Goal: Information Seeking & Learning: Learn about a topic

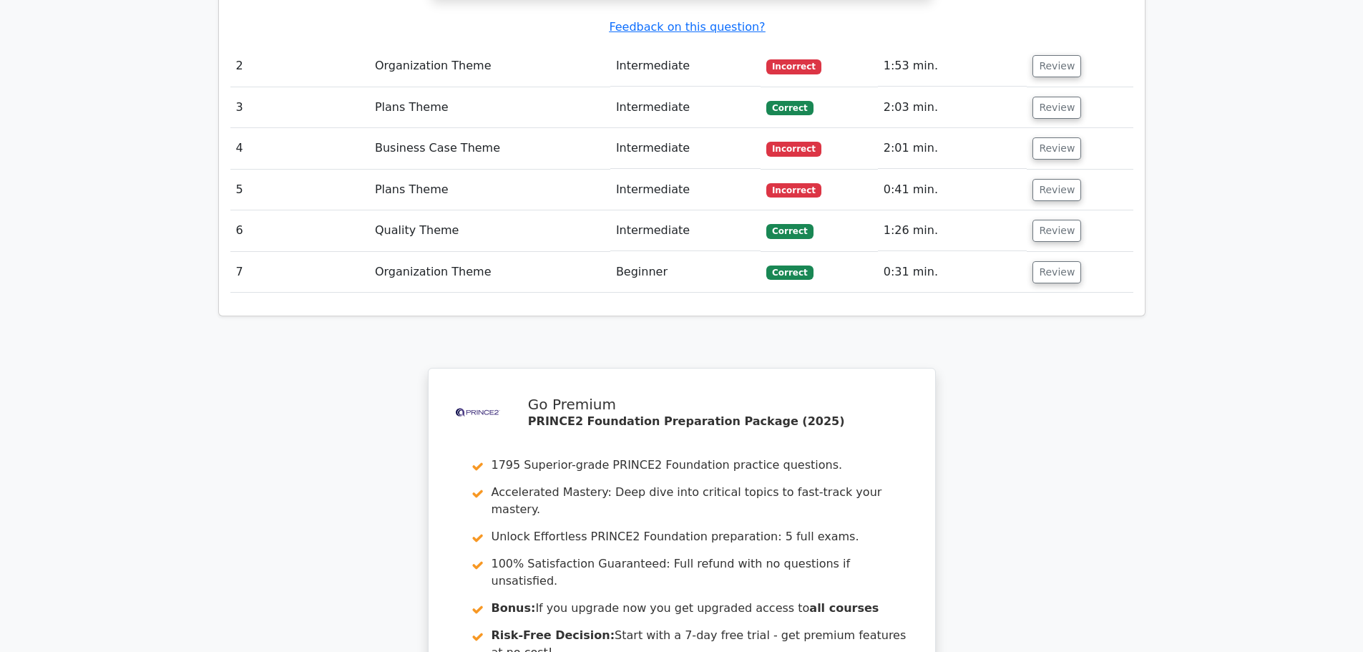
scroll to position [2172, 0]
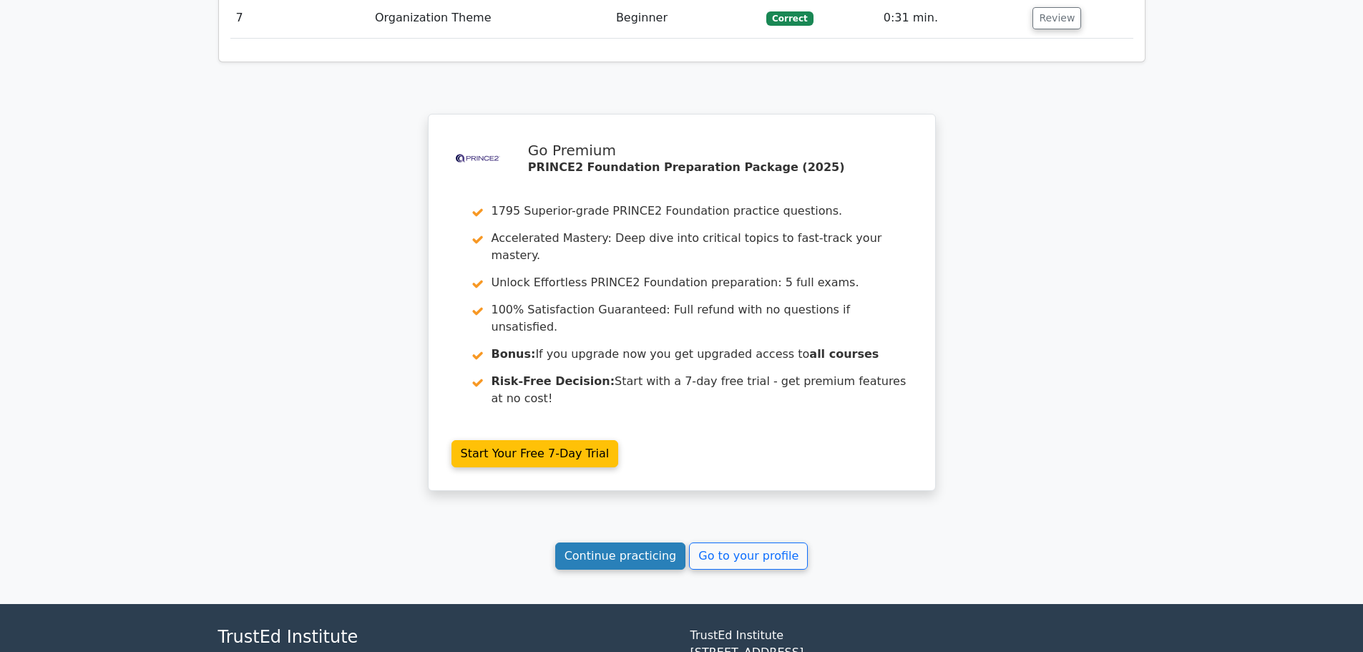
click at [624, 542] on link "Continue practicing" at bounding box center [620, 555] width 131 height 27
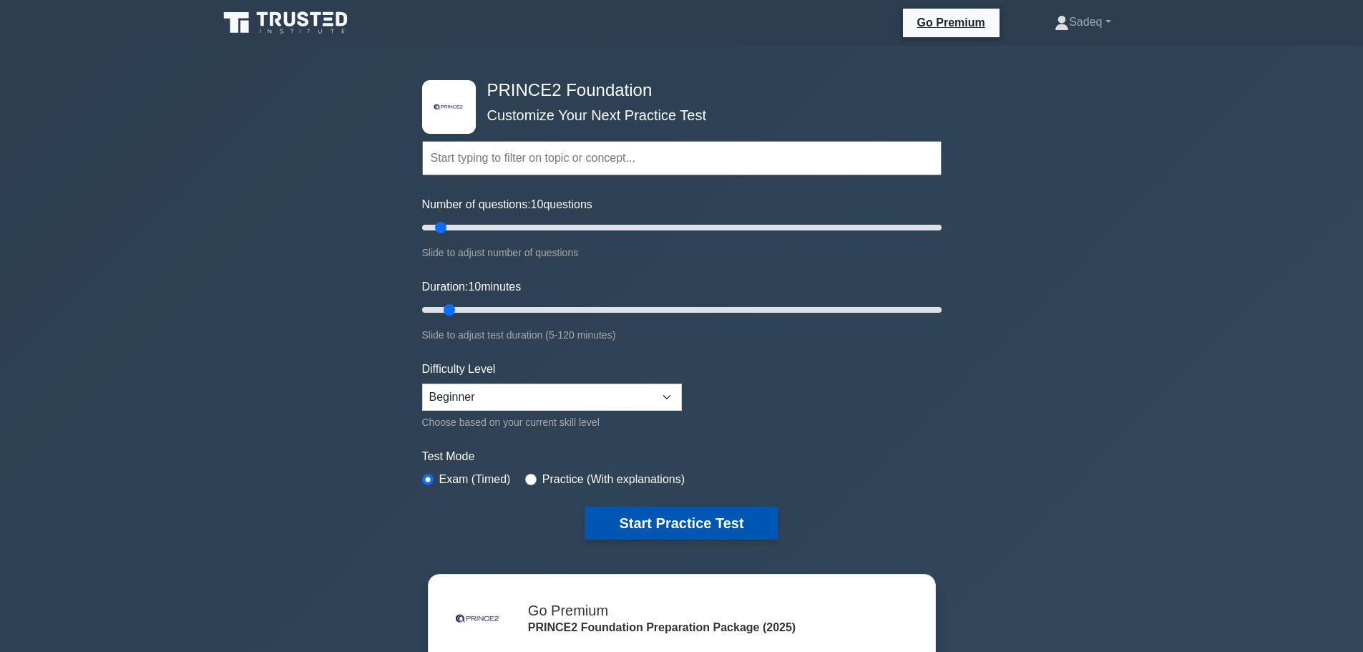
click at [690, 522] on button "Start Practice Test" at bounding box center [681, 523] width 193 height 33
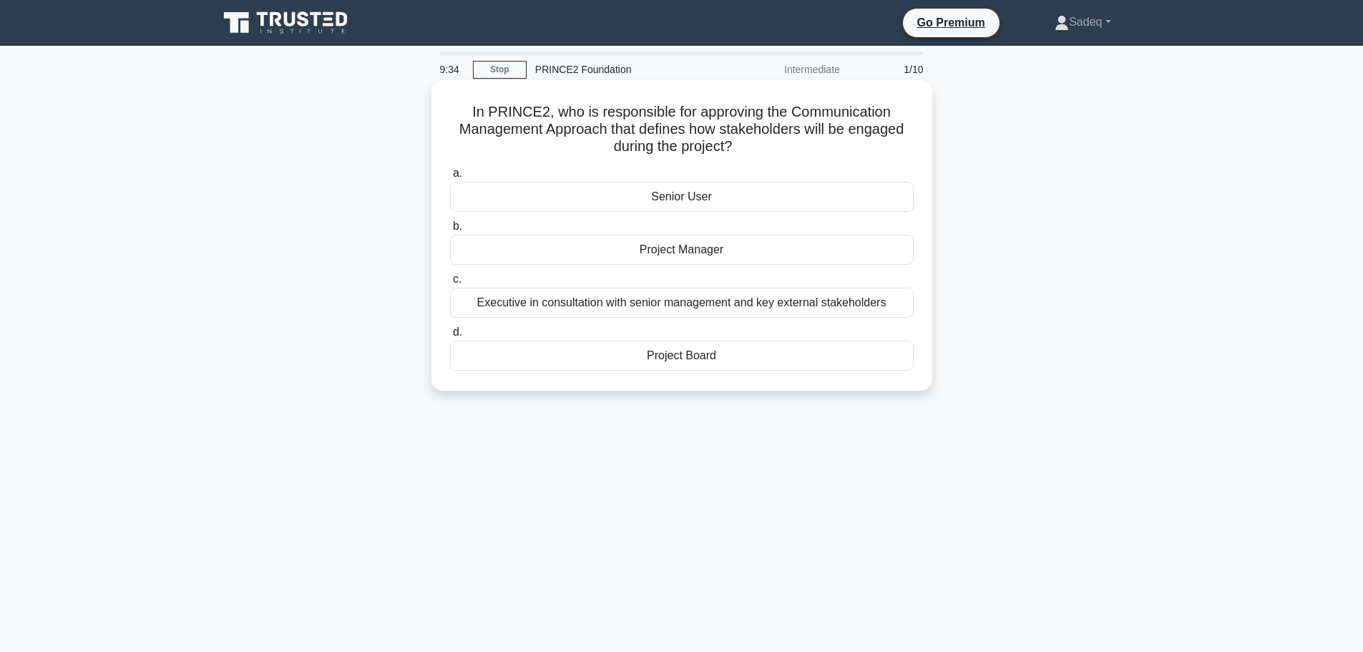
click at [708, 352] on div "Project Board" at bounding box center [682, 356] width 464 height 30
click at [450, 337] on input "d. Project Board" at bounding box center [450, 332] width 0 height 9
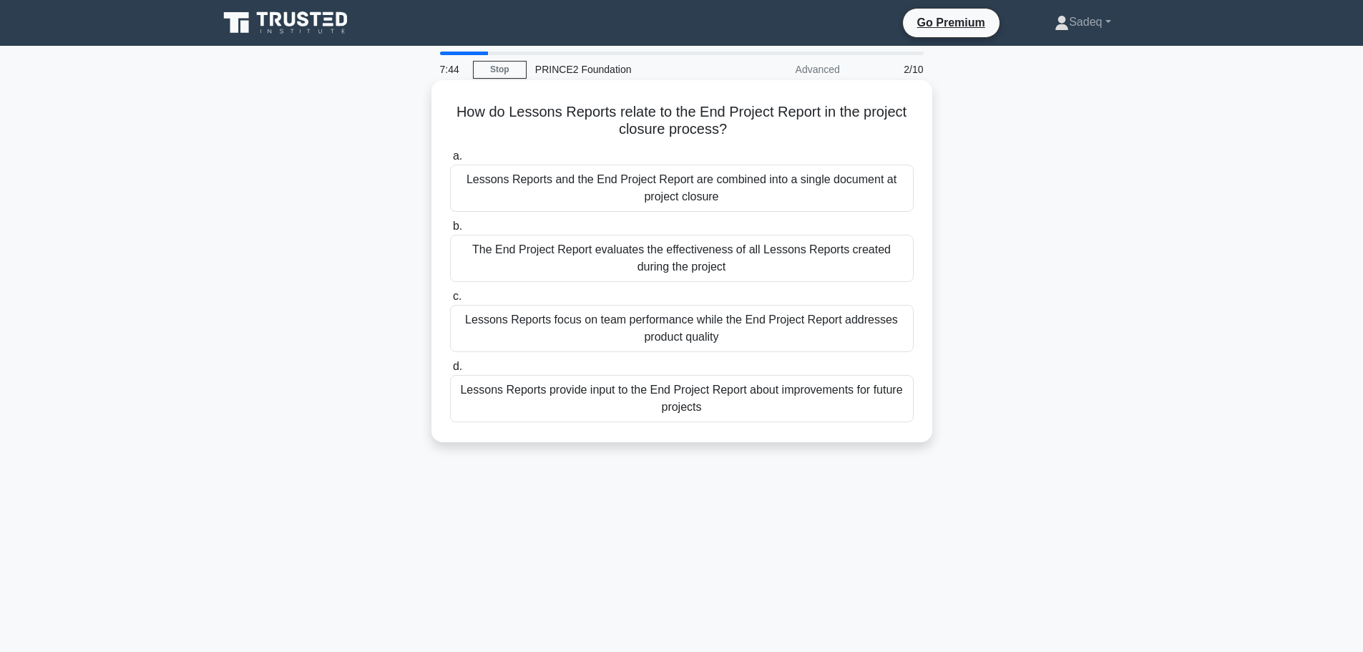
click at [686, 399] on div "Lessons Reports provide input to the End Project Report about improvements for …" at bounding box center [682, 398] width 464 height 47
click at [450, 371] on input "d. Lessons Reports provide input to the End Project Report about improvements f…" at bounding box center [450, 366] width 0 height 9
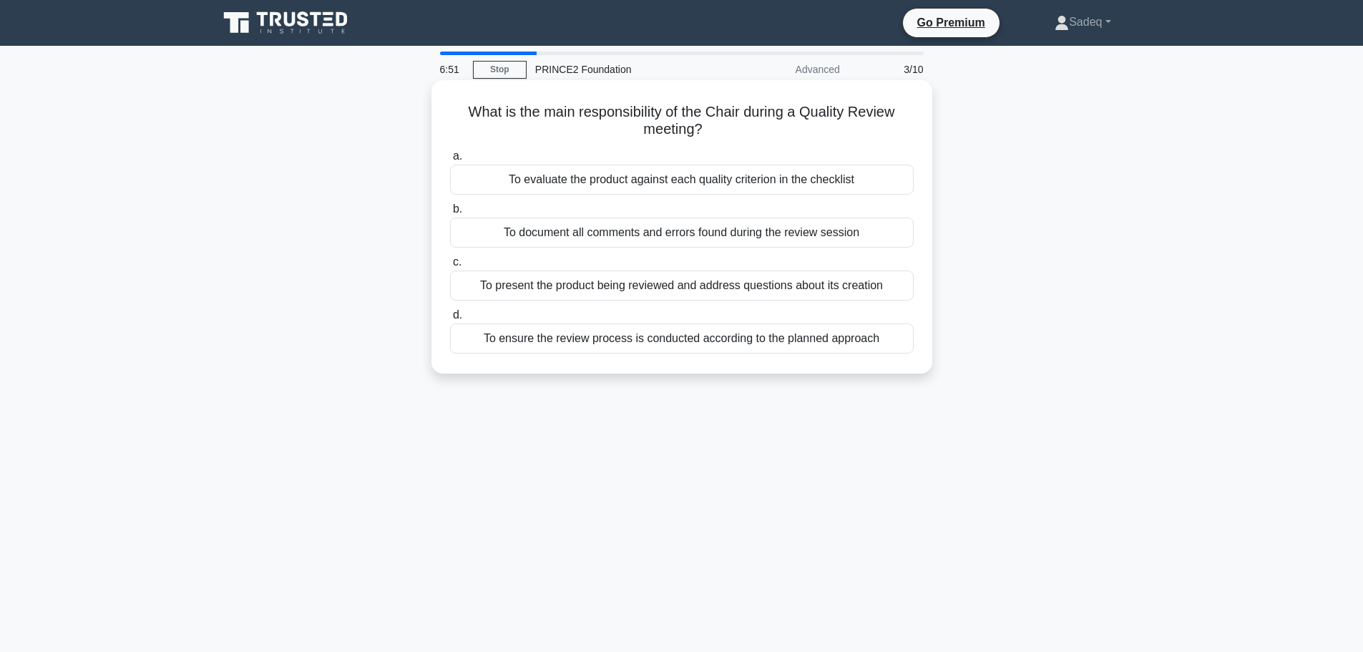
click at [720, 185] on div "To evaluate the product against each quality criterion in the checklist" at bounding box center [682, 180] width 464 height 30
click at [450, 161] on input "a. To evaluate the product against each quality criterion in the checklist" at bounding box center [450, 156] width 0 height 9
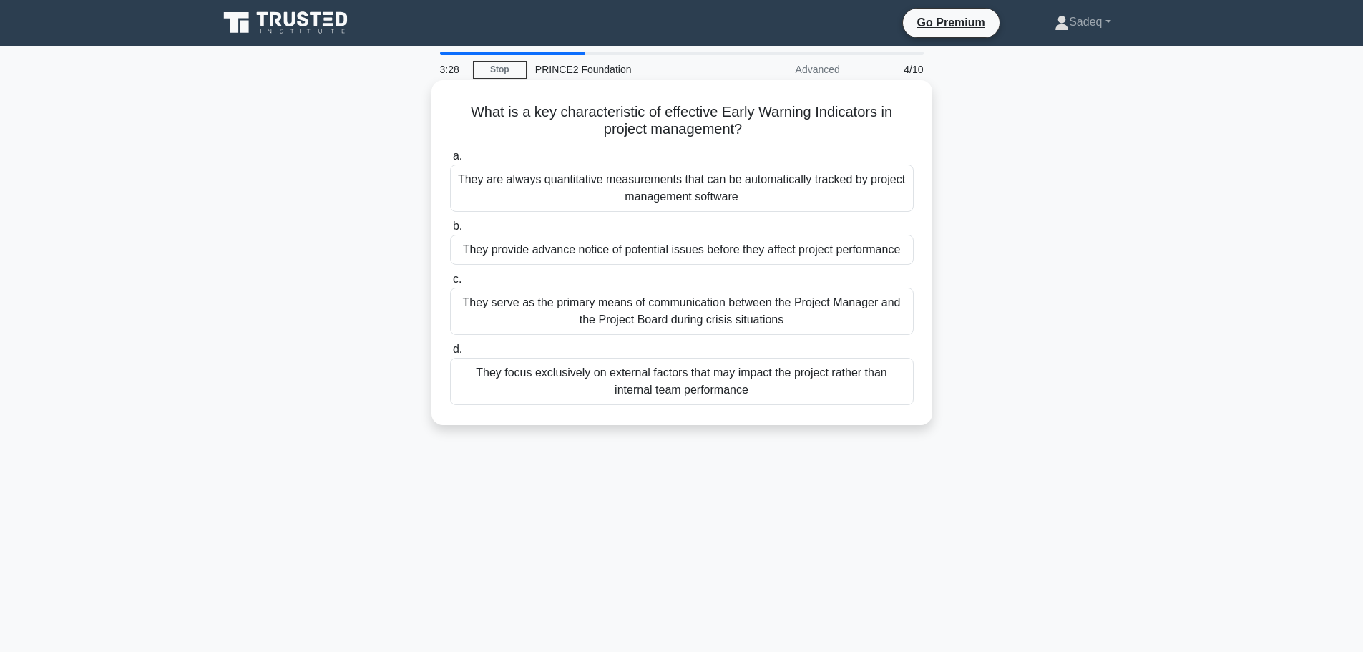
click at [739, 248] on div "They provide advance notice of potential issues before they affect project perf…" at bounding box center [682, 250] width 464 height 30
click at [450, 231] on input "b. They provide advance notice of potential issues before they affect project p…" at bounding box center [450, 226] width 0 height 9
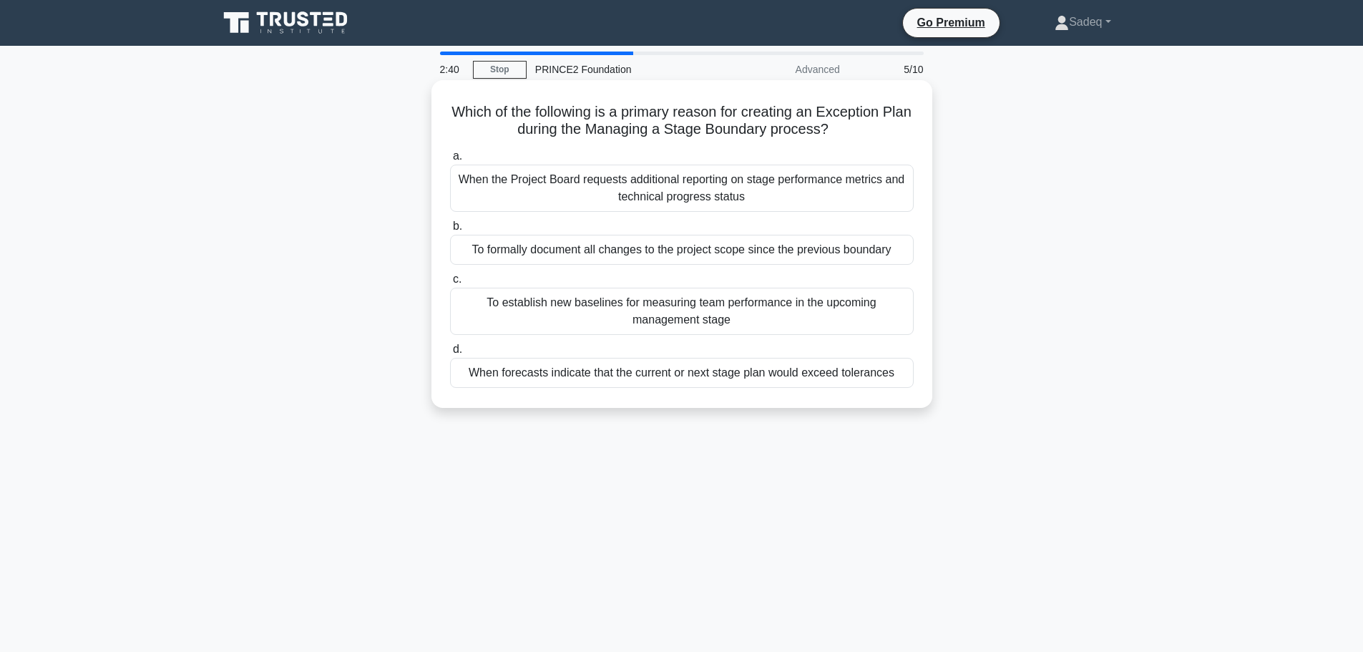
click at [789, 373] on div "When forecasts indicate that the current or next stage plan would exceed tolera…" at bounding box center [682, 373] width 464 height 30
click at [450, 354] on input "d. When forecasts indicate that the current or next stage plan would exceed tol…" at bounding box center [450, 349] width 0 height 9
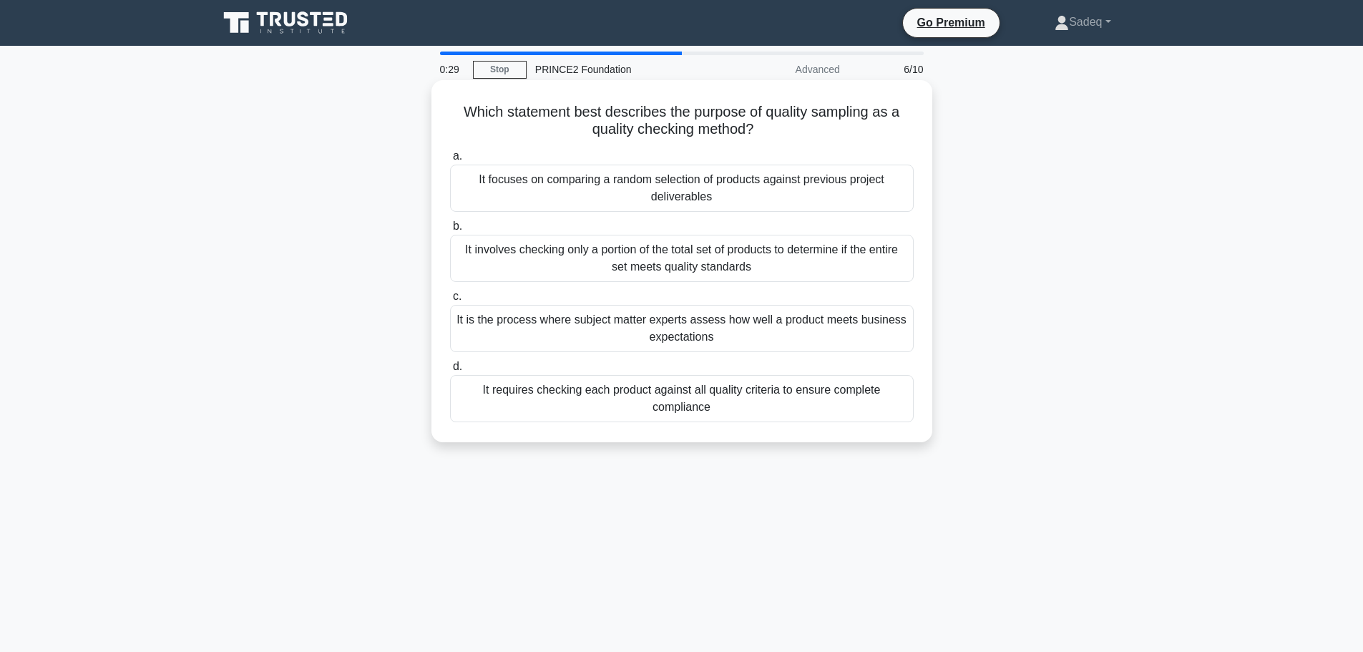
click at [696, 268] on div "It involves checking only a portion of the total set of products to determine i…" at bounding box center [682, 258] width 464 height 47
click at [450, 231] on input "b. It involves checking only a portion of the total set of products to determin…" at bounding box center [450, 226] width 0 height 9
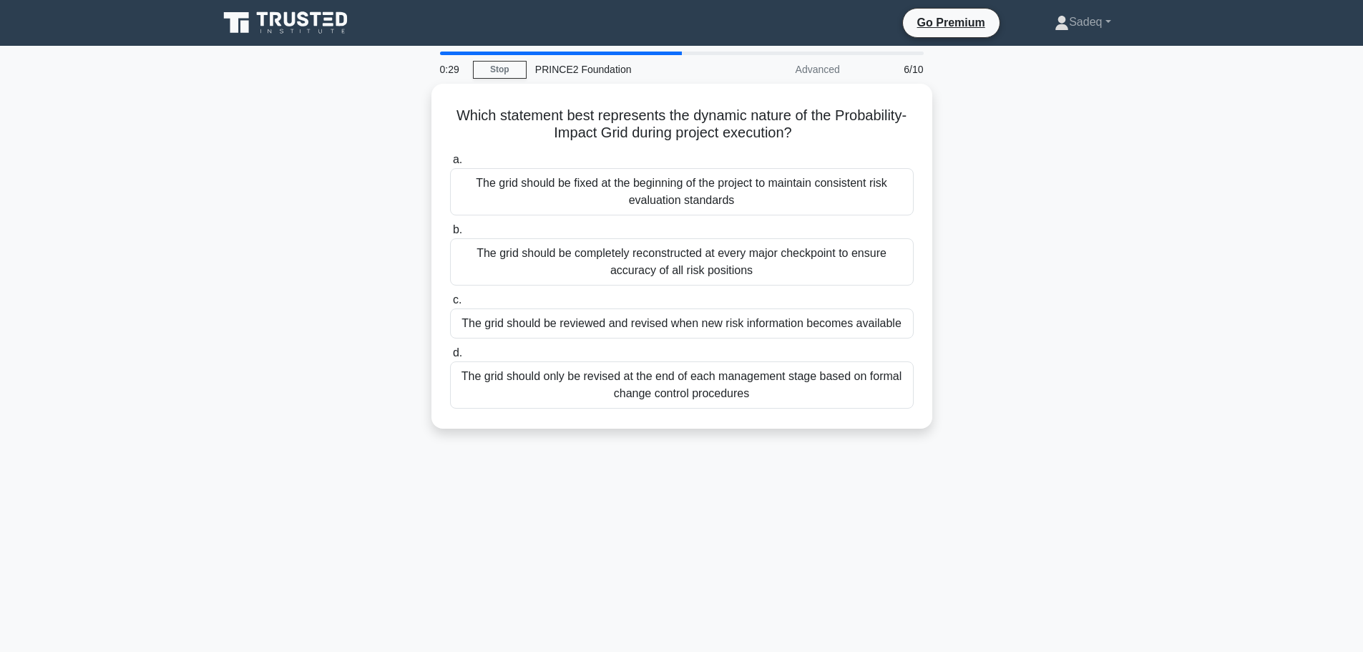
click at [696, 268] on div "The grid should be completely reconstructed at every major checkpoint to ensure…" at bounding box center [682, 261] width 464 height 47
click at [450, 235] on input "b. The grid should be completely reconstructed at every major checkpoint to ens…" at bounding box center [450, 229] width 0 height 9
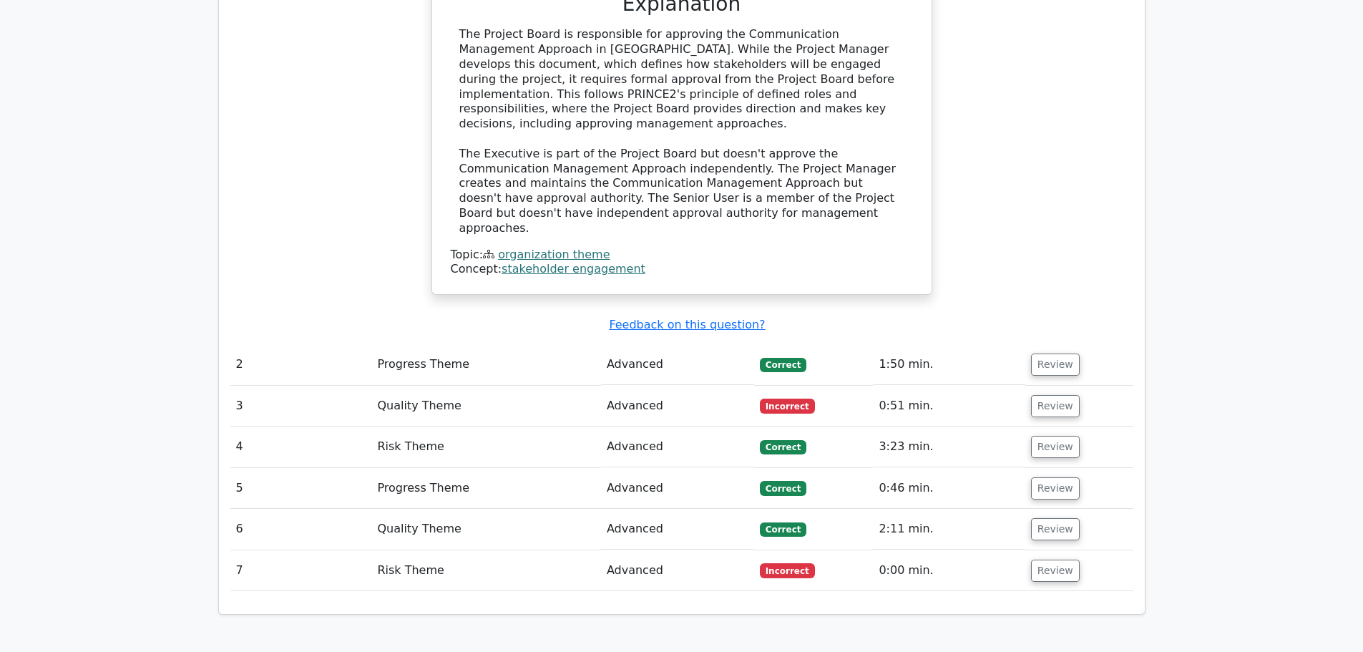
scroll to position [1489, 0]
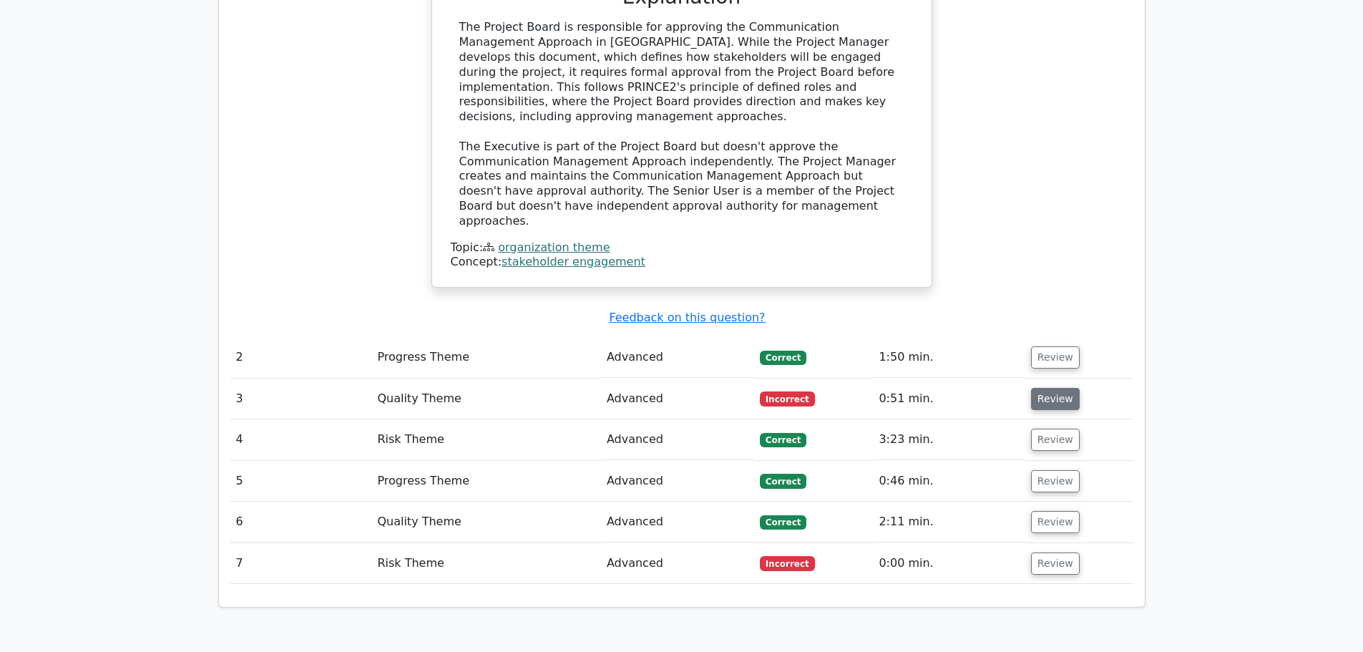
click at [1042, 388] on button "Review" at bounding box center [1055, 399] width 49 height 22
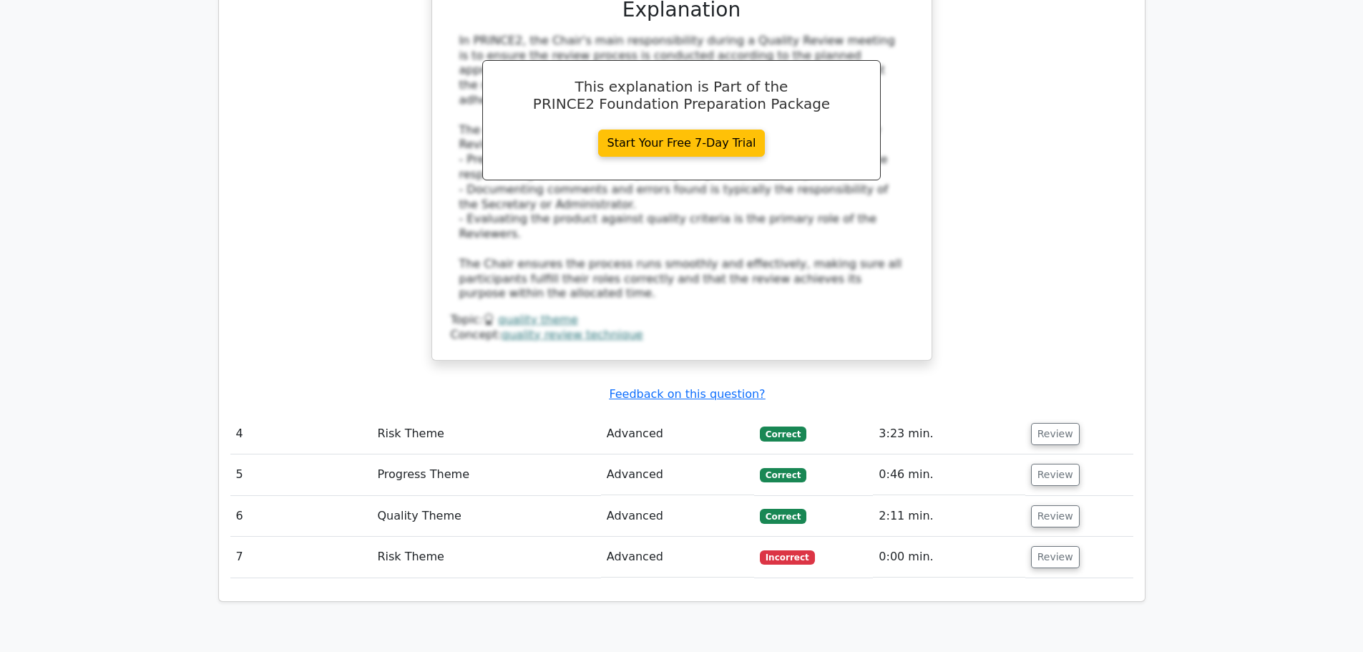
scroll to position [2204, 0]
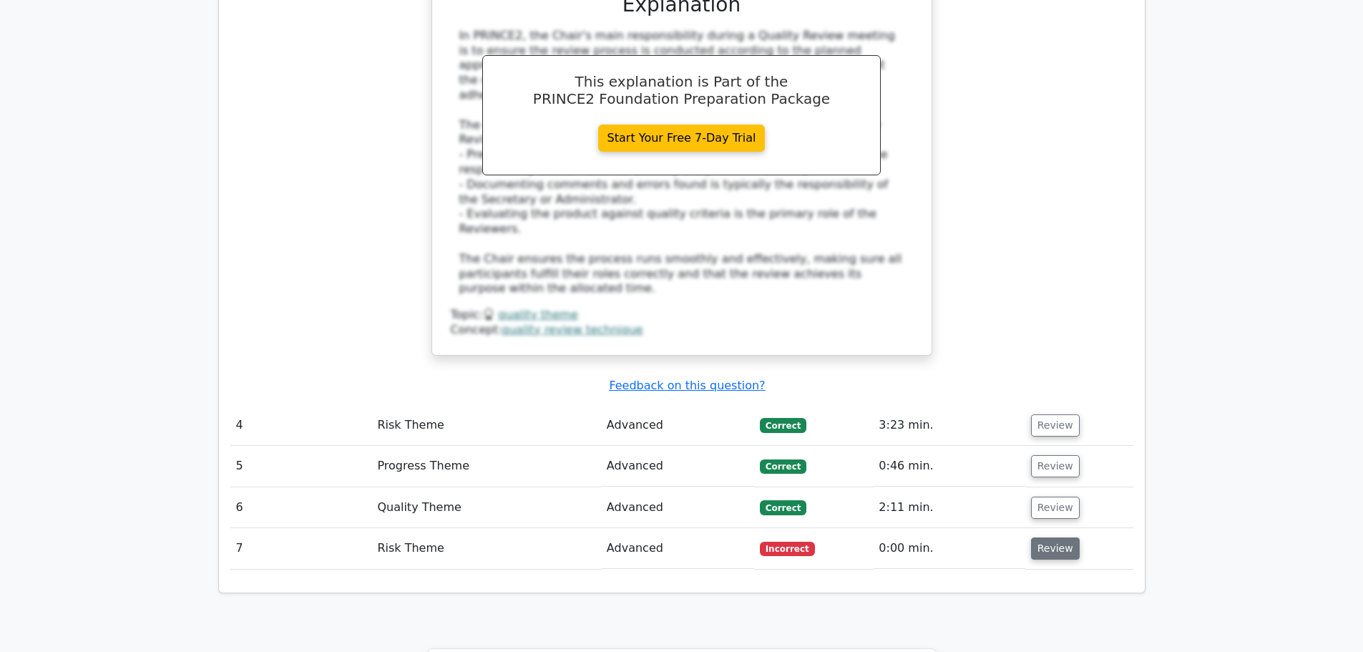
click at [1058, 537] on button "Review" at bounding box center [1055, 548] width 49 height 22
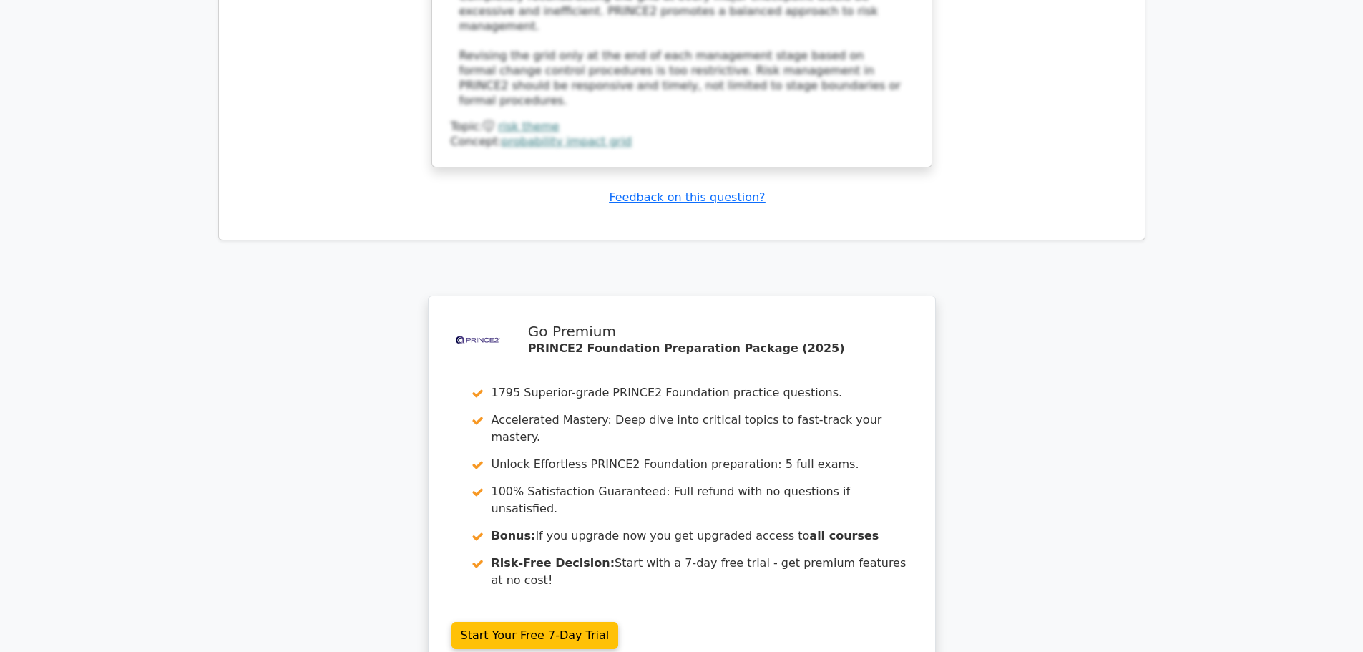
scroll to position [3409, 0]
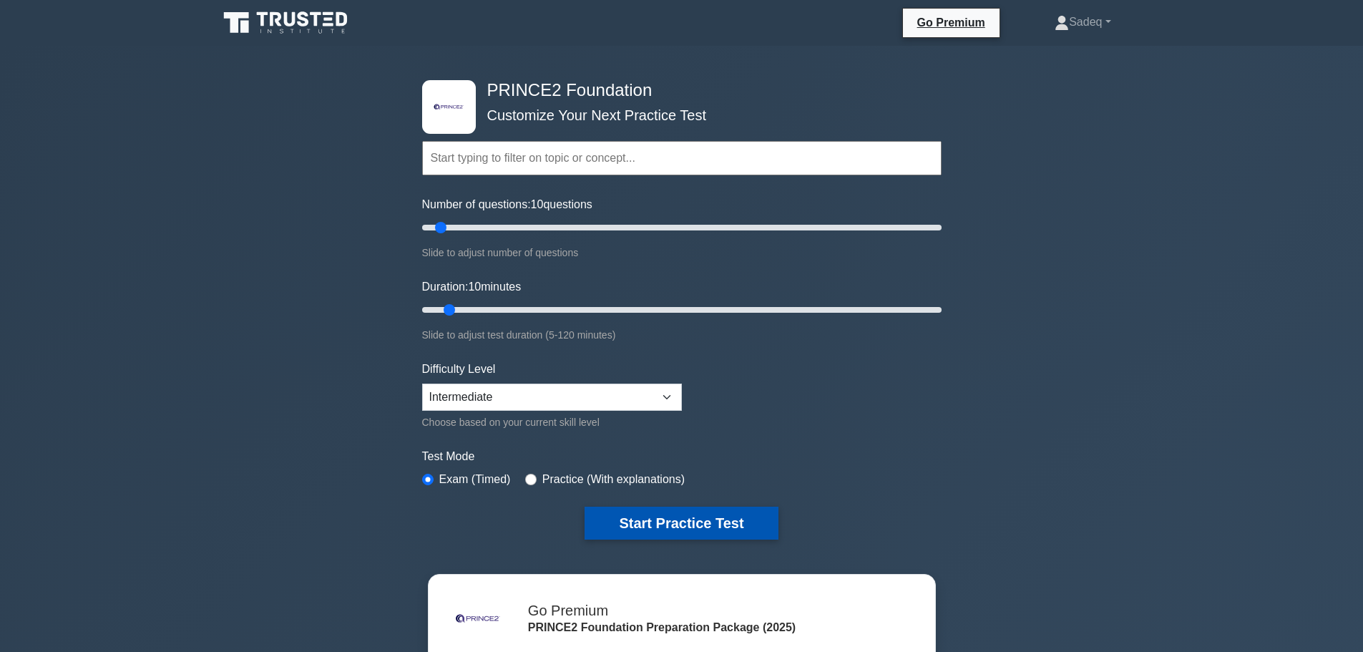
click at [677, 527] on button "Start Practice Test" at bounding box center [681, 523] width 193 height 33
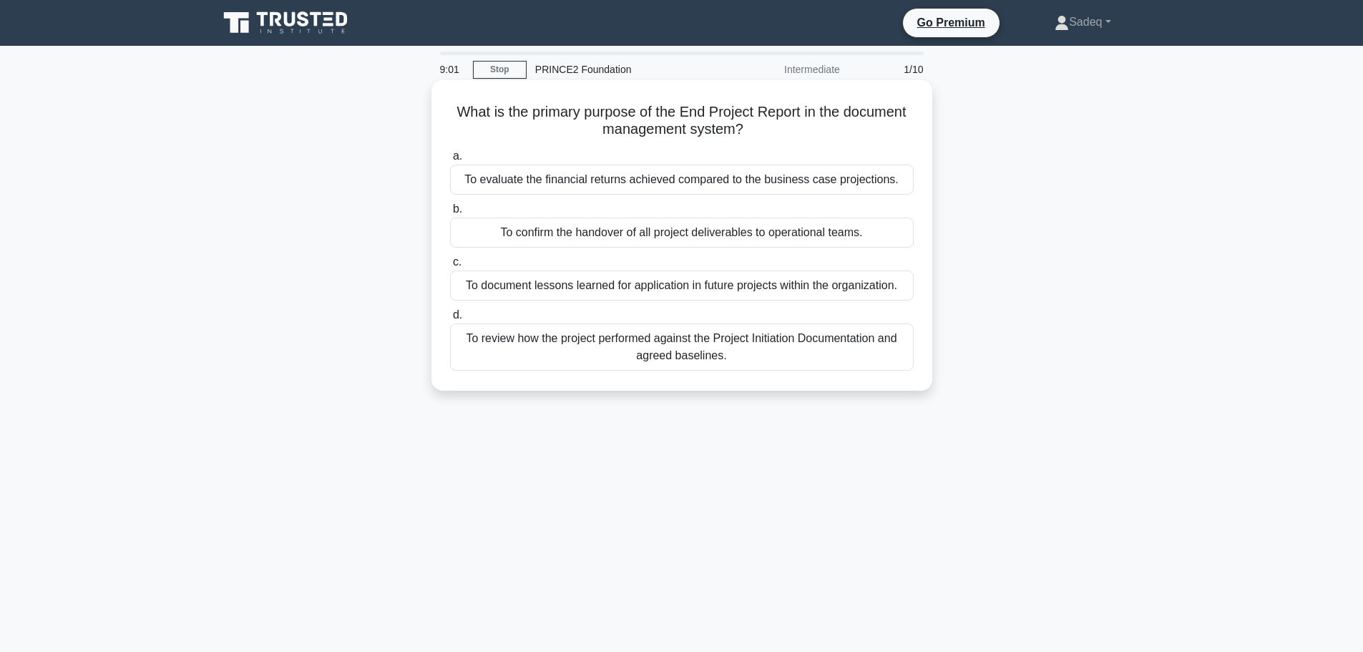
drag, startPoint x: 449, startPoint y: 109, endPoint x: 848, endPoint y: 357, distance: 470.3
click at [848, 357] on div "What is the primary purpose of the End Project Report in the document managemen…" at bounding box center [682, 235] width 490 height 299
copy div "What is the primary purpose of the End Project Report in the document managemen…"
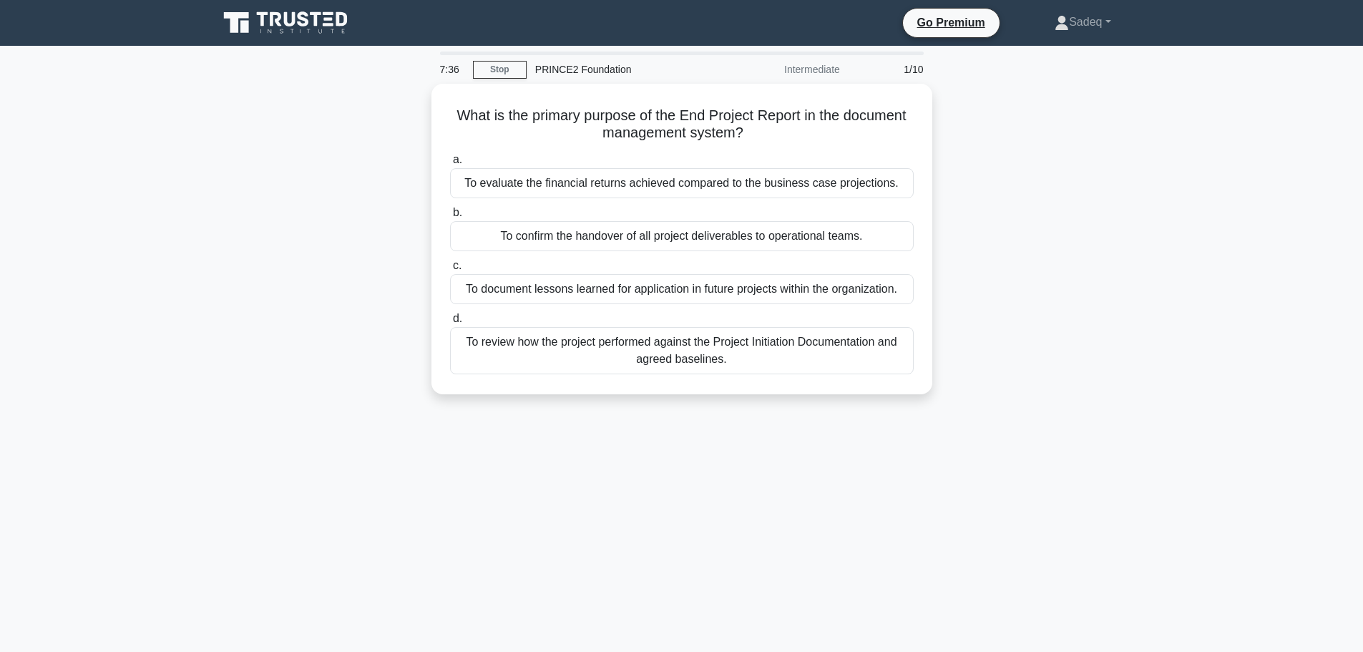
click at [638, 513] on div "7:36 Stop PRINCE2 Foundation Intermediate 1/10 What is the primary purpose of t…" at bounding box center [682, 410] width 945 height 716
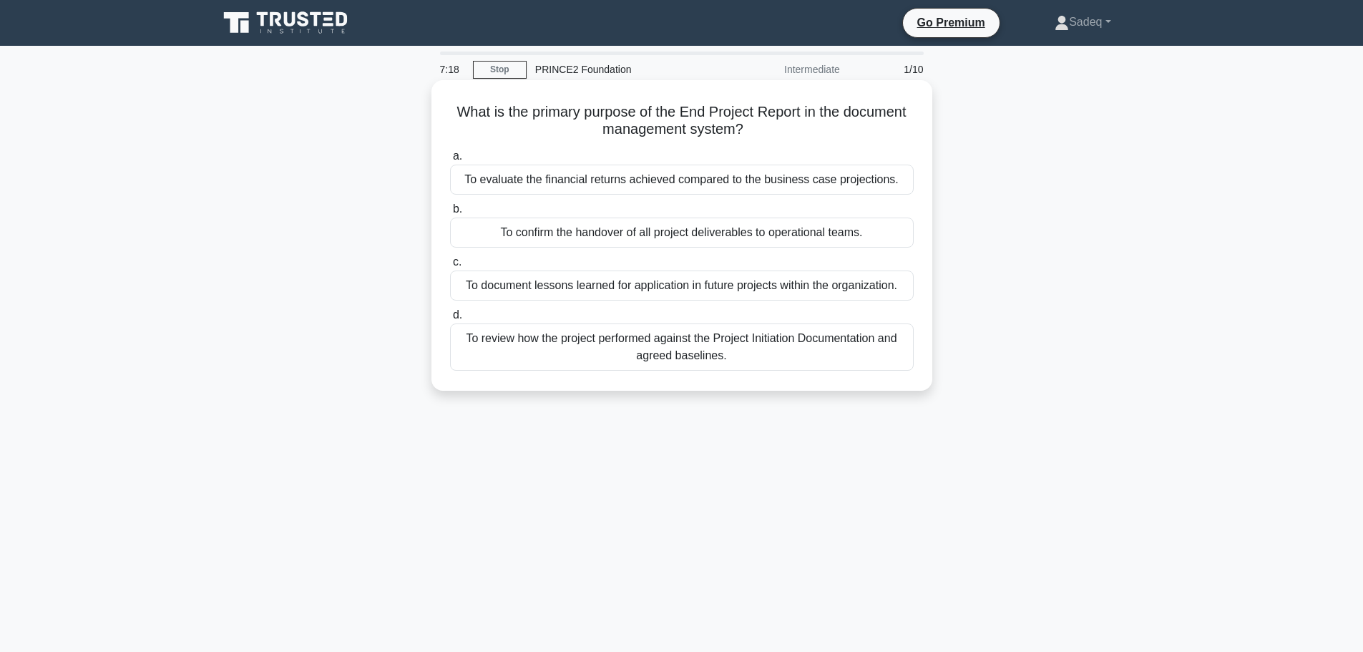
click at [699, 352] on div "To review how the project performed against the Project Initiation Documentatio…" at bounding box center [682, 346] width 464 height 47
click at [450, 320] on input "d. To review how the project performed against the Project Initiation Documenta…" at bounding box center [450, 315] width 0 height 9
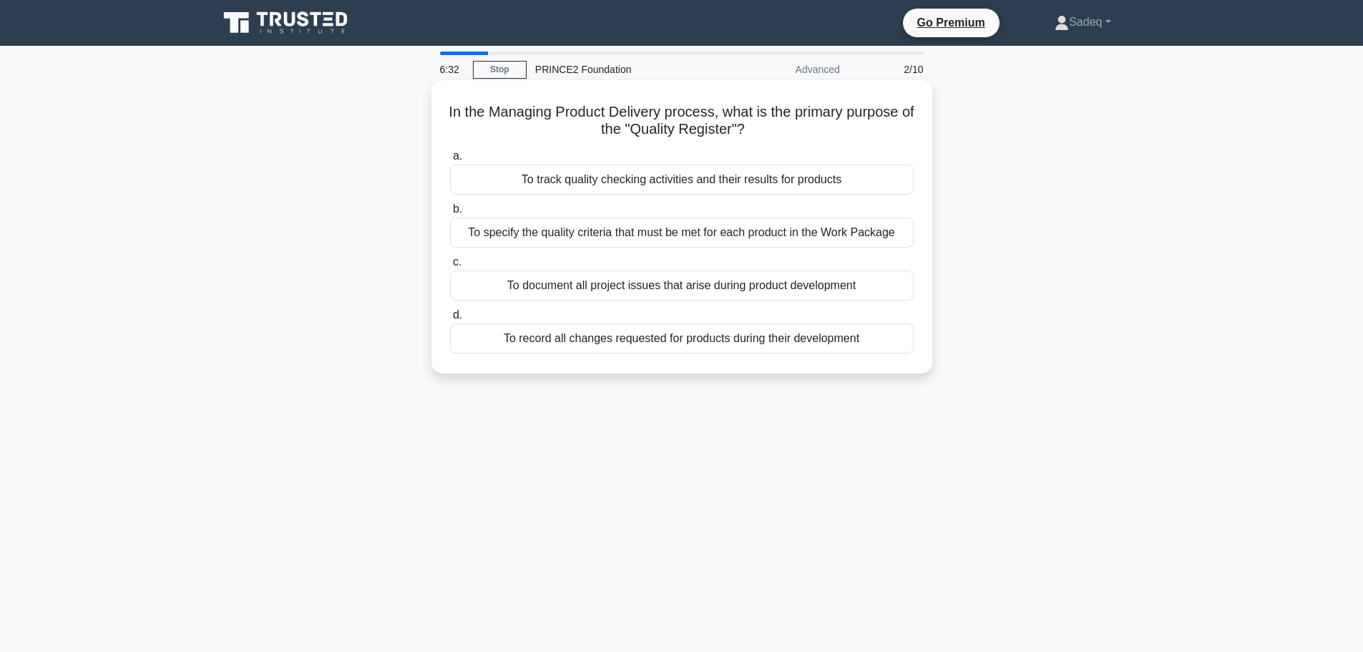
click at [750, 182] on div "To track quality checking activities and their results for products" at bounding box center [682, 180] width 464 height 30
click at [450, 161] on input "a. To track quality checking activities and their results for products" at bounding box center [450, 156] width 0 height 9
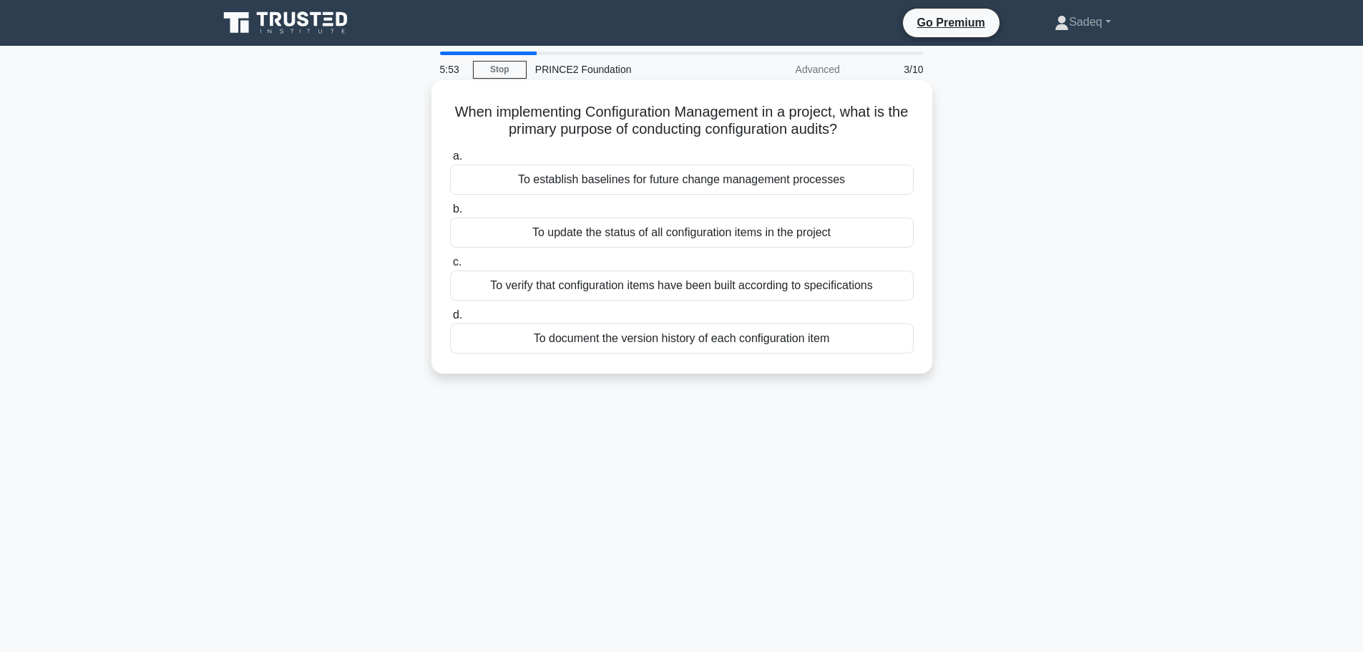
click at [753, 336] on div "To document the version history of each configuration item" at bounding box center [682, 338] width 464 height 30
click at [450, 320] on input "d. To document the version history of each configuration item" at bounding box center [450, 315] width 0 height 9
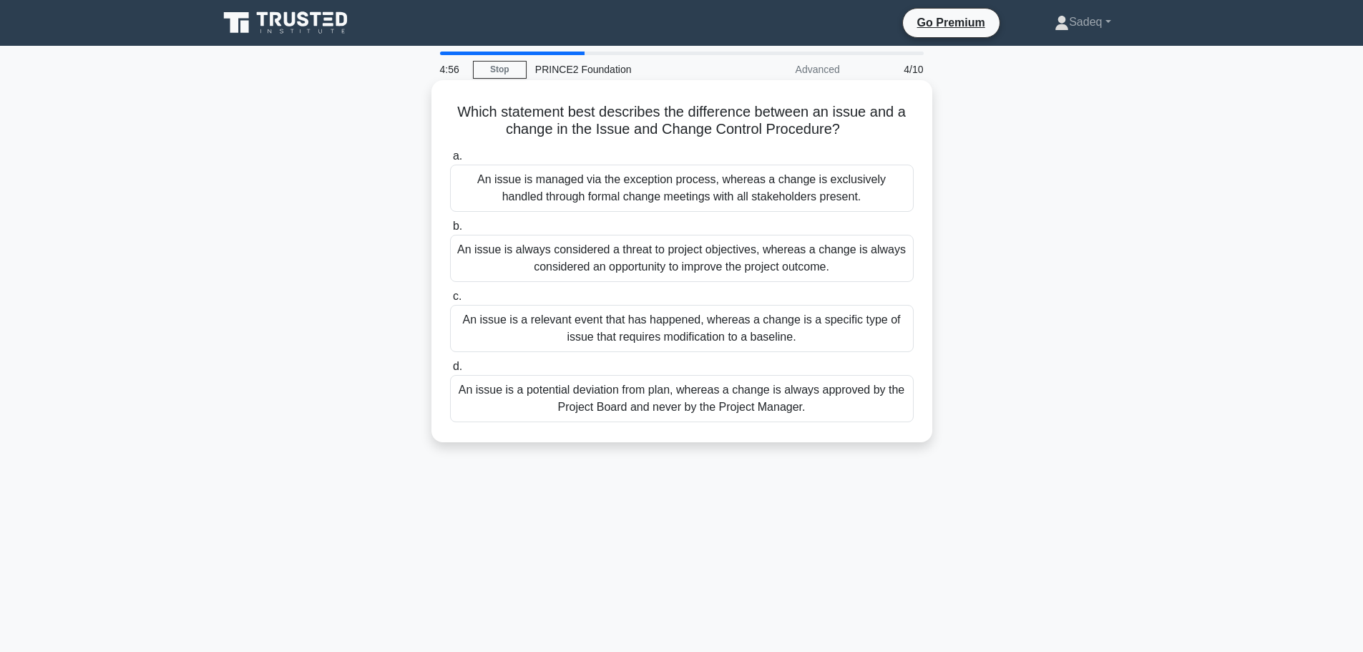
click at [750, 404] on div "An issue is a potential deviation from plan, whereas a change is always approve…" at bounding box center [682, 398] width 464 height 47
click at [450, 371] on input "d. An issue is a potential deviation from plan, whereas a change is always appr…" at bounding box center [450, 366] width 0 height 9
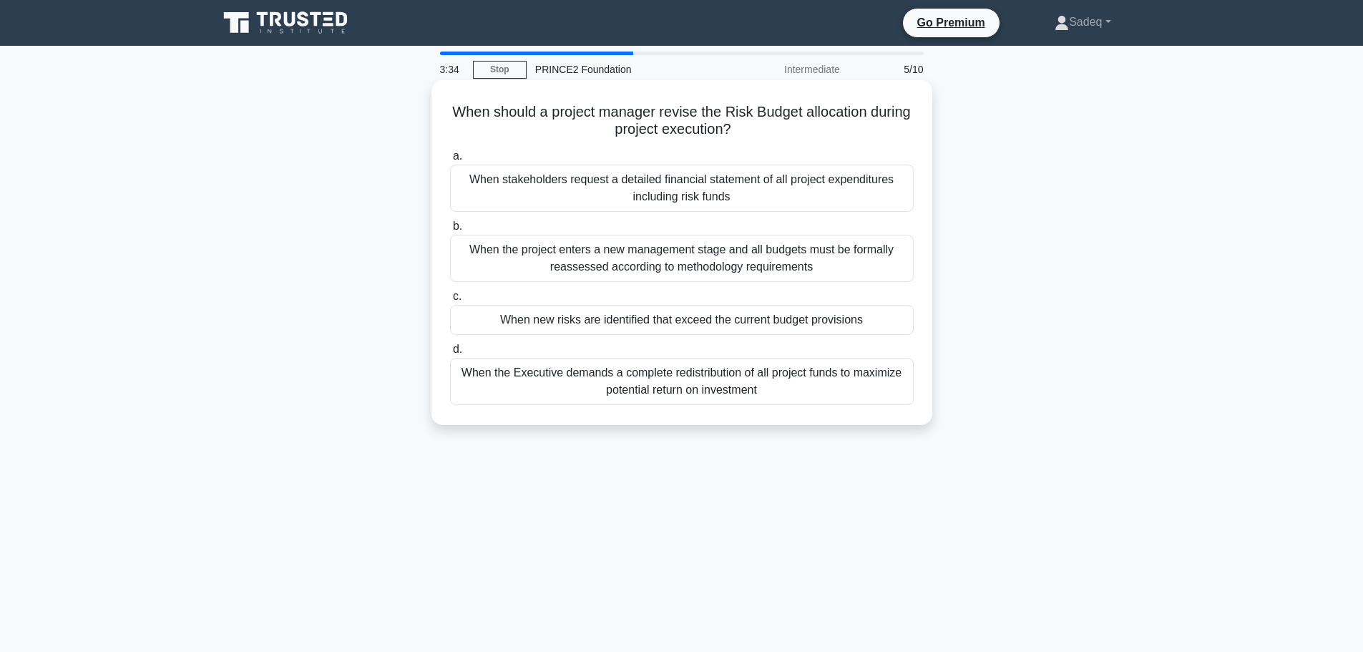
click at [788, 321] on div "When new risks are identified that exceed the current budget provisions" at bounding box center [682, 320] width 464 height 30
click at [450, 301] on input "c. When new risks are identified that exceed the current budget provisions" at bounding box center [450, 296] width 0 height 9
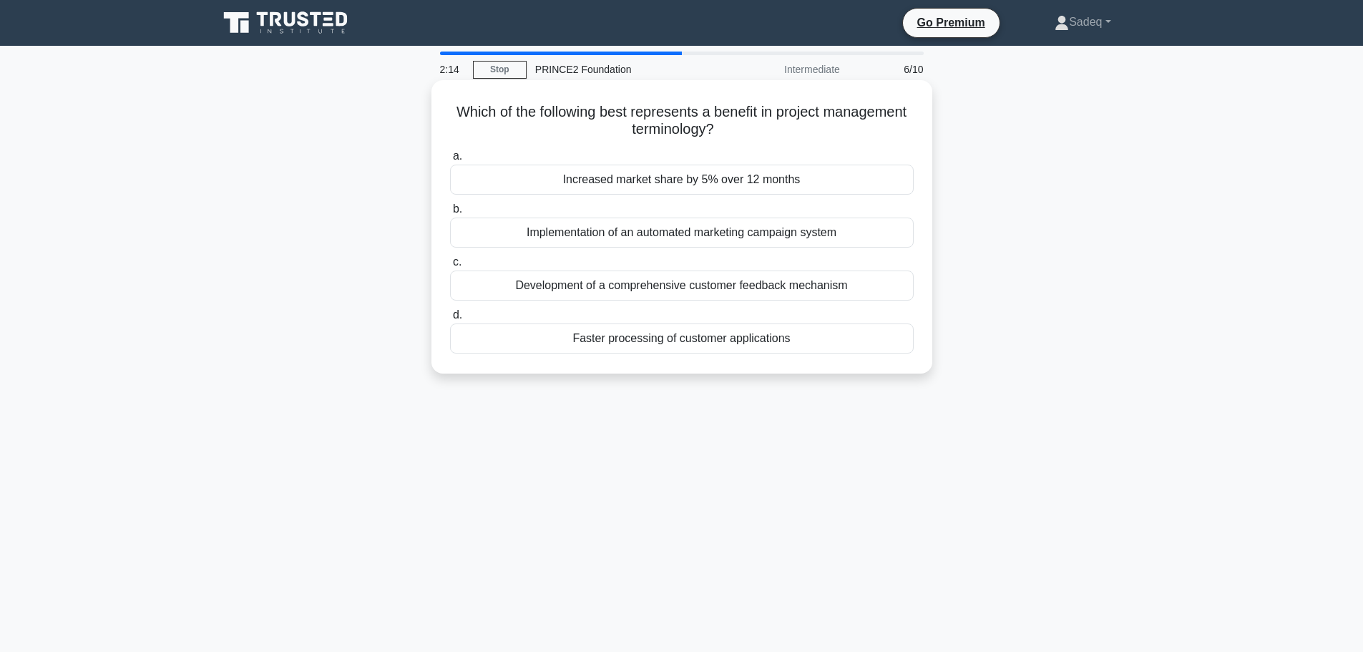
click at [700, 283] on div "Development of a comprehensive customer feedback mechanism" at bounding box center [682, 286] width 464 height 30
click at [450, 267] on input "c. Development of a comprehensive customer feedback mechanism" at bounding box center [450, 262] width 0 height 9
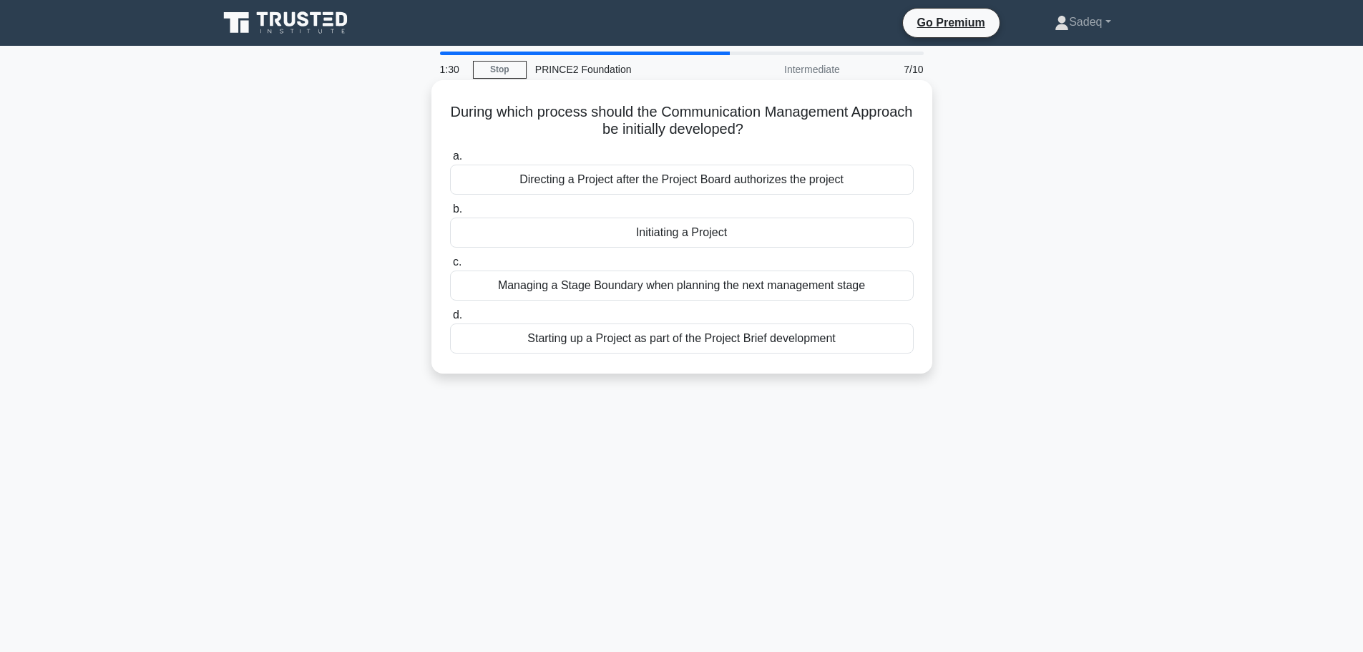
click at [698, 182] on div "Directing a Project after the Project Board authorizes the project" at bounding box center [682, 180] width 464 height 30
click at [450, 161] on input "a. Directing a Project after the Project Board authorizes the project" at bounding box center [450, 156] width 0 height 9
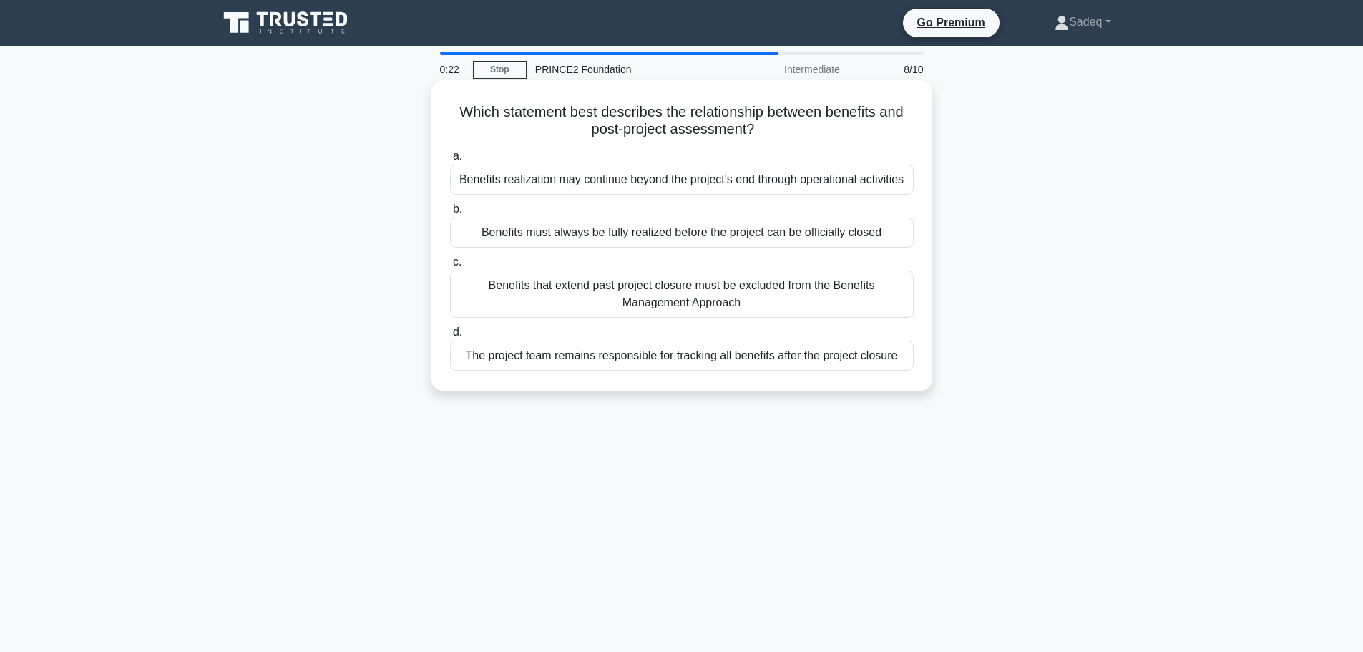
click at [689, 230] on div "Benefits must always be fully realized before the project can be officially clo…" at bounding box center [682, 233] width 464 height 30
click at [450, 214] on input "b. Benefits must always be fully realized before the project can be officially …" at bounding box center [450, 209] width 0 height 9
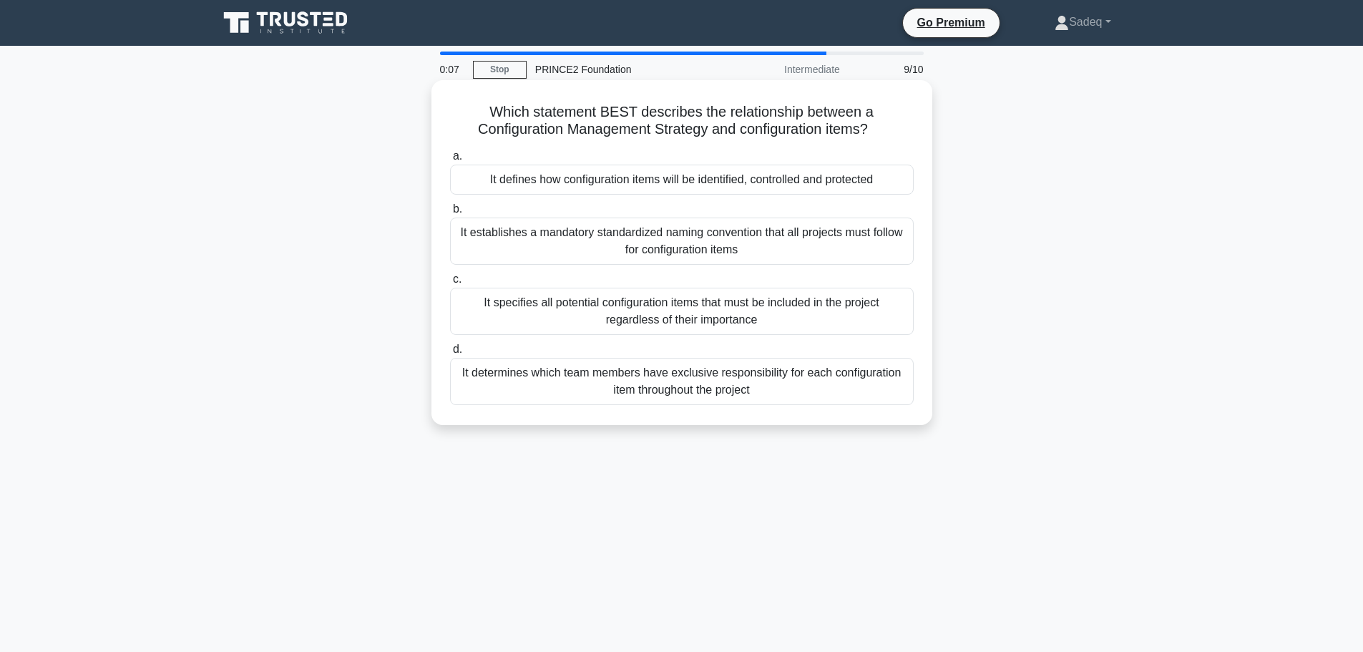
click at [717, 241] on div "It establishes a mandatory standardized naming convention that all projects mus…" at bounding box center [682, 241] width 464 height 47
click at [450, 214] on input "b. It establishes a mandatory standardized naming convention that all projects …" at bounding box center [450, 209] width 0 height 9
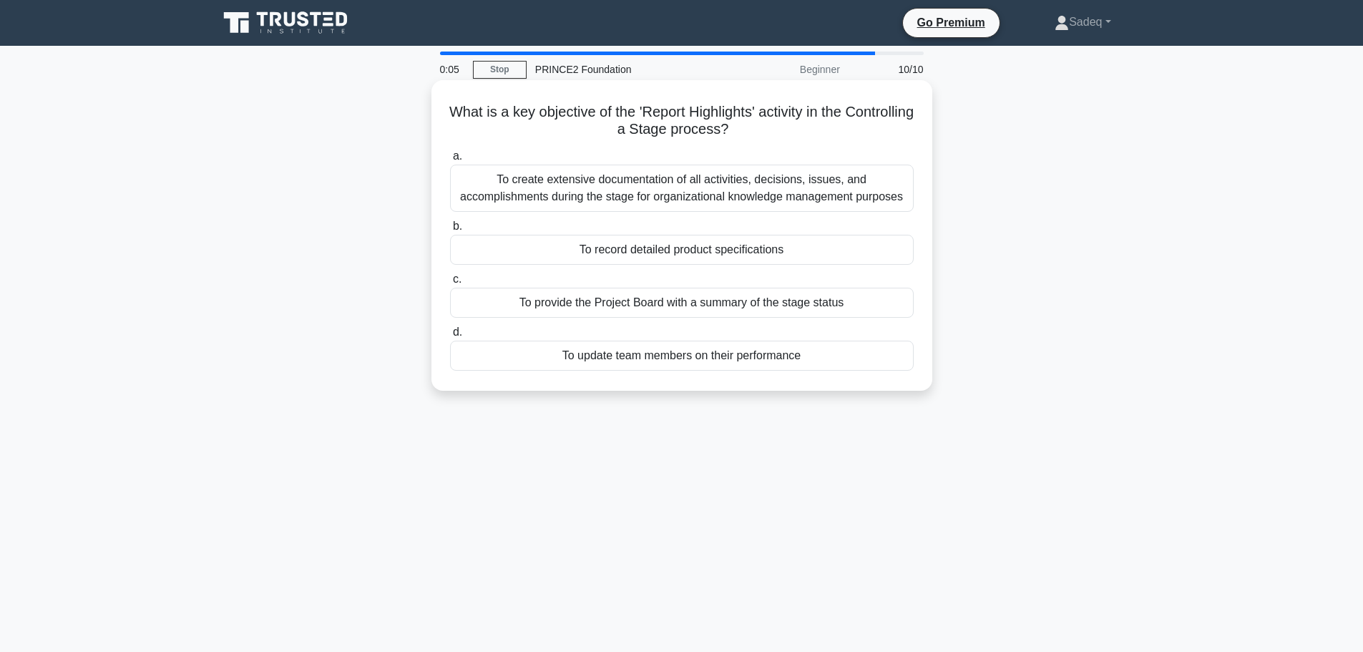
click at [661, 250] on div "To record detailed product specifications" at bounding box center [682, 250] width 464 height 30
click at [450, 231] on input "b. To record detailed product specifications" at bounding box center [450, 226] width 0 height 9
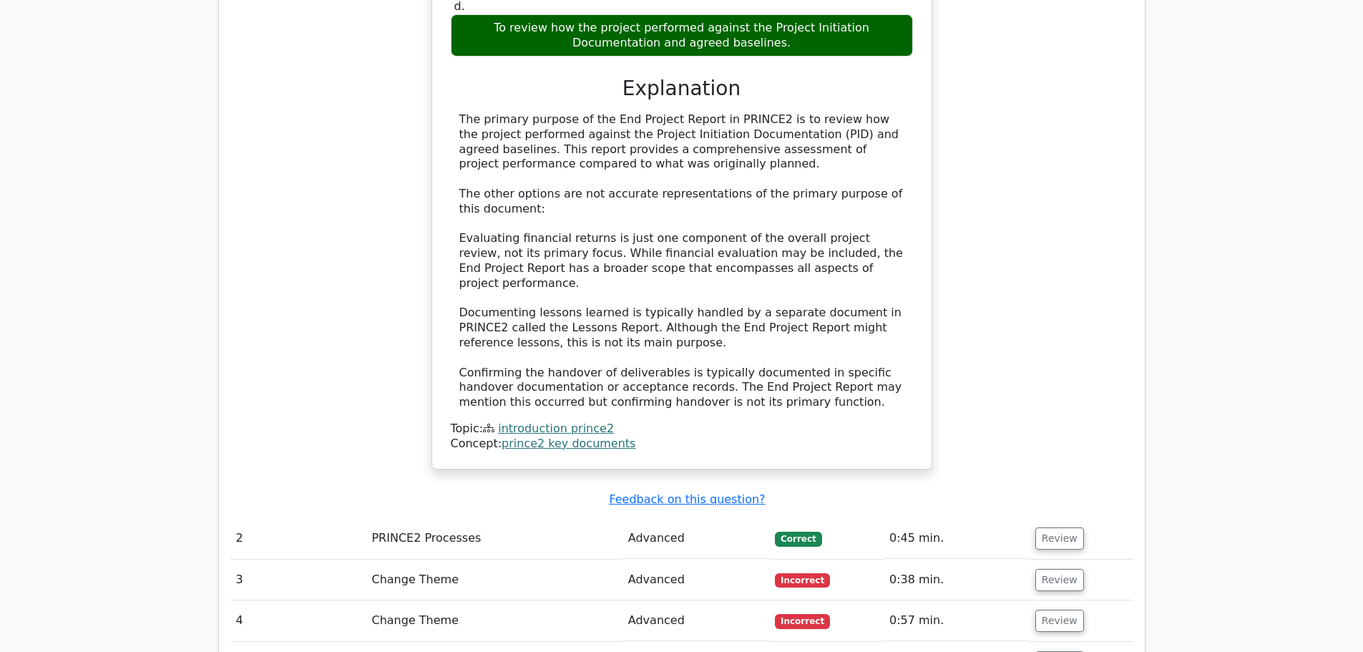
scroll to position [1489, 0]
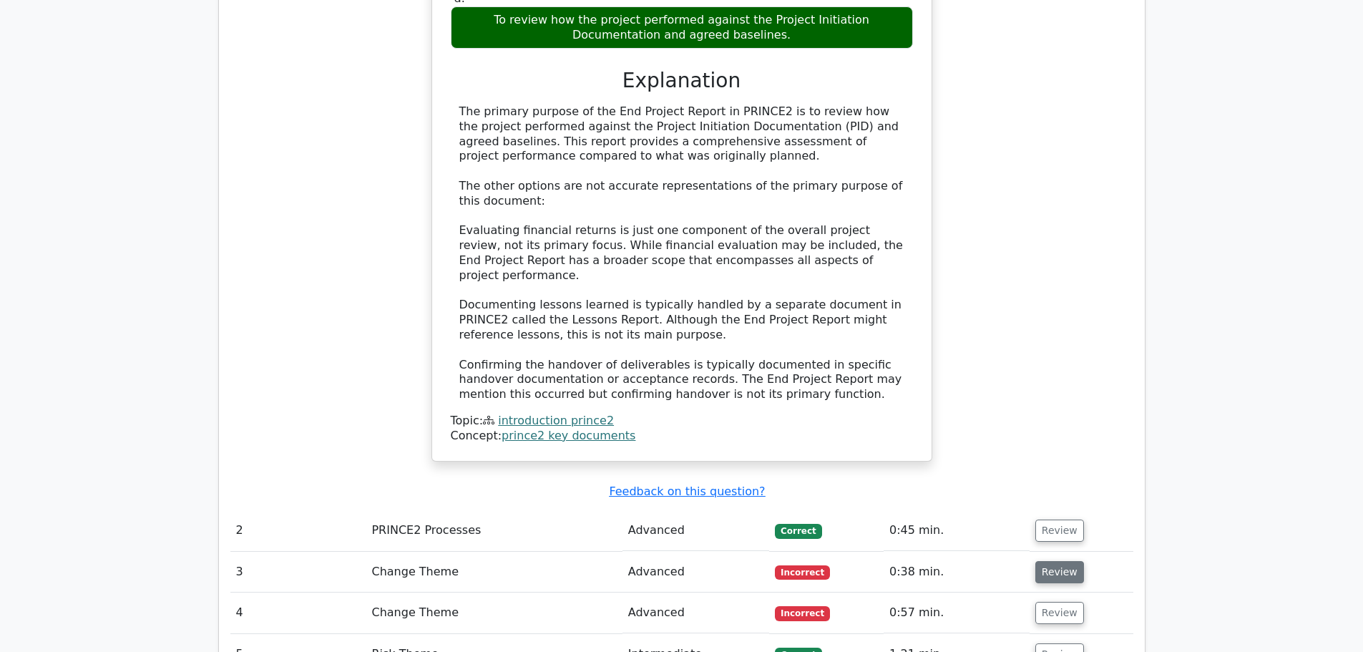
click at [1055, 561] on button "Review" at bounding box center [1060, 572] width 49 height 22
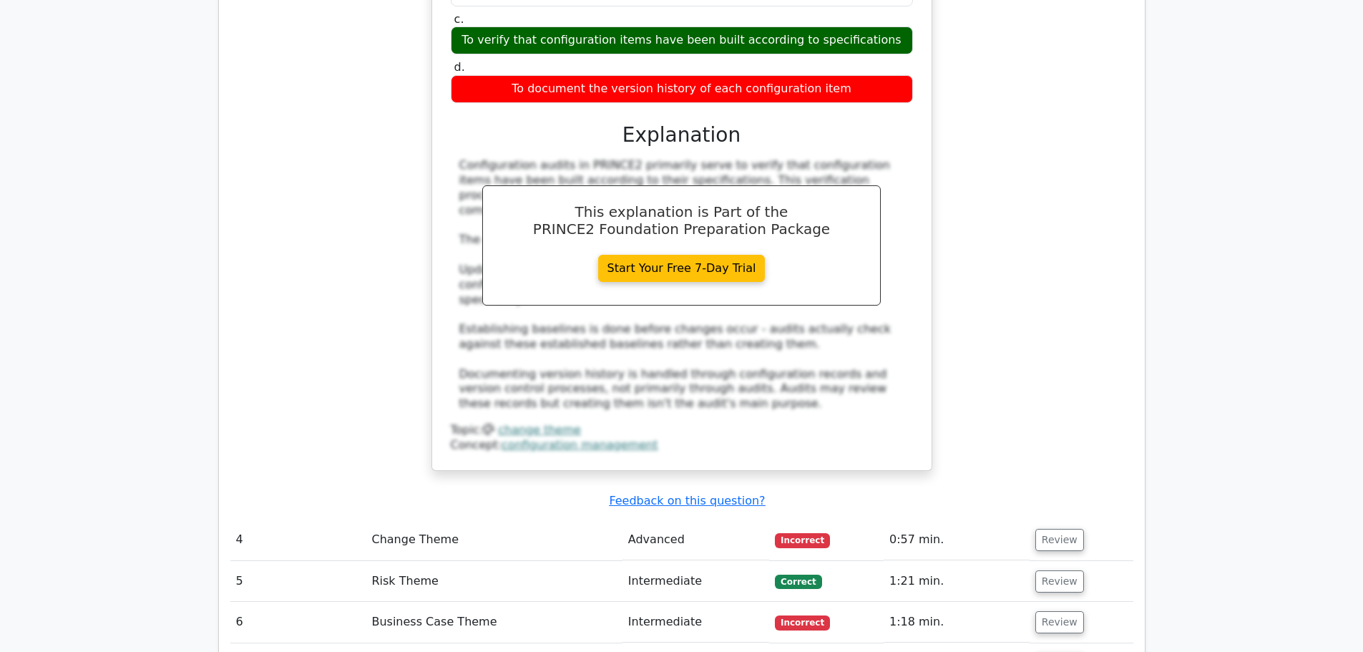
scroll to position [2261, 0]
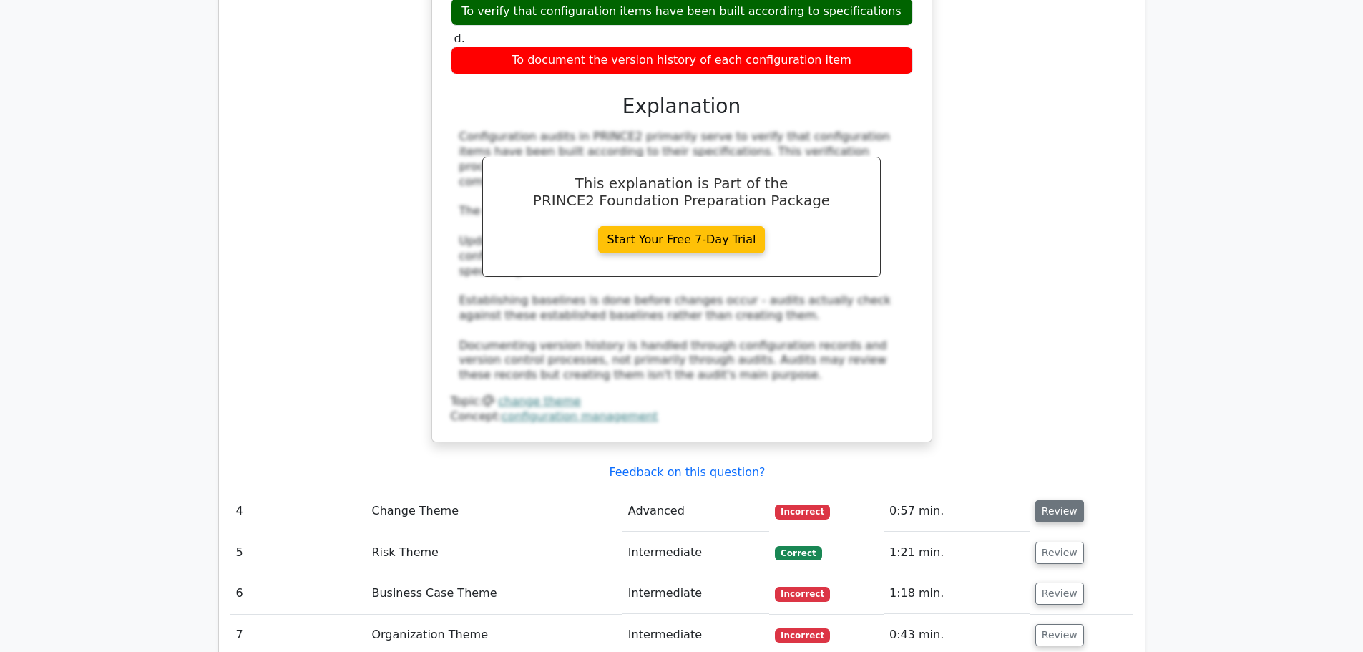
click at [1058, 500] on button "Review" at bounding box center [1060, 511] width 49 height 22
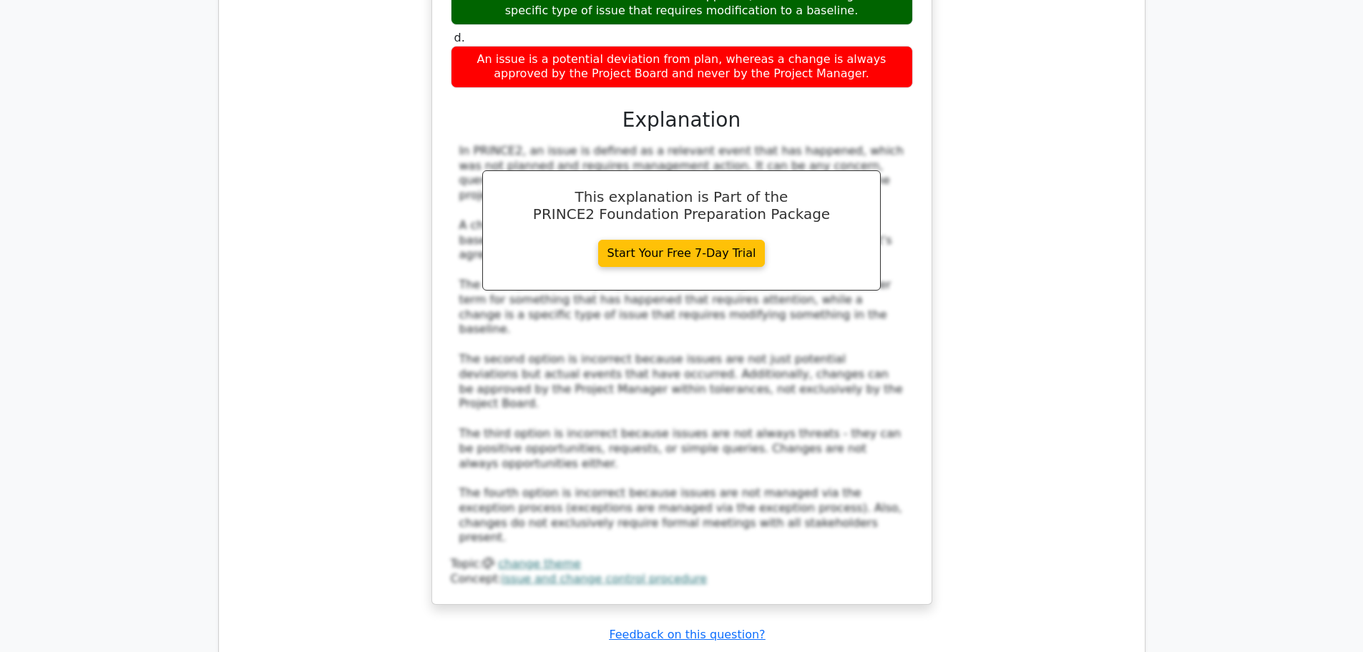
scroll to position [3063, 0]
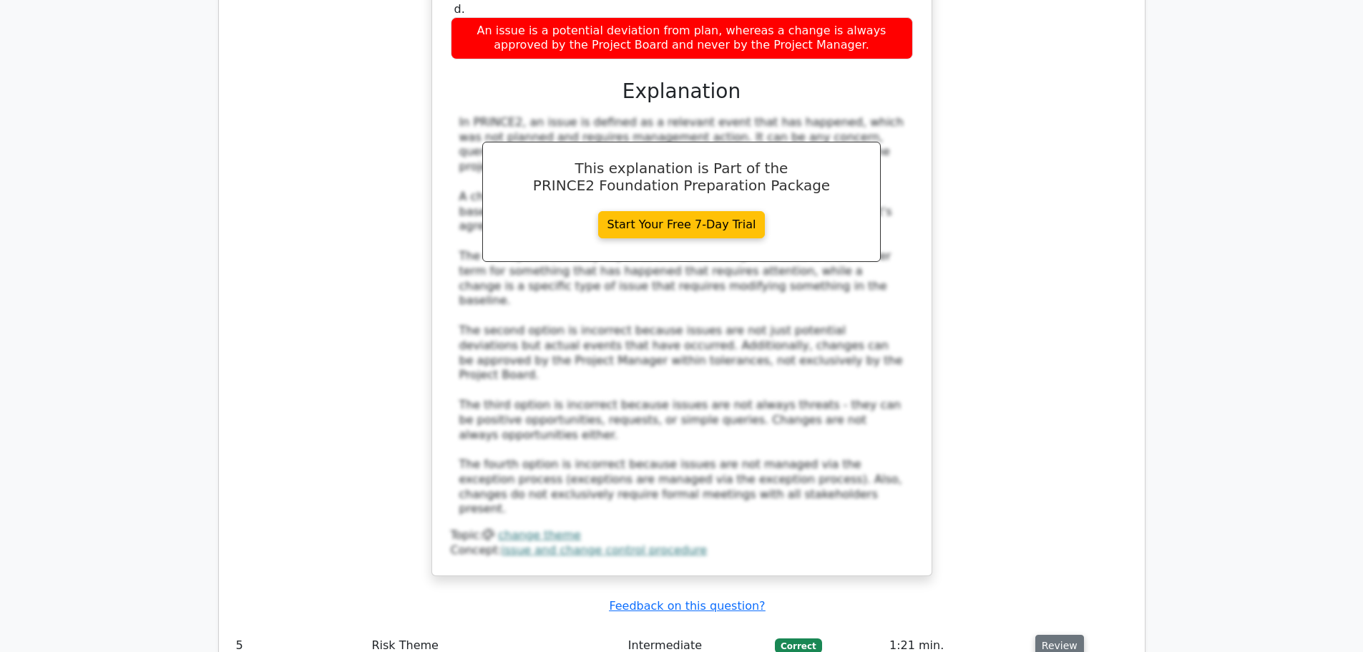
click at [1058, 635] on button "Review" at bounding box center [1060, 646] width 49 height 22
click at [1043, 273] on div "Which statement best describes the difference between an issue and a change in …" at bounding box center [681, 162] width 903 height 862
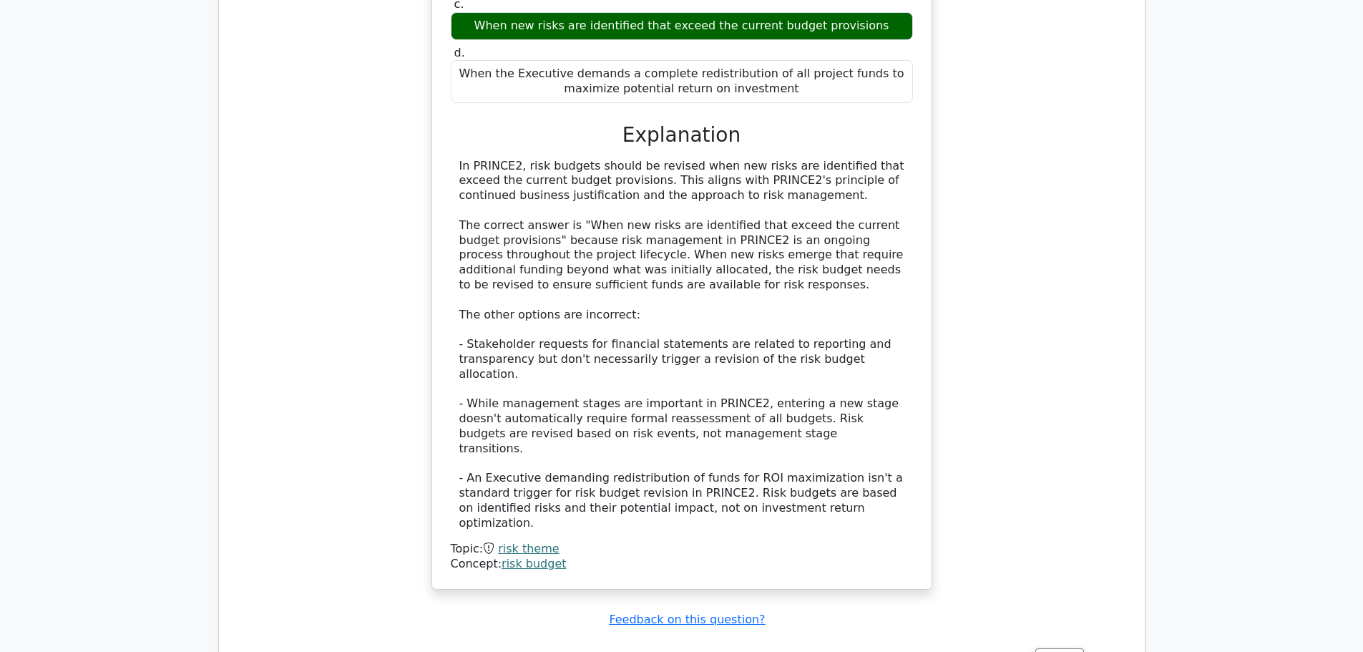
scroll to position [4036, 0]
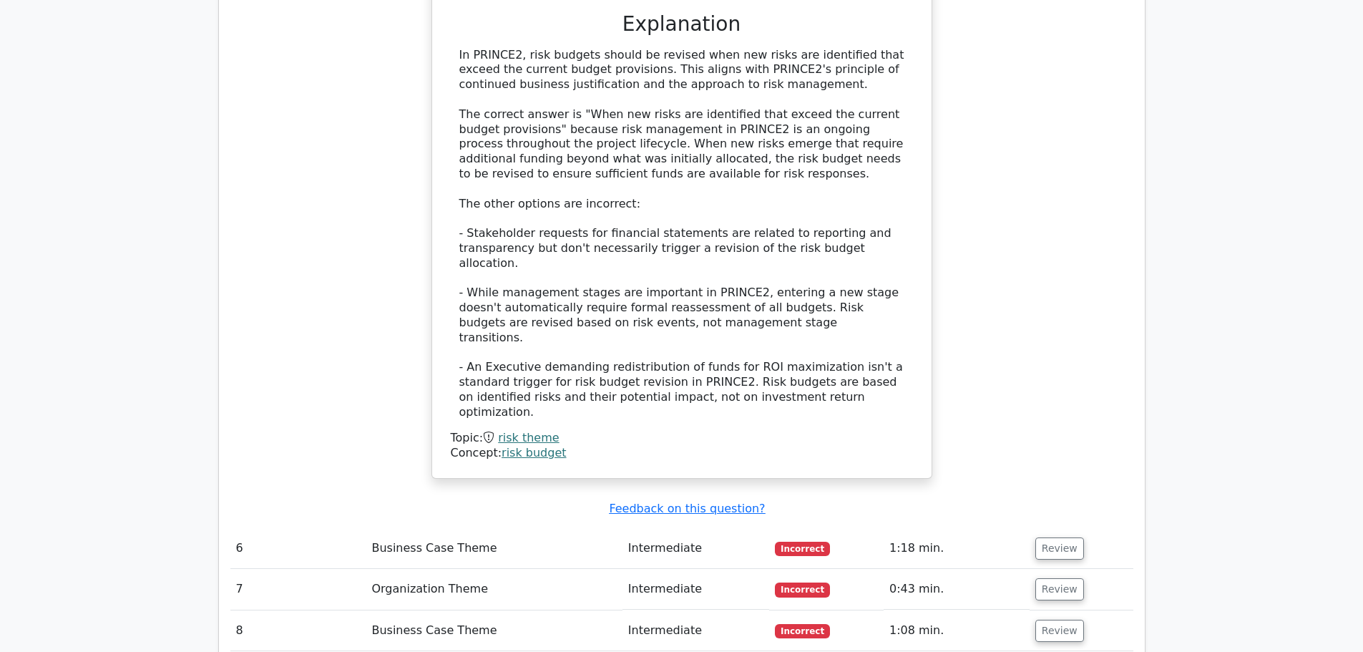
click at [1043, 537] on button "Review" at bounding box center [1060, 548] width 49 height 22
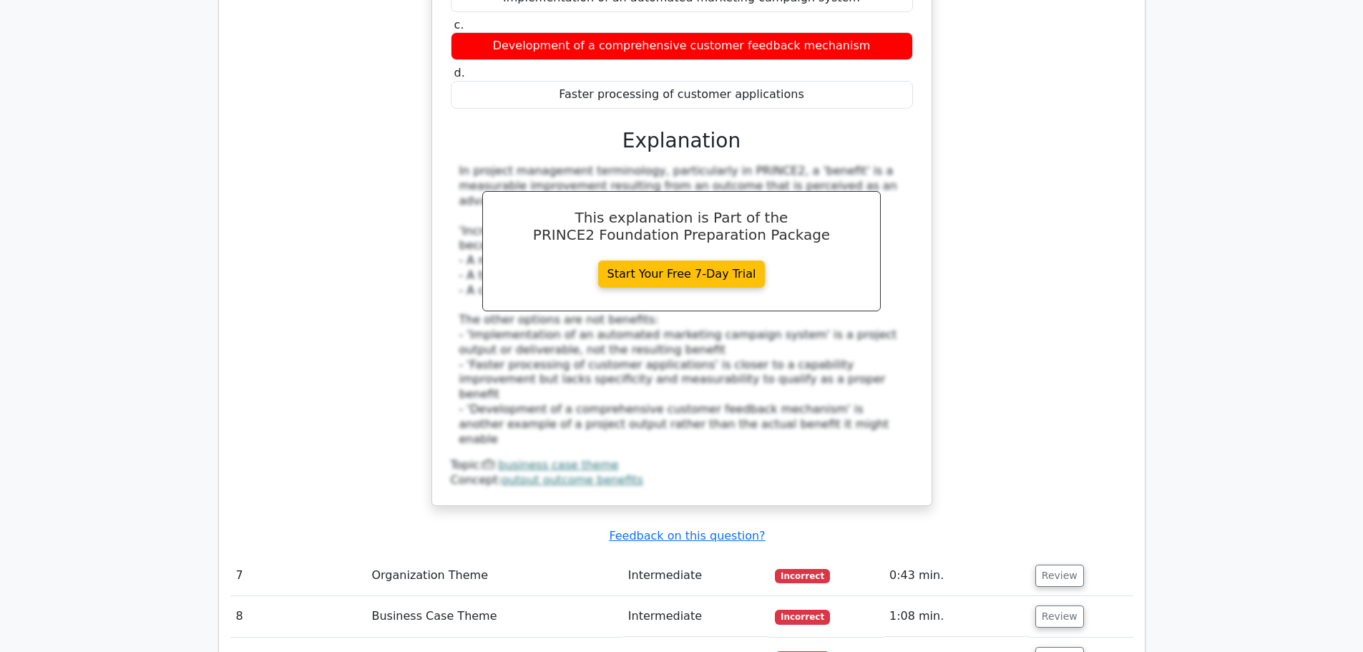
scroll to position [4752, 0]
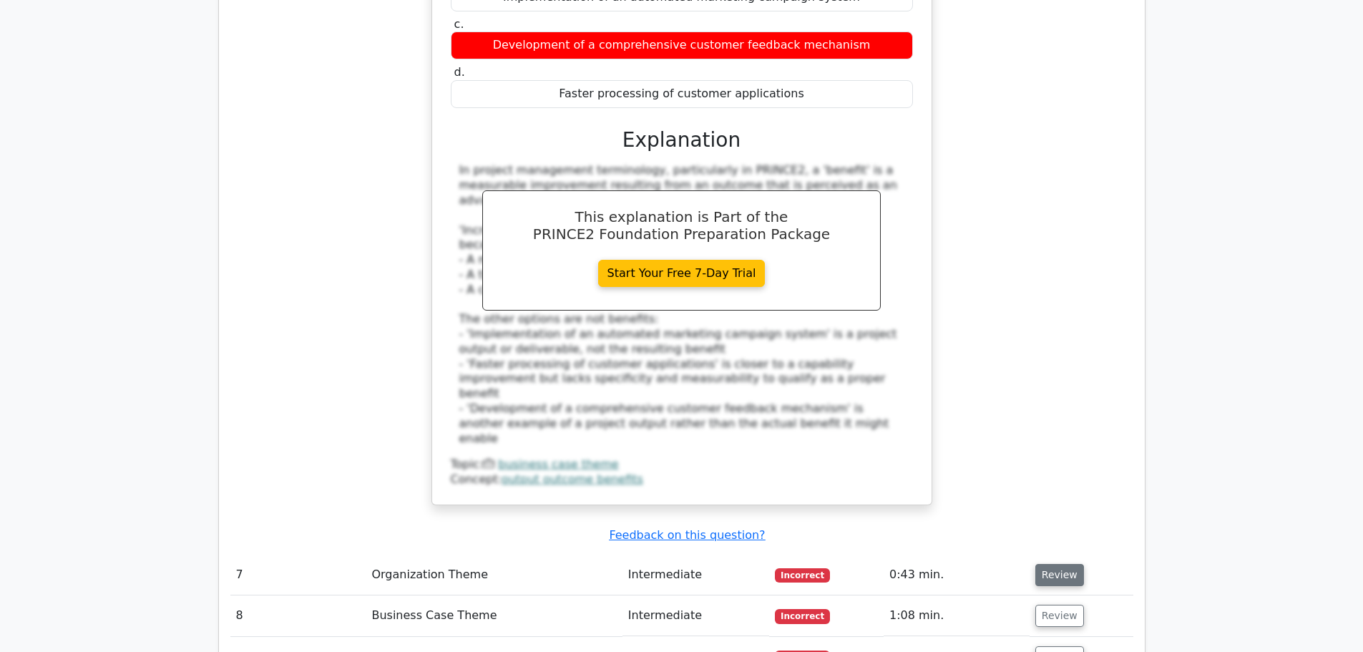
click at [1045, 564] on button "Review" at bounding box center [1060, 575] width 49 height 22
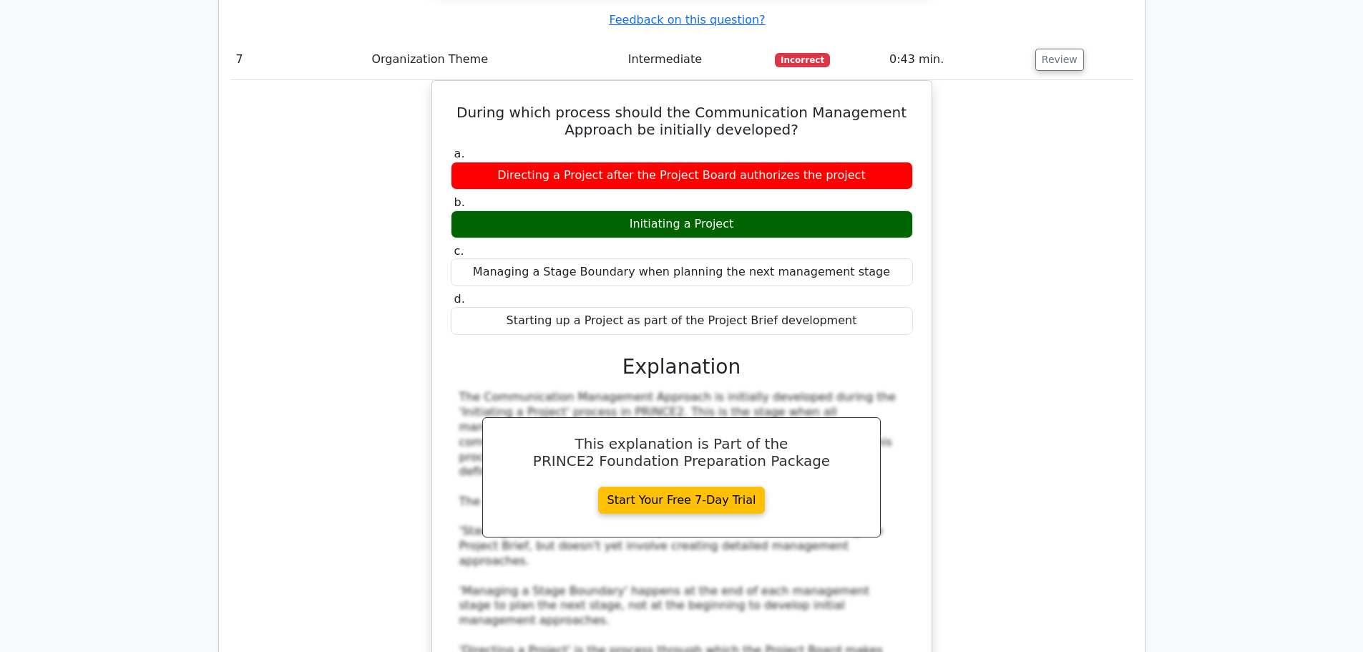
scroll to position [5296, 0]
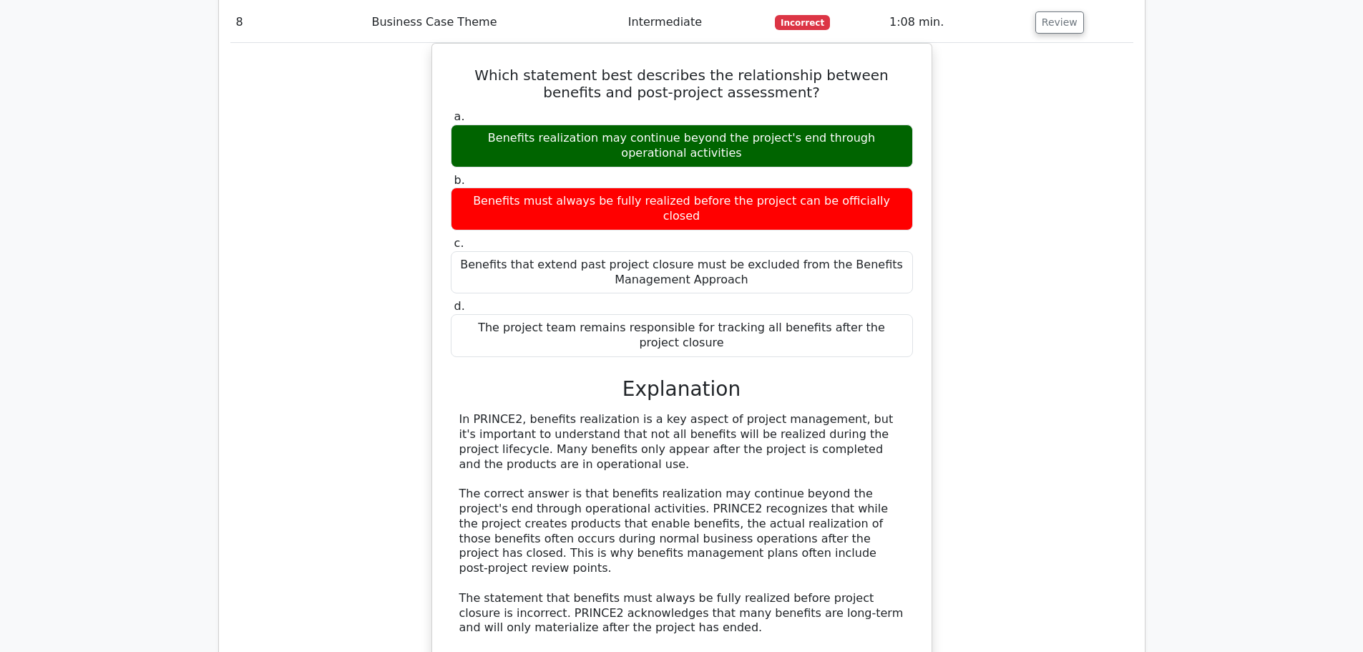
scroll to position [6069, 0]
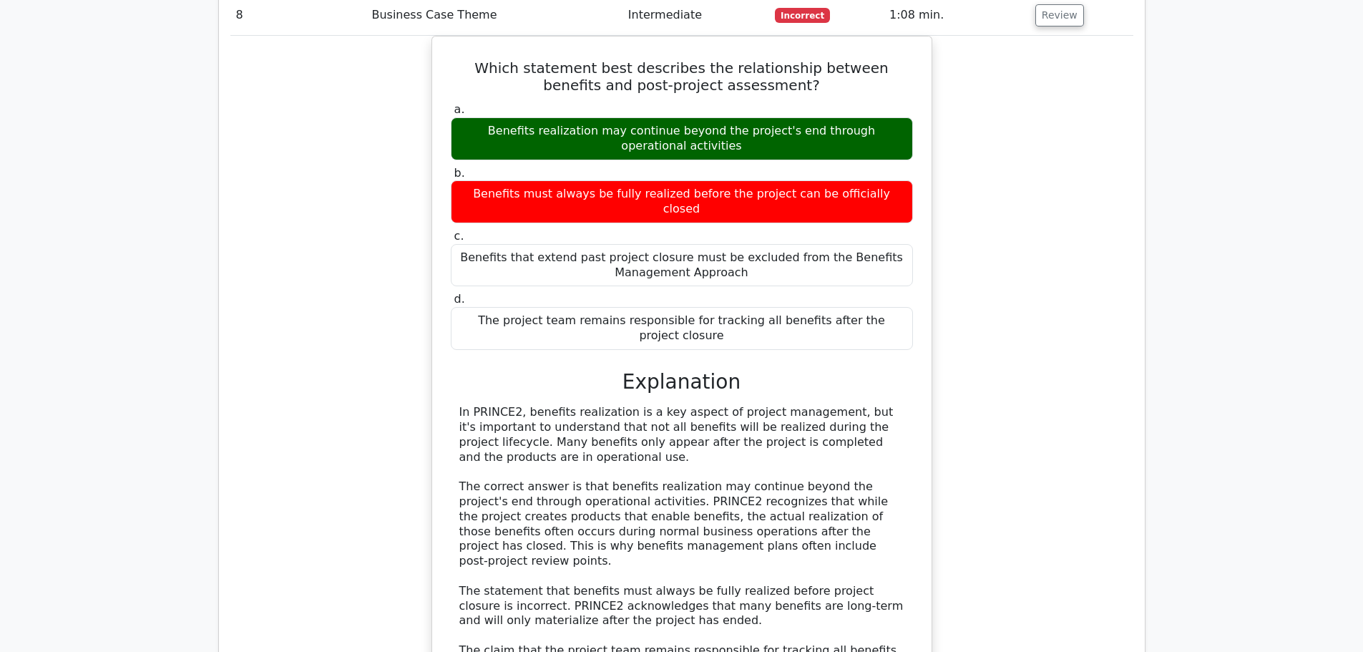
click at [1041, 215] on div "Which statement best describes the relationship between benefits and post-proje…" at bounding box center [681, 459] width 903 height 847
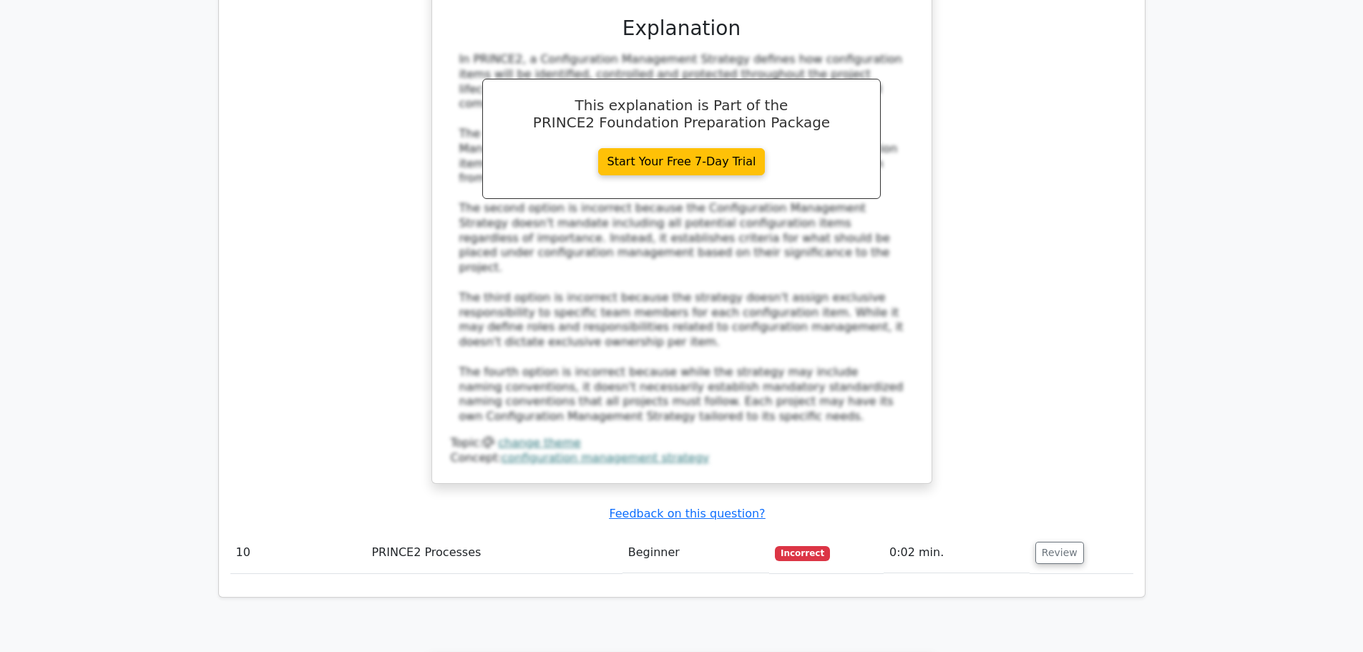
scroll to position [7328, 0]
click at [1058, 541] on button "Review" at bounding box center [1060, 552] width 49 height 22
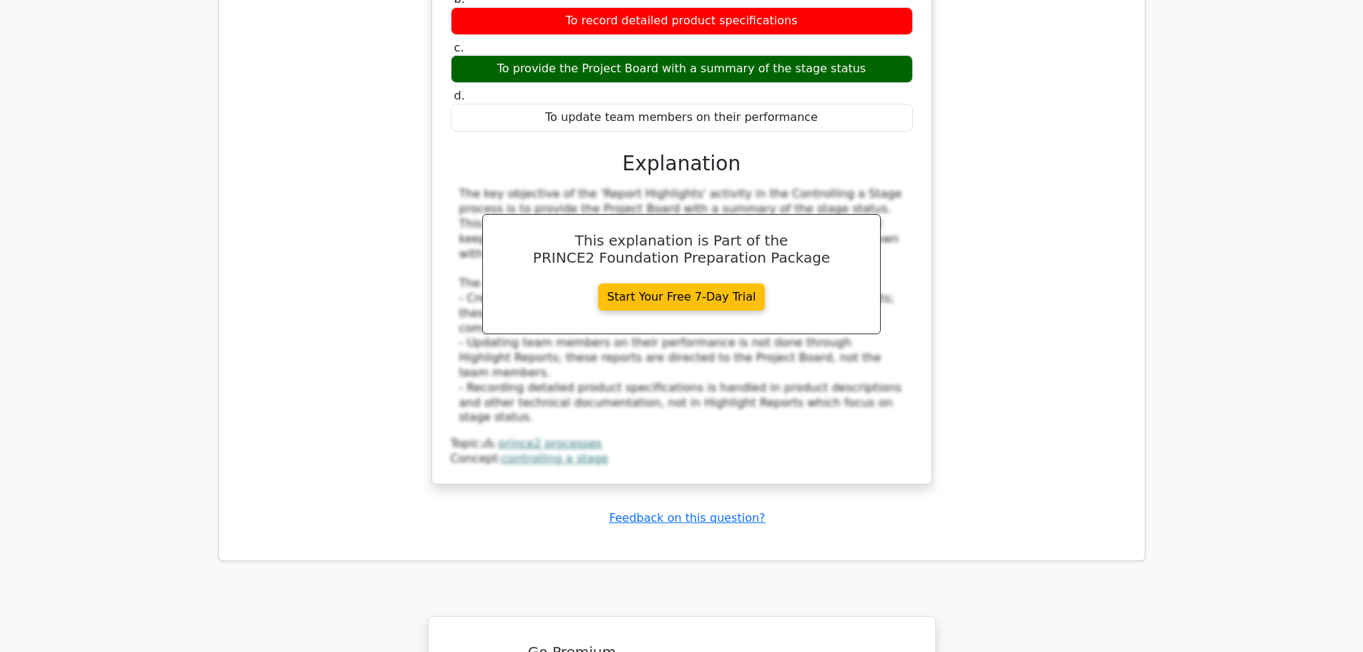
scroll to position [8090, 0]
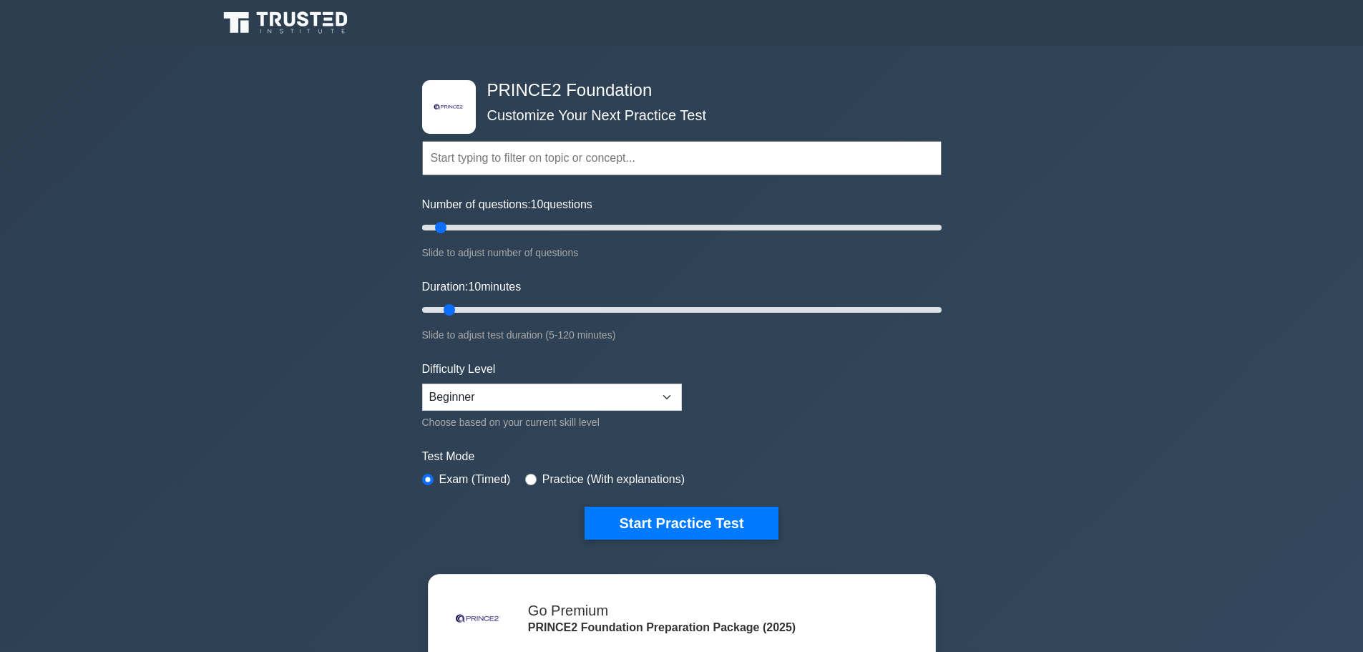
click at [566, 294] on div "Duration: 10 minutes Slide to adjust test duration (5-120 minutes)" at bounding box center [682, 310] width 520 height 65
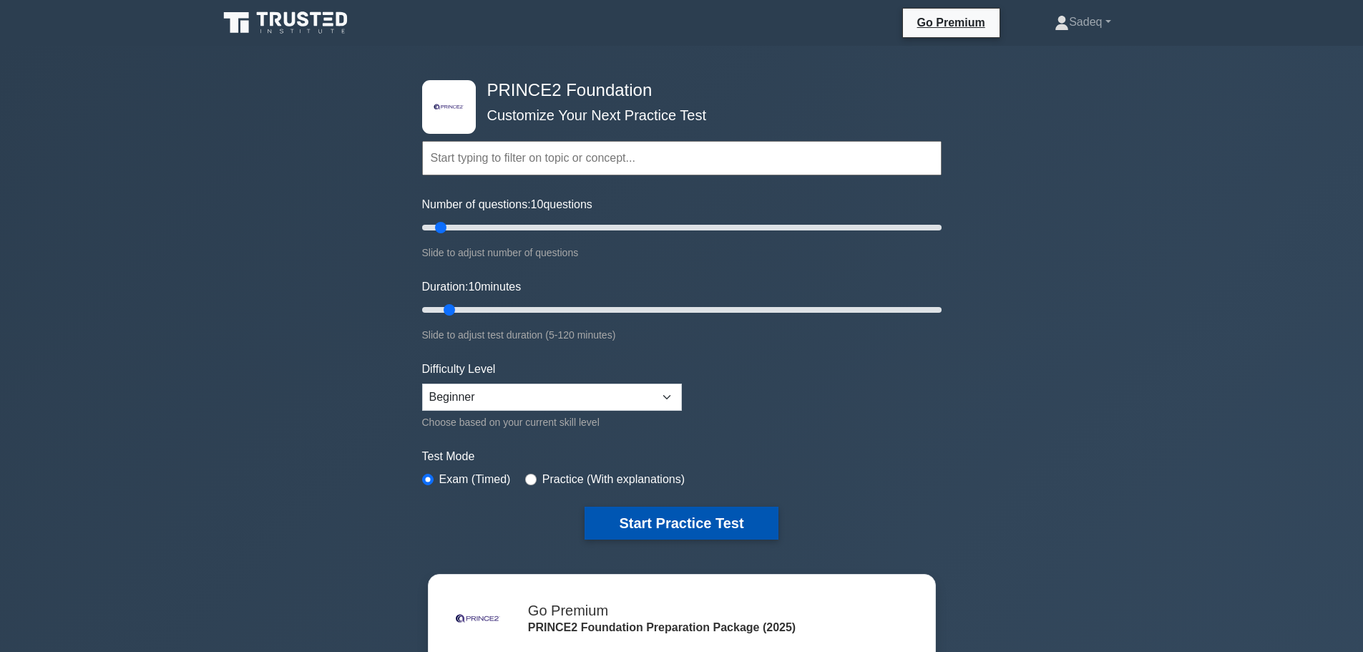
click at [661, 517] on button "Start Practice Test" at bounding box center [681, 523] width 193 height 33
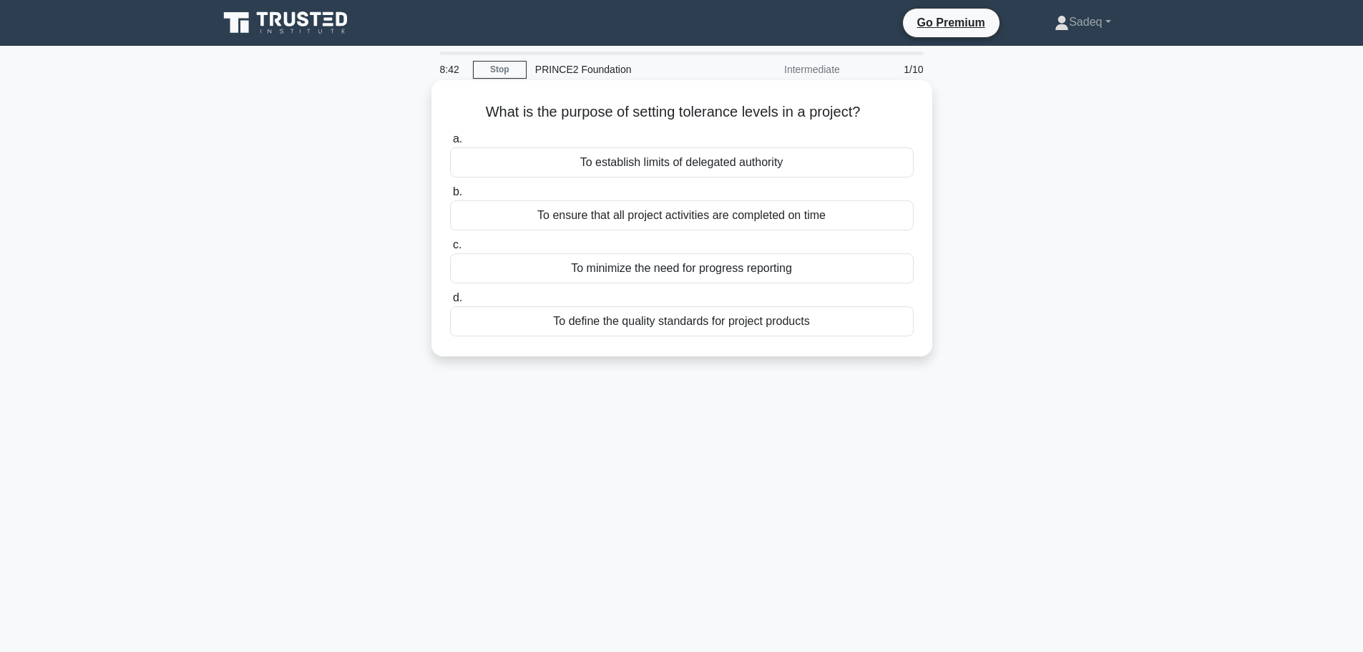
click at [756, 214] on div "To ensure that all project activities are completed on time" at bounding box center [682, 215] width 464 height 30
click at [450, 197] on input "b. To ensure that all project activities are completed on time" at bounding box center [450, 192] width 0 height 9
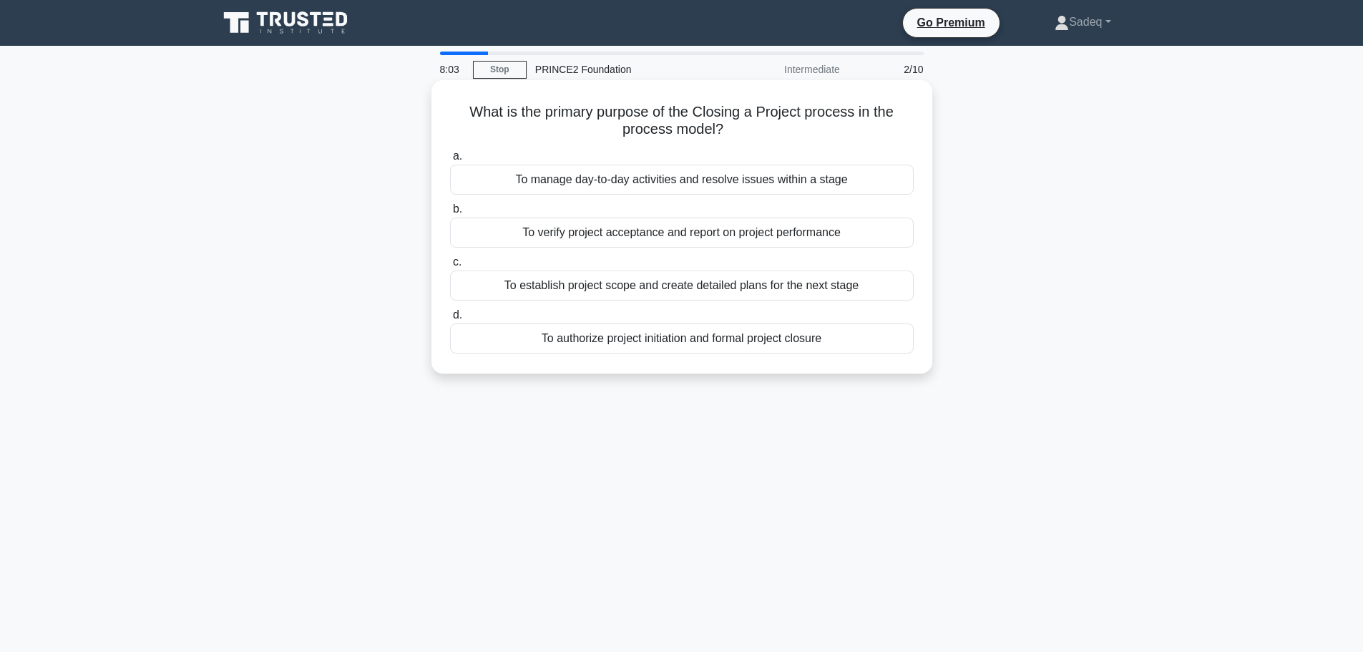
click at [716, 228] on div "To verify project acceptance and report on project performance" at bounding box center [682, 233] width 464 height 30
click at [450, 214] on input "b. To verify project acceptance and report on project performance" at bounding box center [450, 209] width 0 height 9
click at [782, 236] on div "It must report exclusively to corporate or programme management" at bounding box center [682, 233] width 464 height 30
click at [450, 214] on input "b. It must report exclusively to corporate or programme management" at bounding box center [450, 209] width 0 height 9
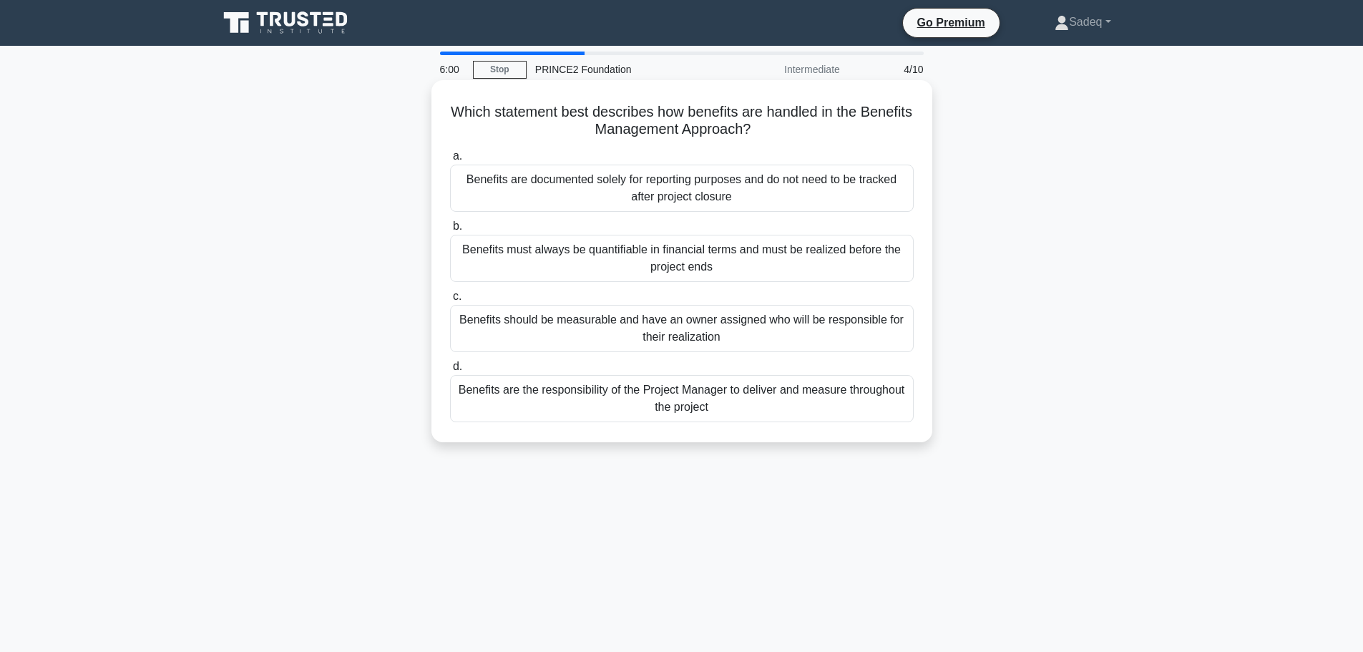
click at [715, 323] on div "Benefits should be measurable and have an owner assigned who will be responsibl…" at bounding box center [682, 328] width 464 height 47
click at [450, 301] on input "c. Benefits should be measurable and have an owner assigned who will be respons…" at bounding box center [450, 296] width 0 height 9
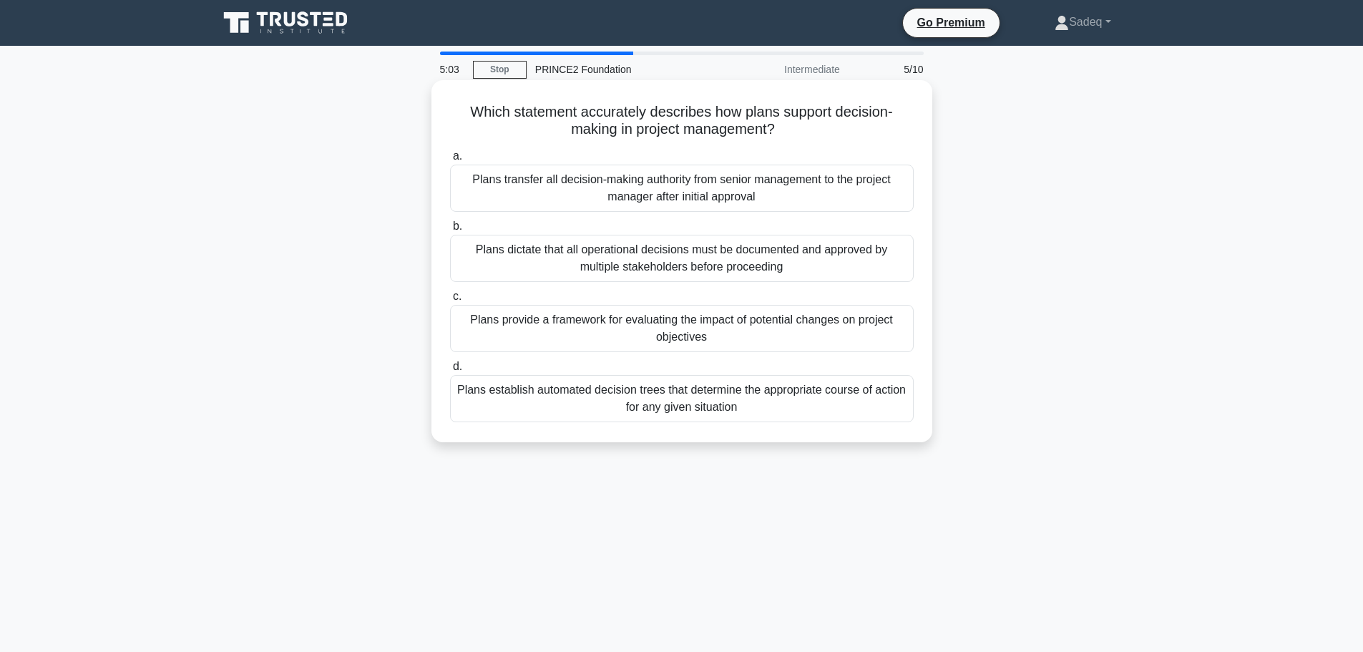
click at [737, 196] on div "Plans transfer all decision-making authority from senior management to the proj…" at bounding box center [682, 188] width 464 height 47
click at [450, 161] on input "a. Plans transfer all decision-making authority from senior management to the p…" at bounding box center [450, 156] width 0 height 9
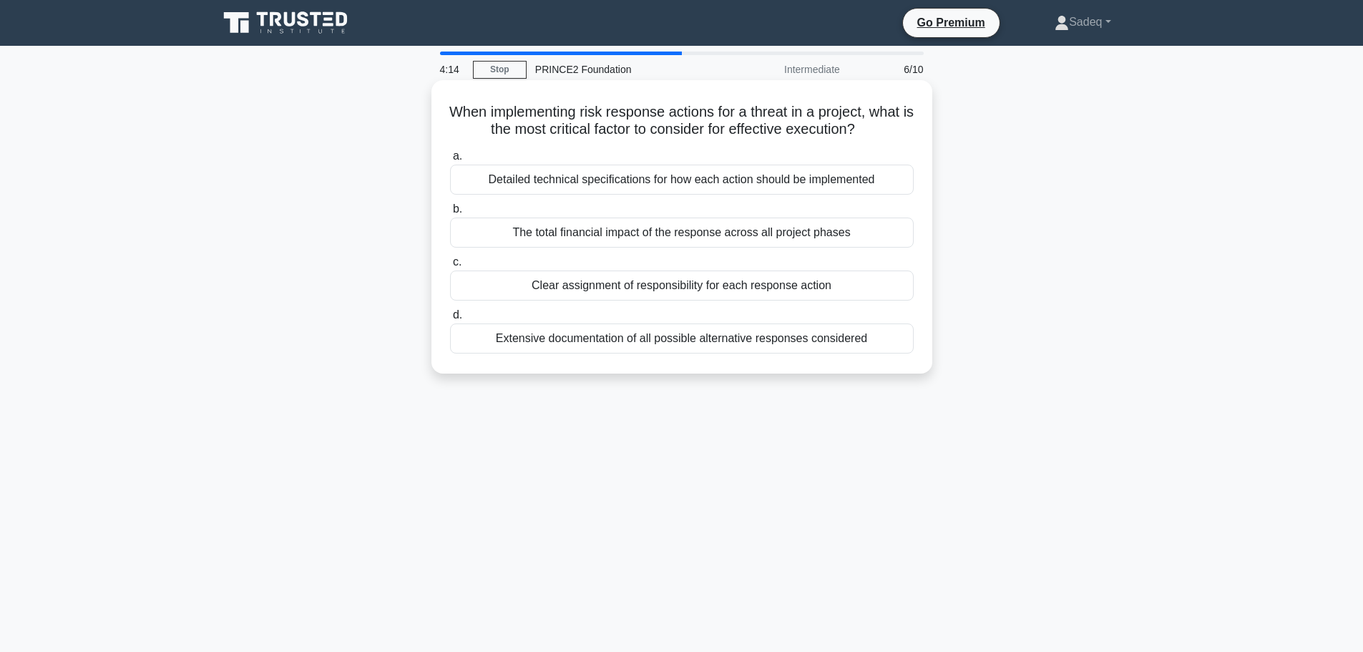
click at [794, 177] on div "Detailed technical specifications for how each action should be implemented" at bounding box center [682, 180] width 464 height 30
click at [450, 161] on input "a. Detailed technical specifications for how each action should be implemented" at bounding box center [450, 156] width 0 height 9
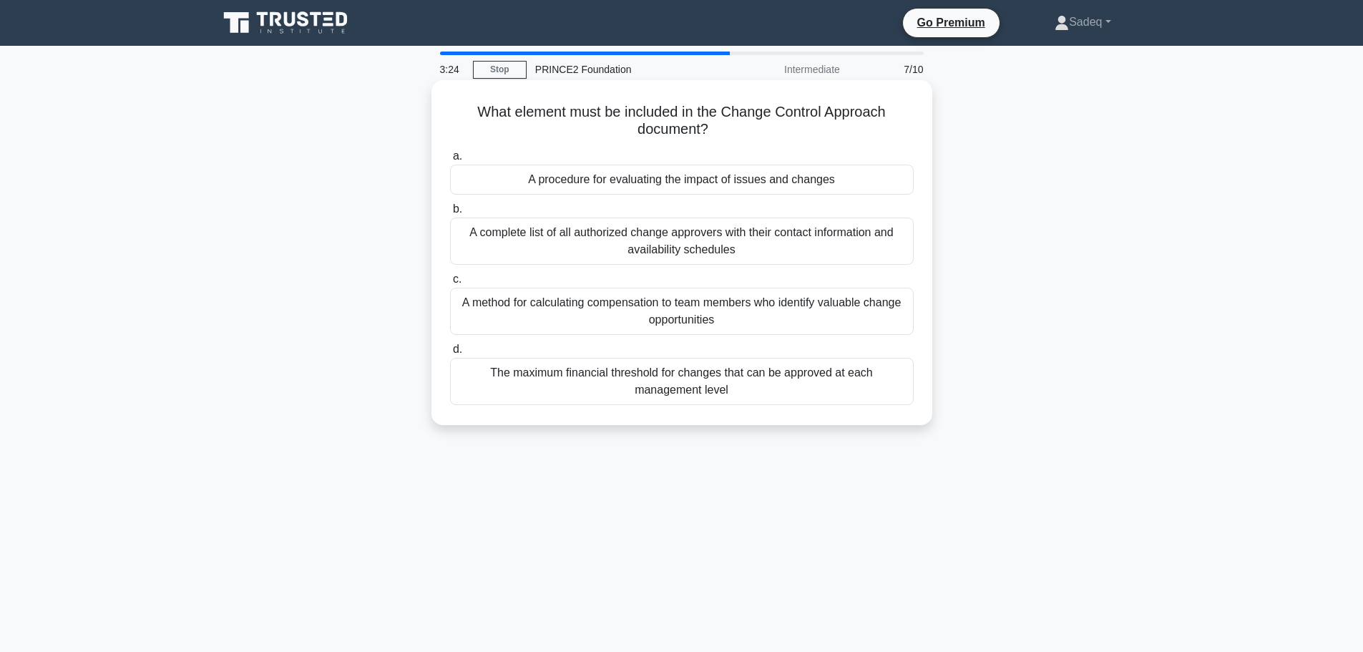
click at [738, 184] on div "A procedure for evaluating the impact of issues and changes" at bounding box center [682, 180] width 464 height 30
click at [450, 161] on input "a. A procedure for evaluating the impact of issues and changes" at bounding box center [450, 156] width 0 height 9
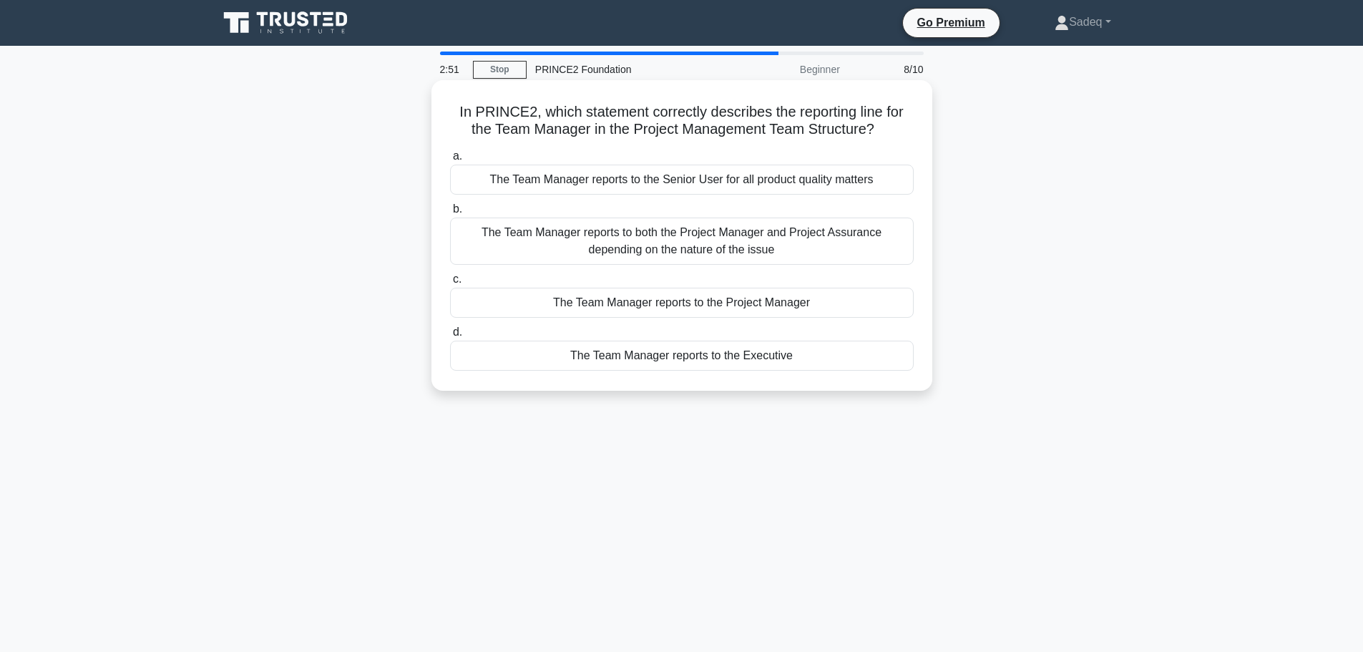
click at [765, 311] on div "The Team Manager reports to the Project Manager" at bounding box center [682, 303] width 464 height 30
click at [450, 284] on input "c. The Team Manager reports to the Project Manager" at bounding box center [450, 279] width 0 height 9
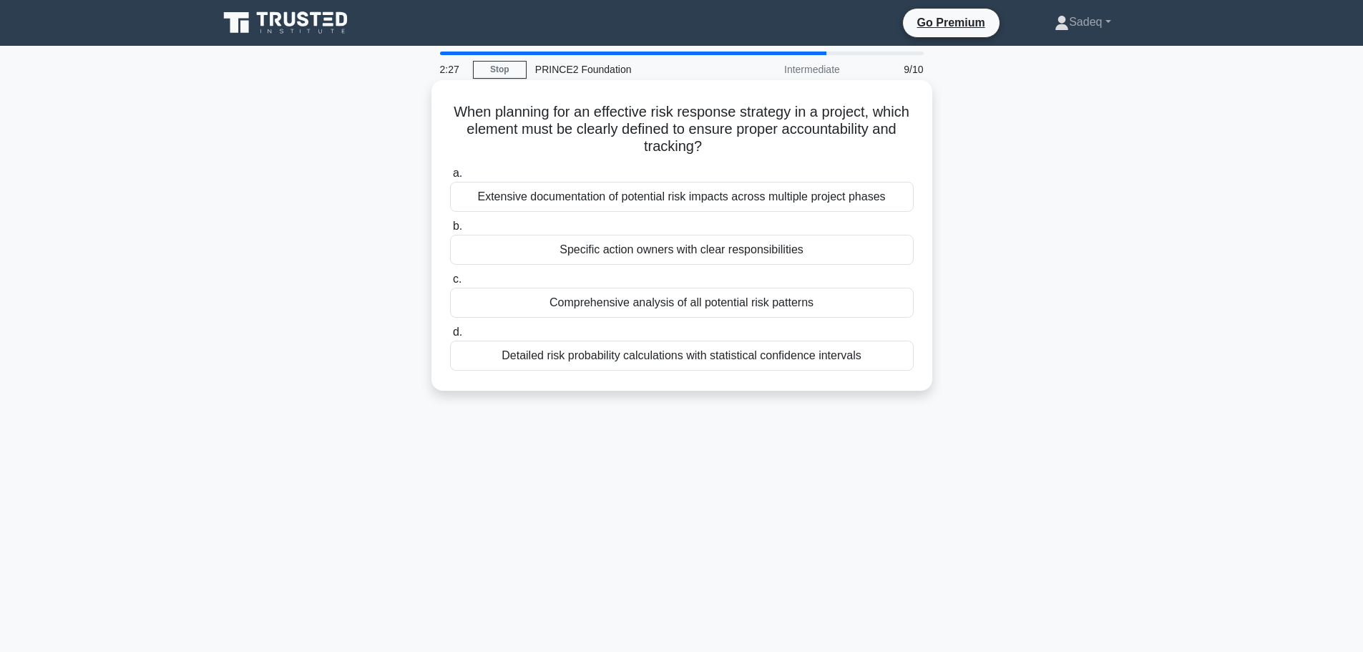
click at [845, 260] on div "Specific action owners with clear responsibilities" at bounding box center [682, 250] width 464 height 30
click at [450, 231] on input "b. Specific action owners with clear responsibilities" at bounding box center [450, 226] width 0 height 9
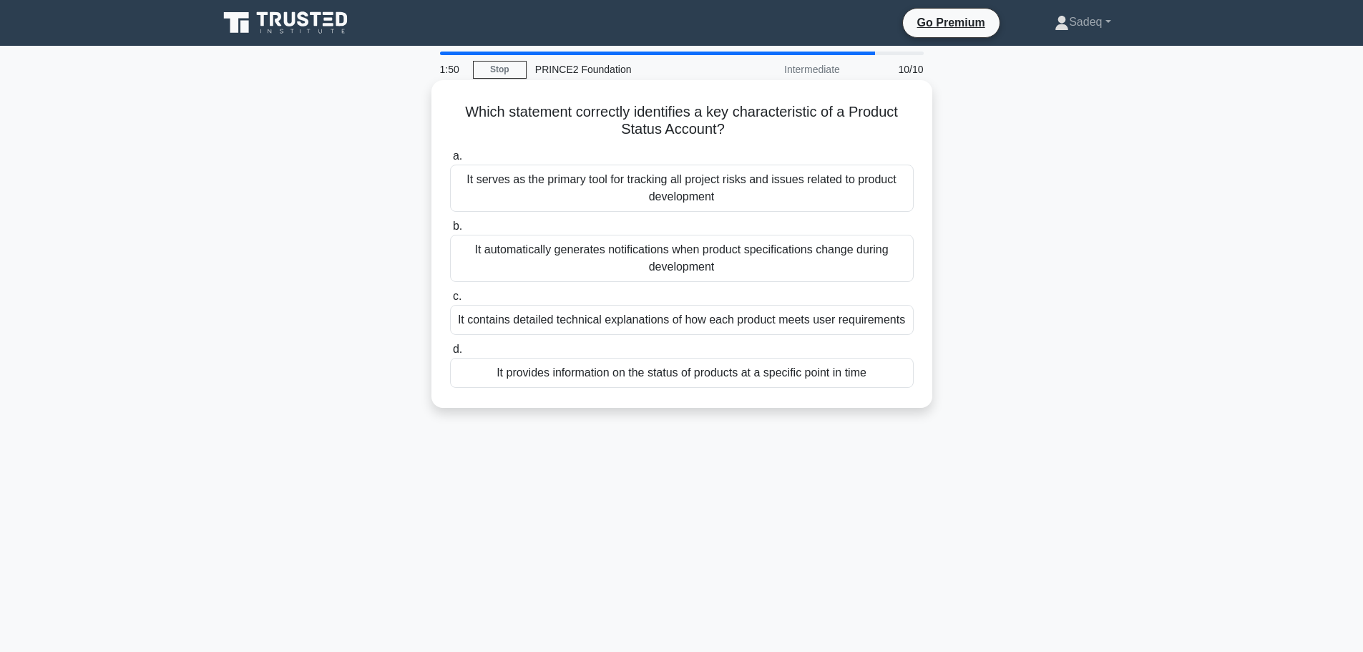
click at [816, 370] on div "It provides information on the status of products at a specific point in time" at bounding box center [682, 373] width 464 height 30
click at [450, 354] on input "d. It provides information on the status of products at a specific point in time" at bounding box center [450, 349] width 0 height 9
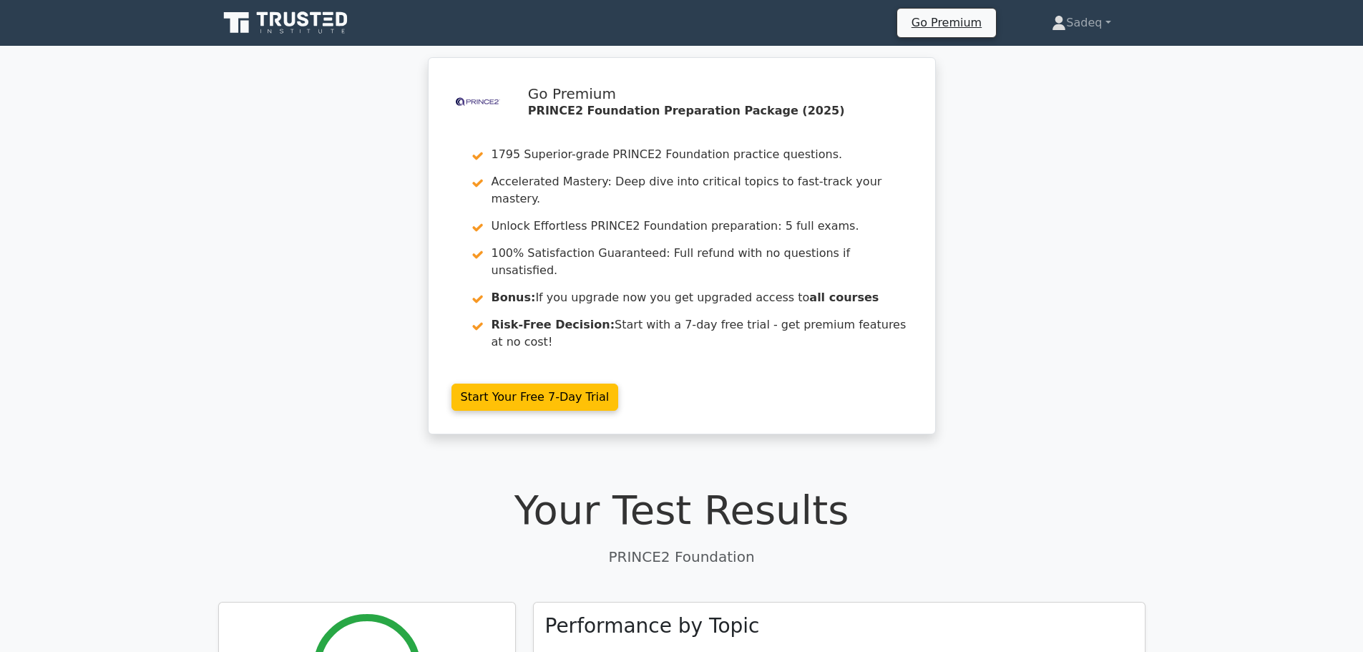
click at [86, 333] on div ".st0{fill-rule:evenodd;clip-rule:evenodd;fill:#000041;} .st1{fill-rule:evenodd;…" at bounding box center [681, 254] width 1363 height 394
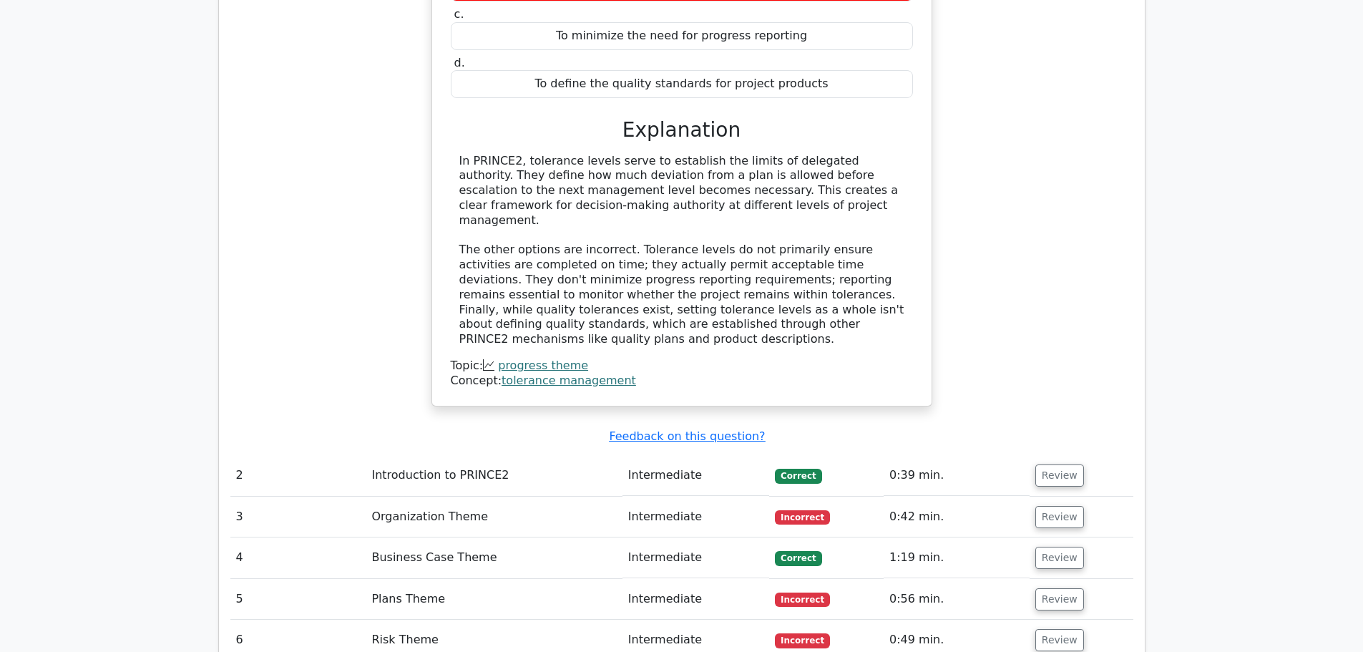
scroll to position [1546, 0]
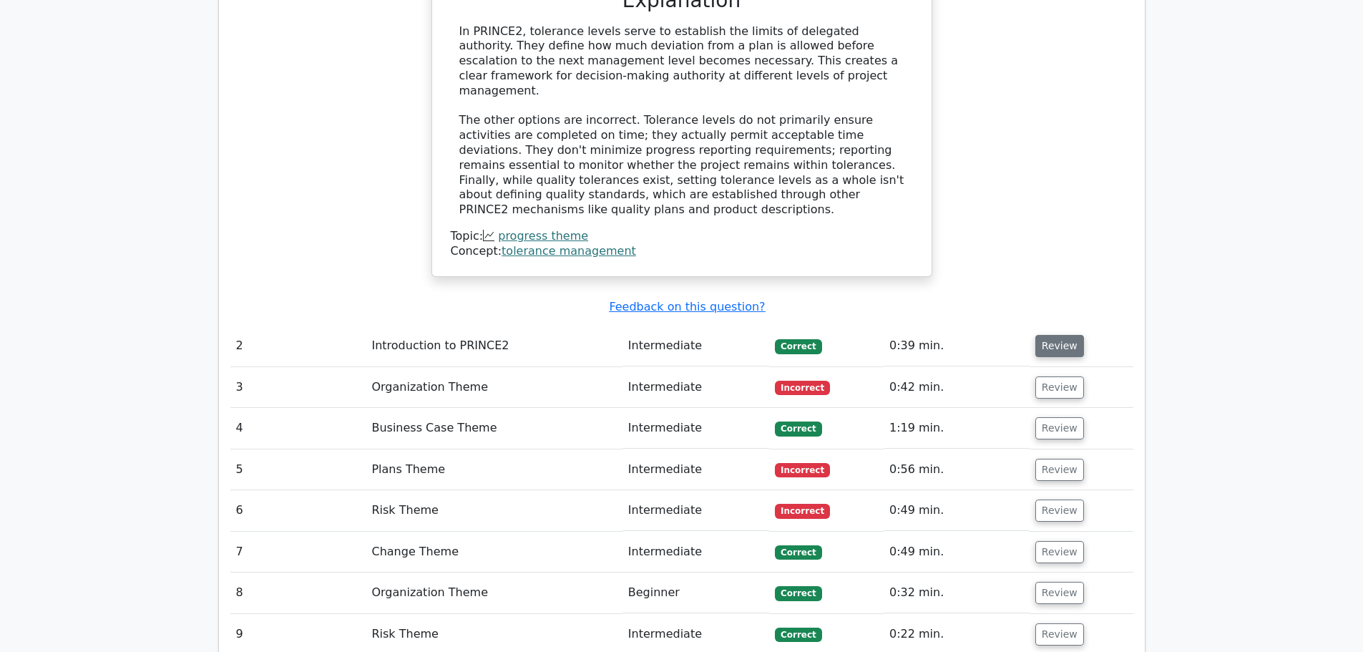
click at [1058, 335] on button "Review" at bounding box center [1060, 346] width 49 height 22
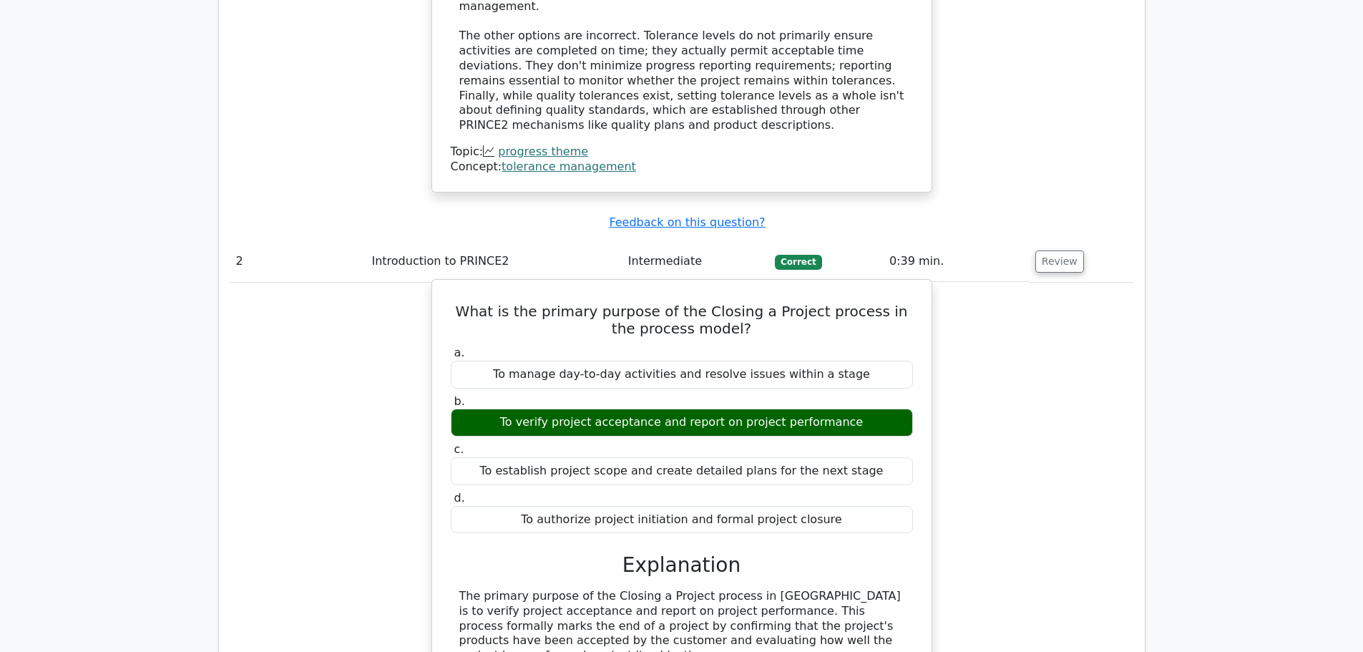
scroll to position [1632, 0]
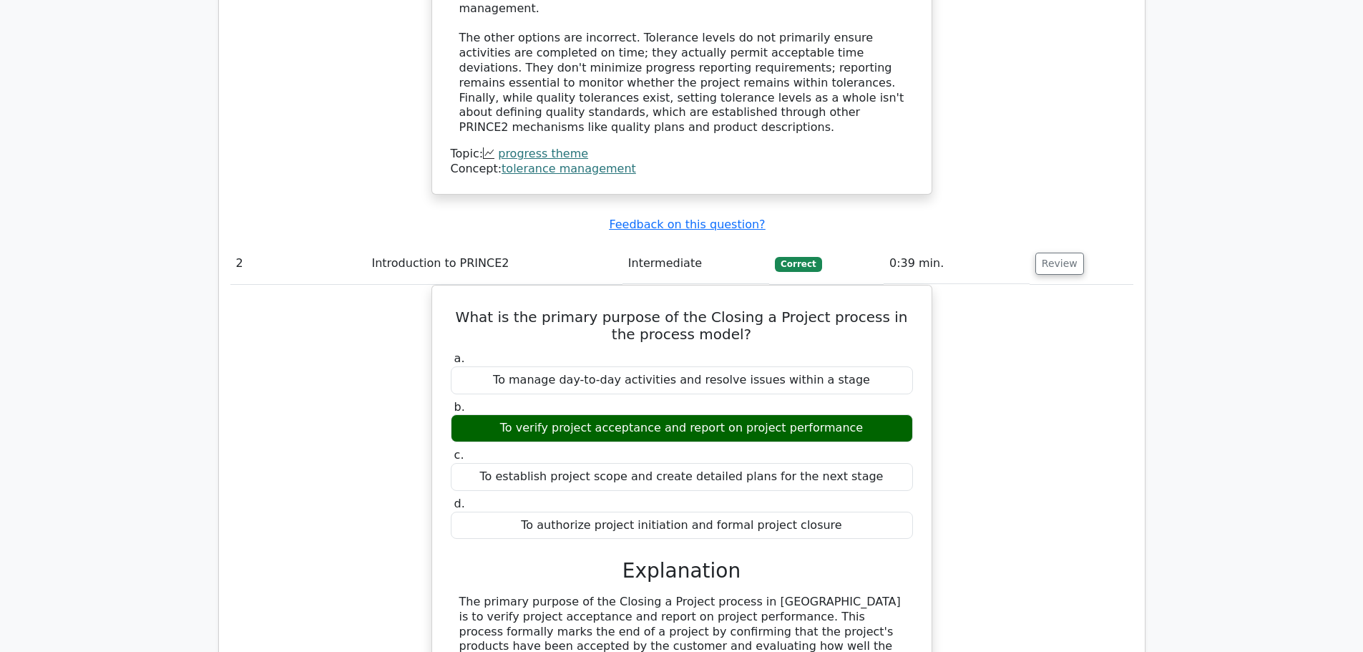
click at [1338, 313] on main ".st0{fill-rule:evenodd;clip-rule:evenodd;fill:#000041;} .st1{fill-rule:evenodd;…" at bounding box center [681, 139] width 1363 height 3451
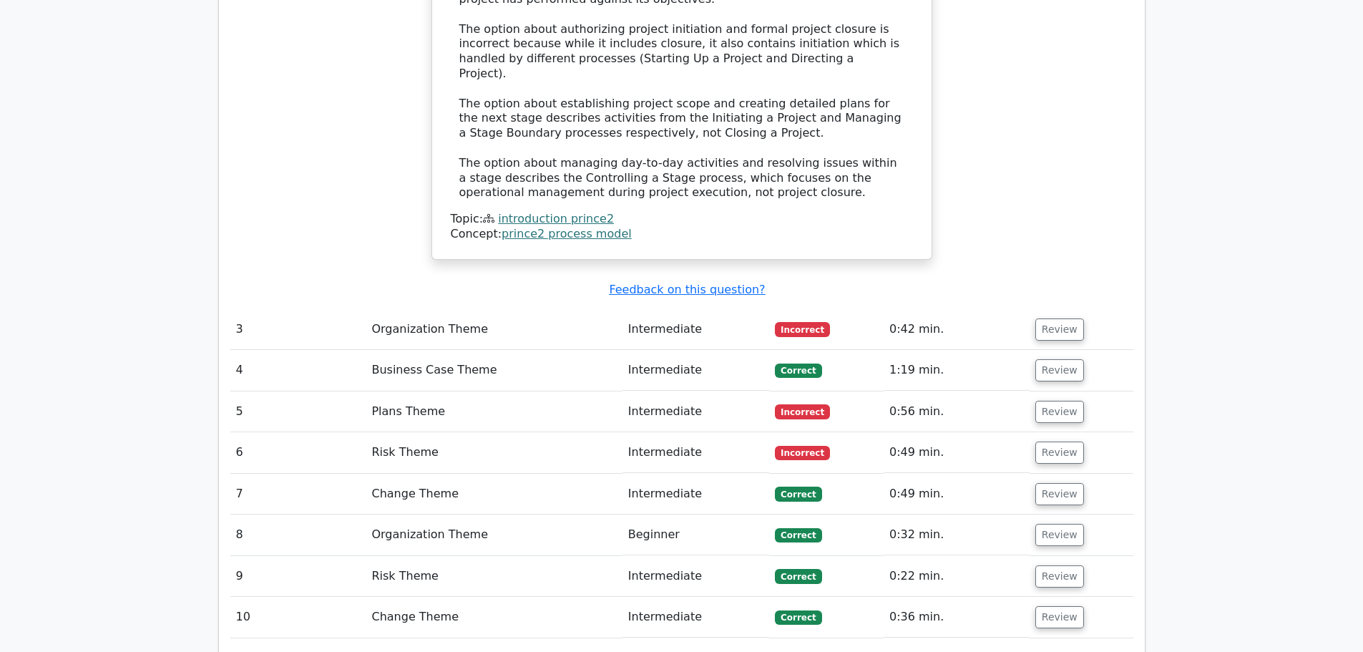
scroll to position [2289, 0]
click at [1053, 319] on button "Review" at bounding box center [1060, 330] width 49 height 22
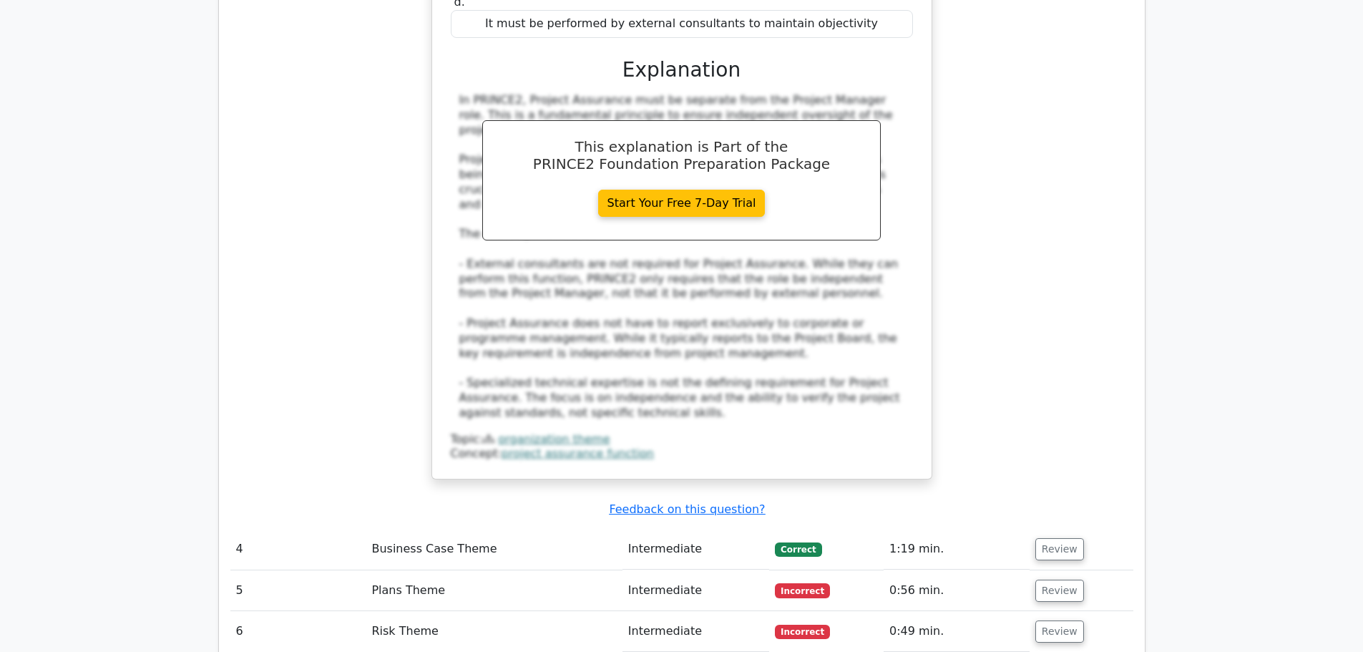
scroll to position [2891, 0]
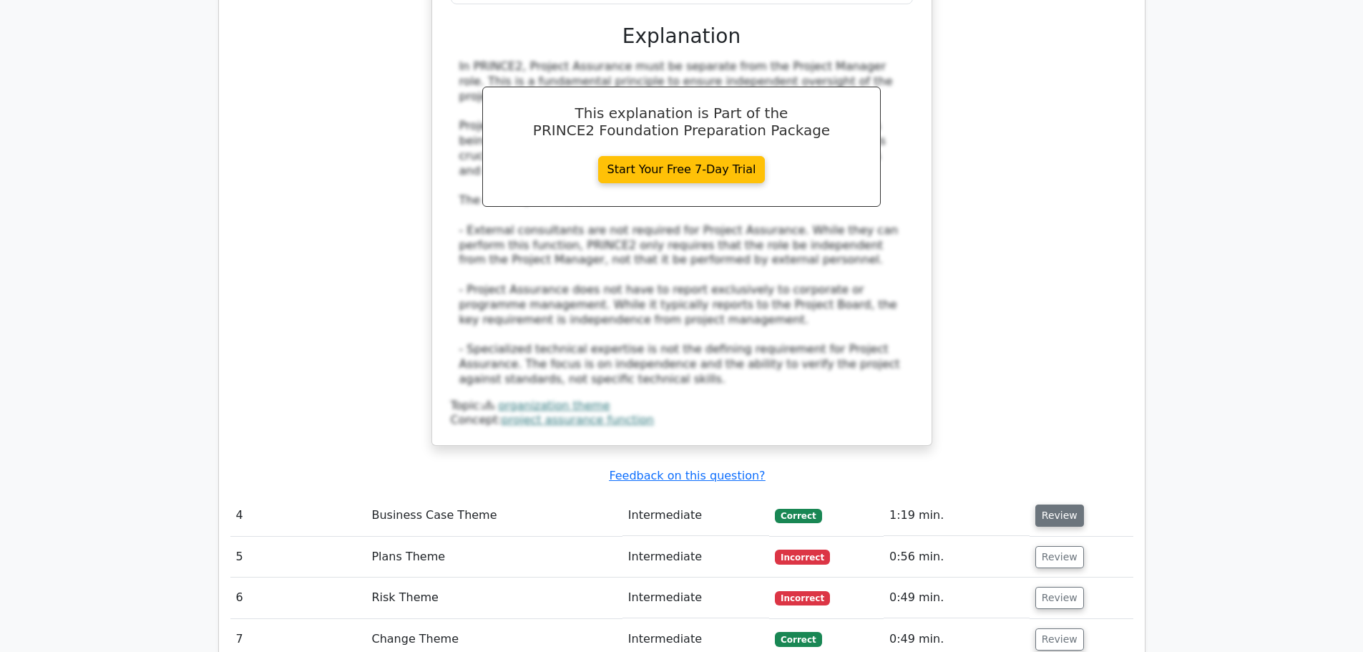
click at [1063, 505] on button "Review" at bounding box center [1060, 516] width 49 height 22
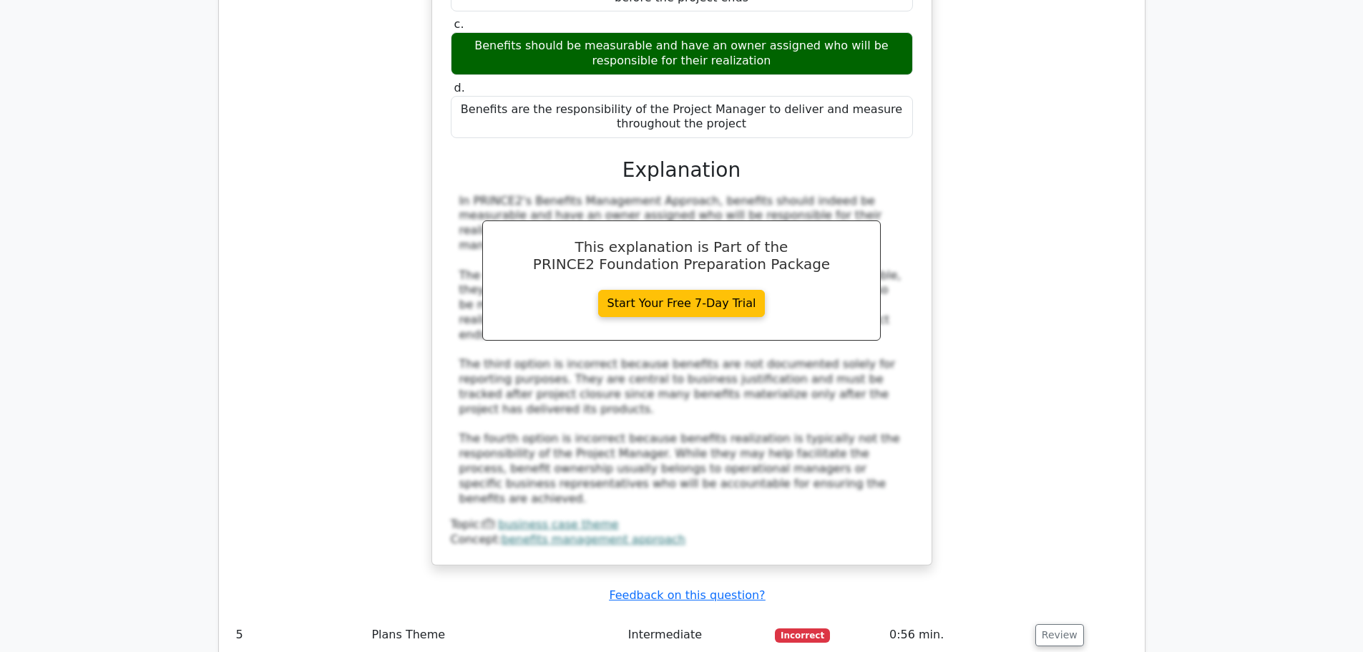
scroll to position [3606, 0]
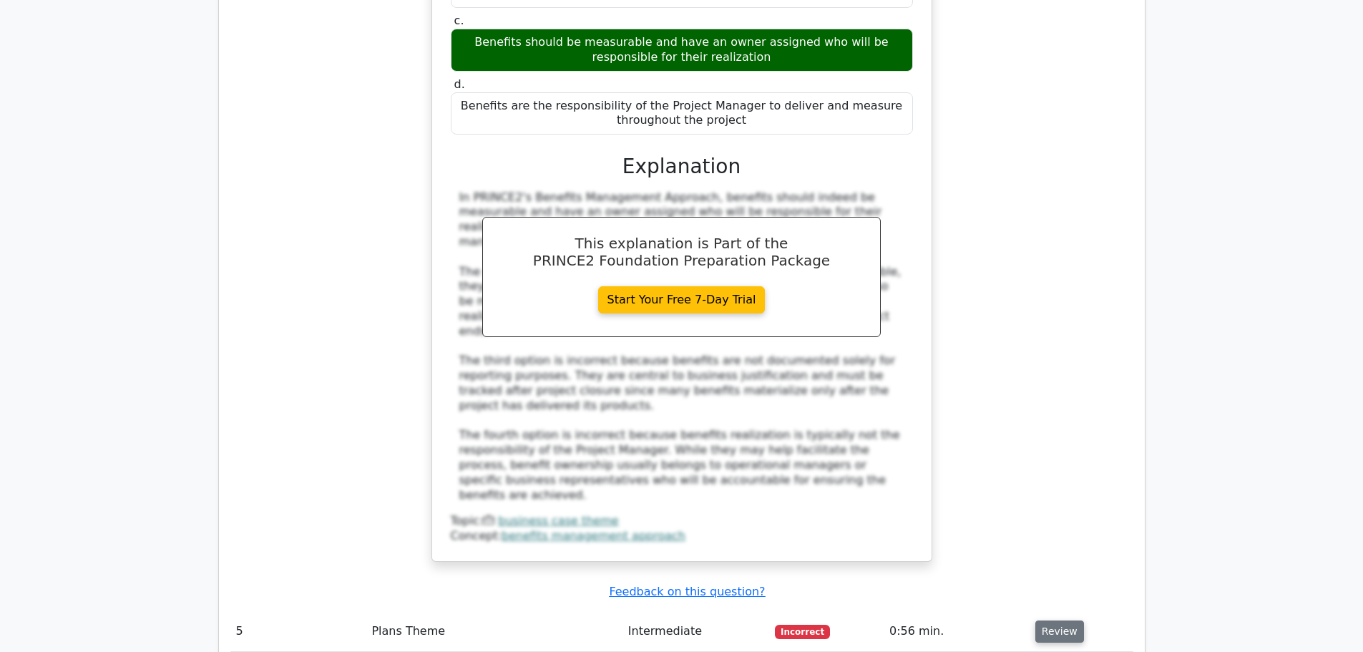
click at [1065, 620] on button "Review" at bounding box center [1060, 631] width 49 height 22
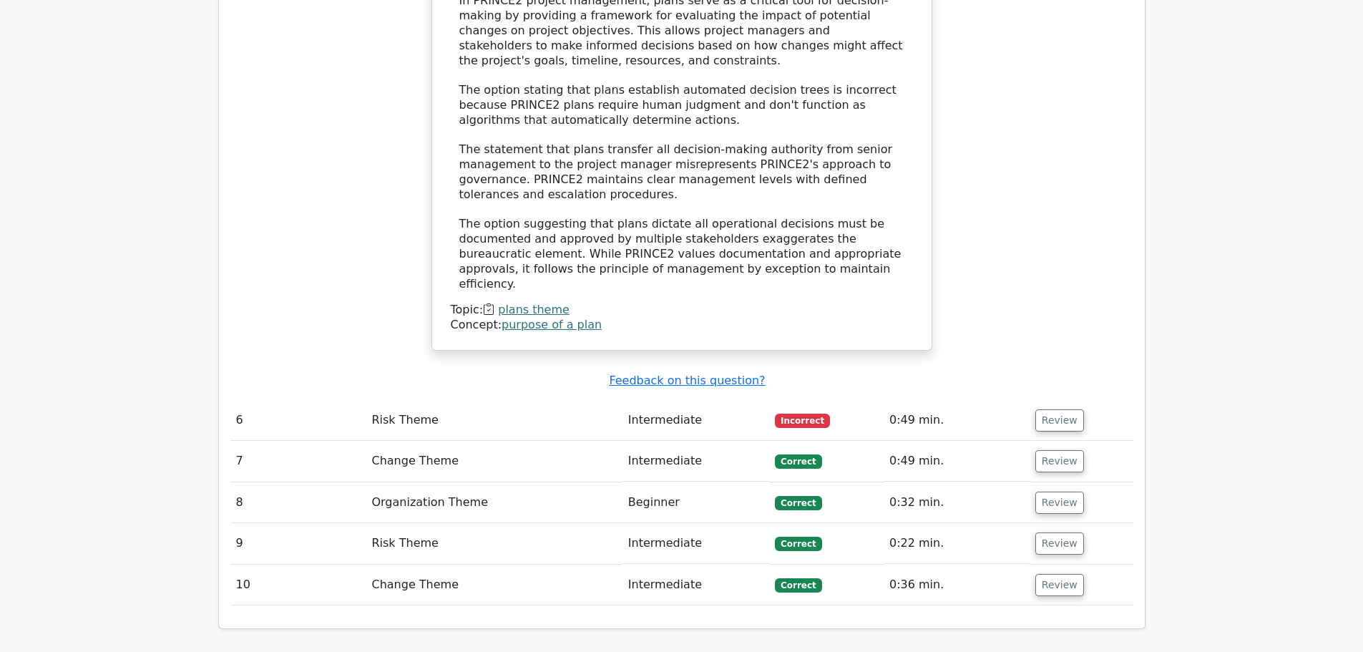
scroll to position [4637, 0]
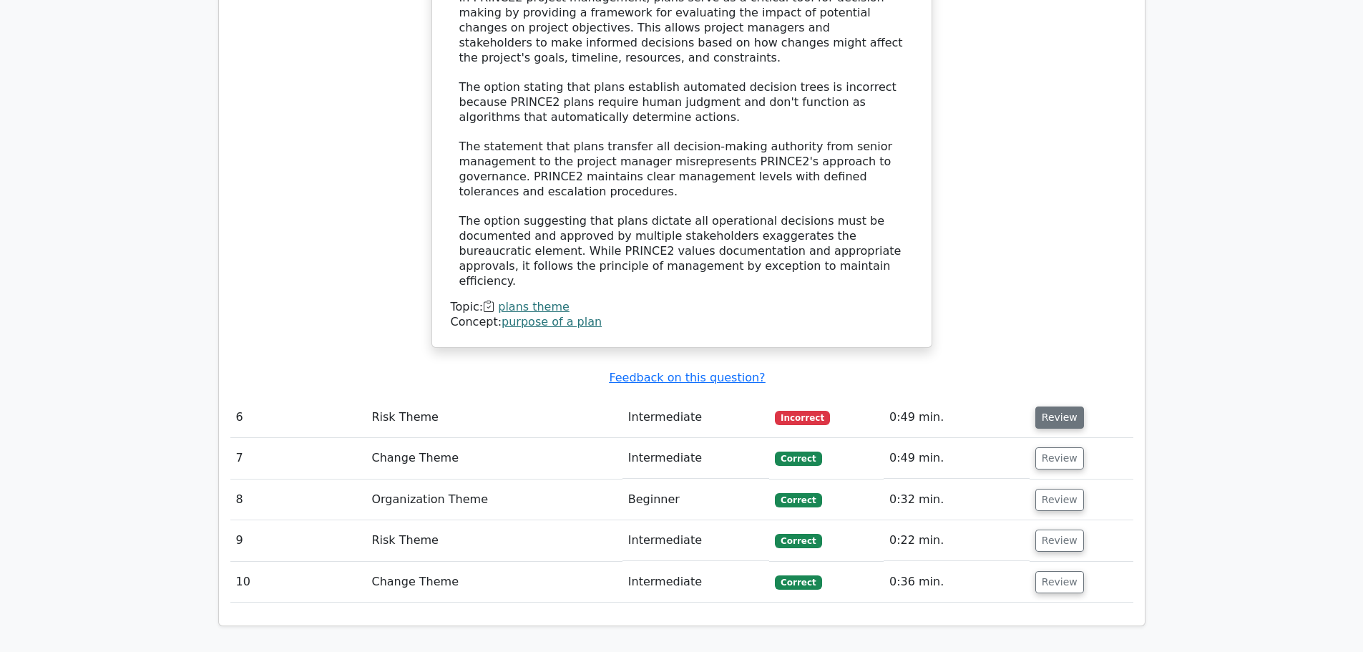
click at [1053, 406] on button "Review" at bounding box center [1060, 417] width 49 height 22
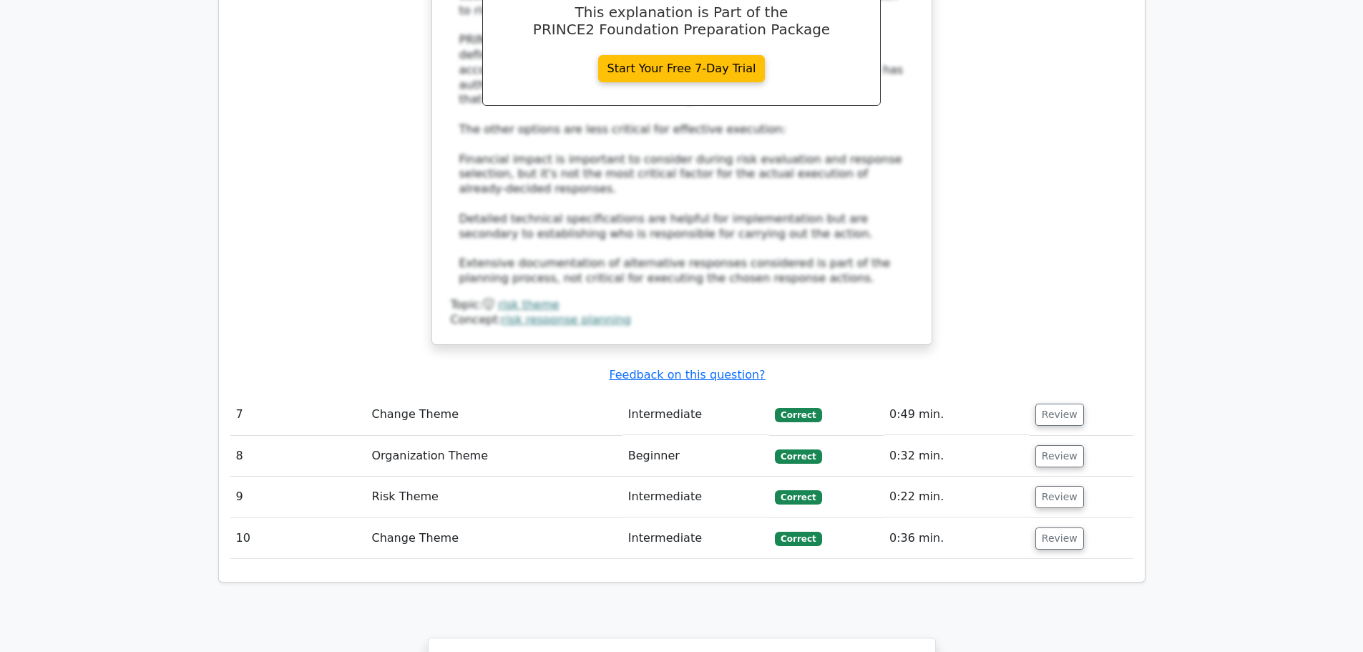
scroll to position [5381, 0]
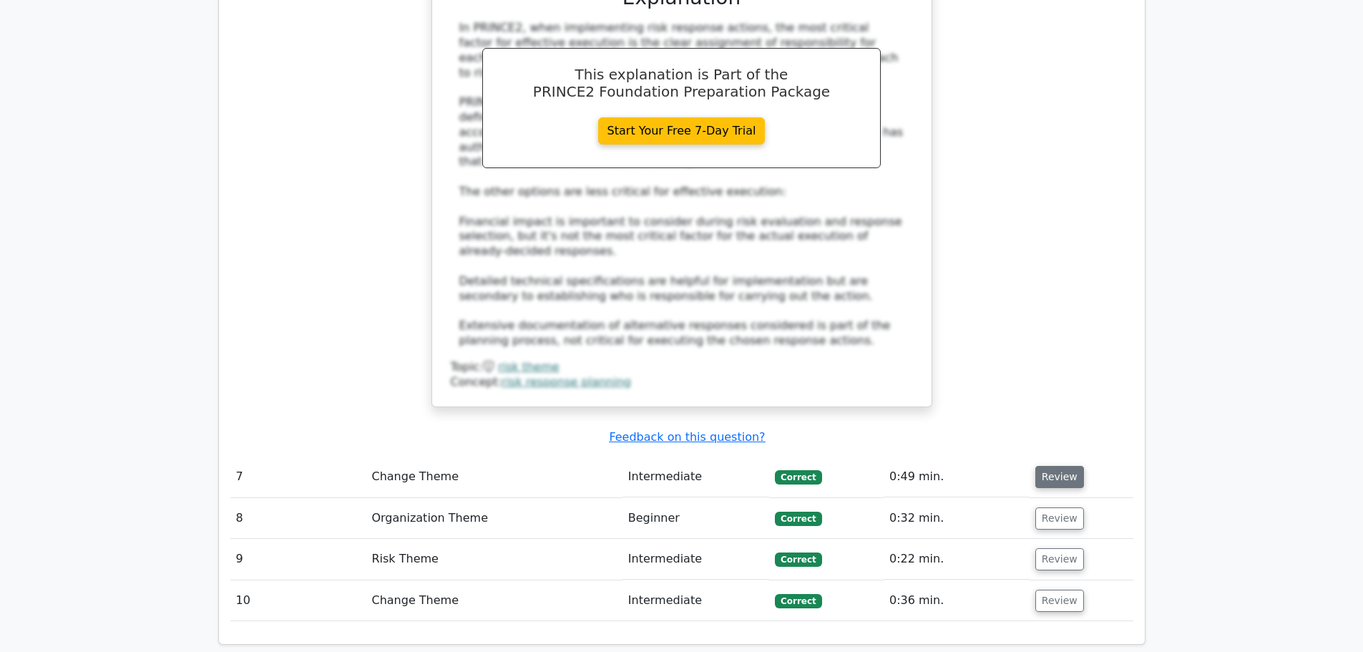
click at [1067, 466] on button "Review" at bounding box center [1060, 477] width 49 height 22
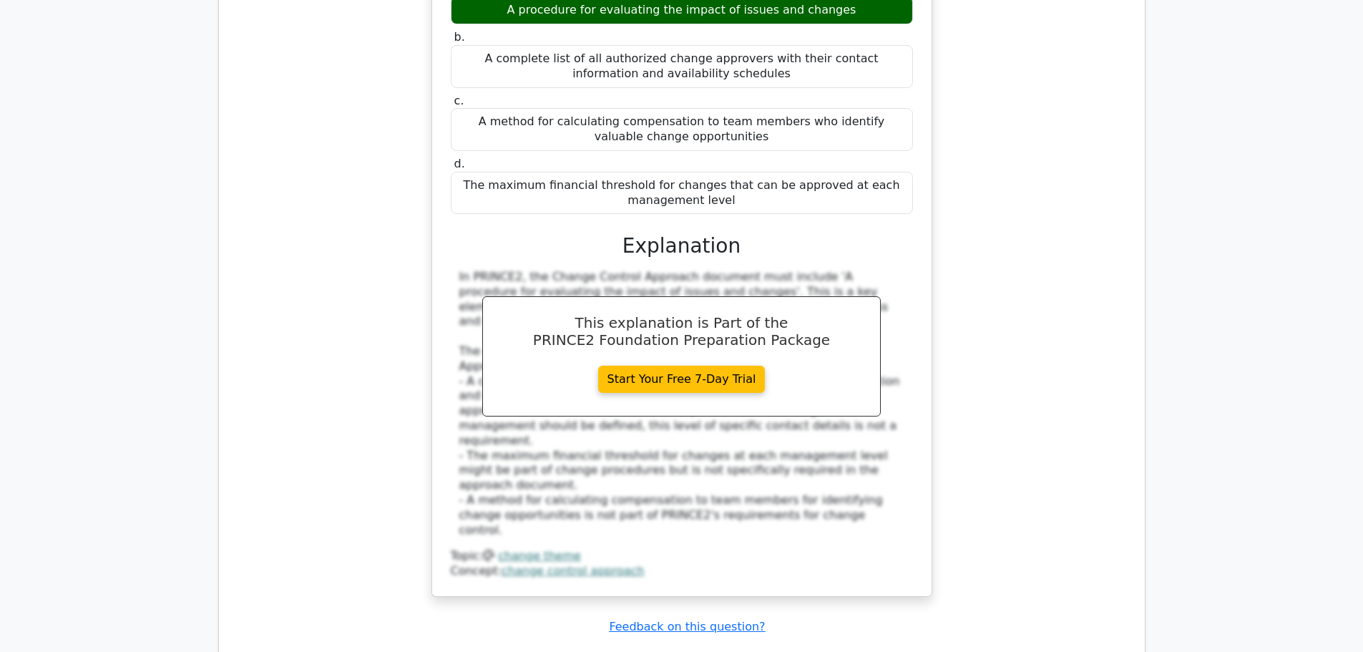
scroll to position [6032, 0]
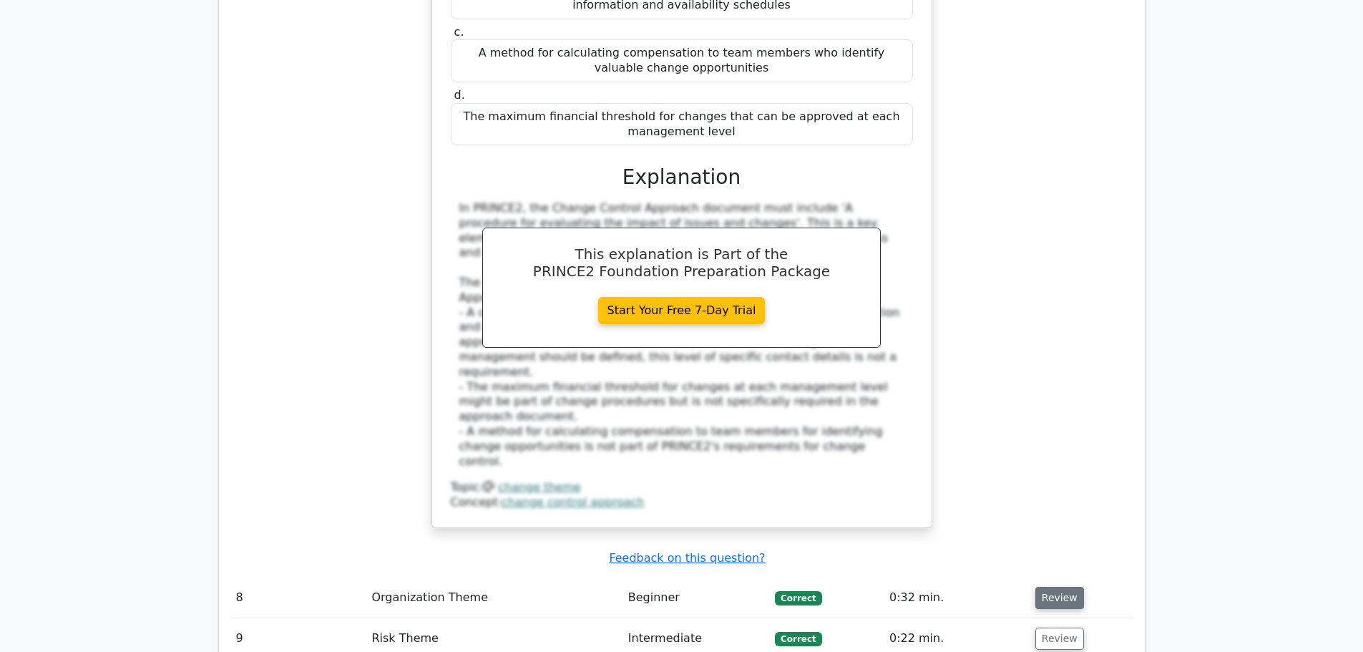
click at [1059, 587] on button "Review" at bounding box center [1060, 598] width 49 height 22
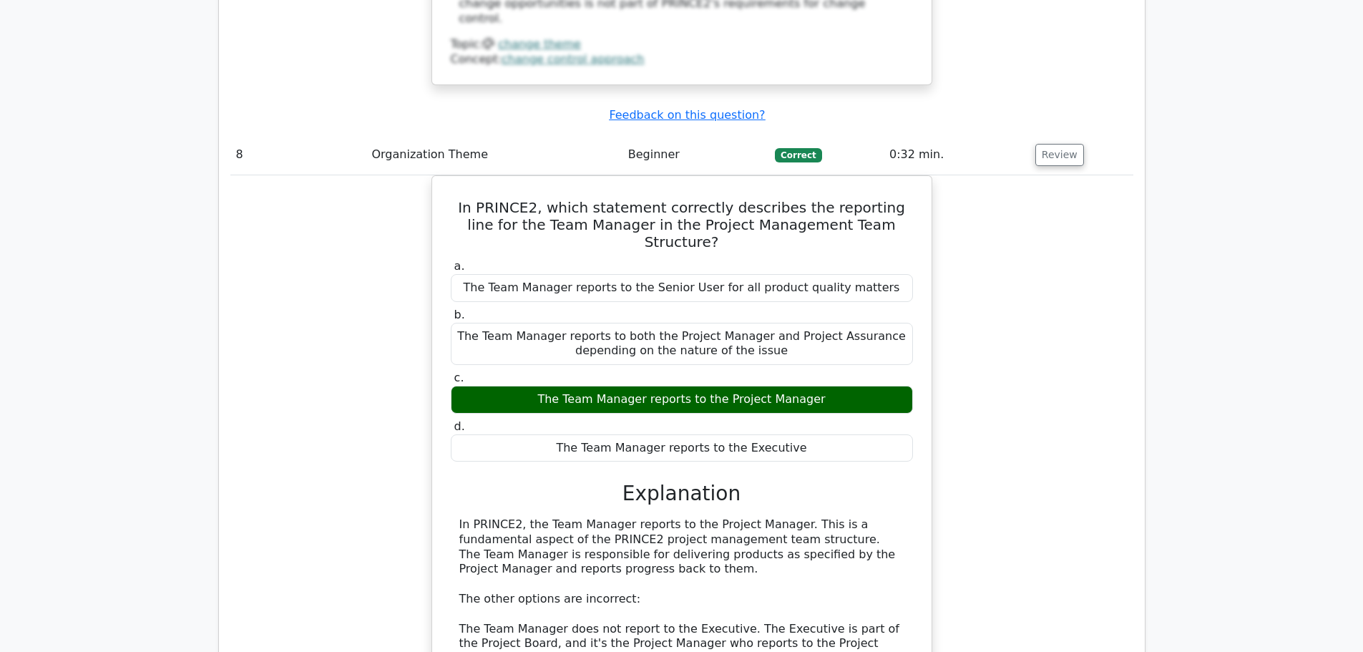
scroll to position [6514, 0]
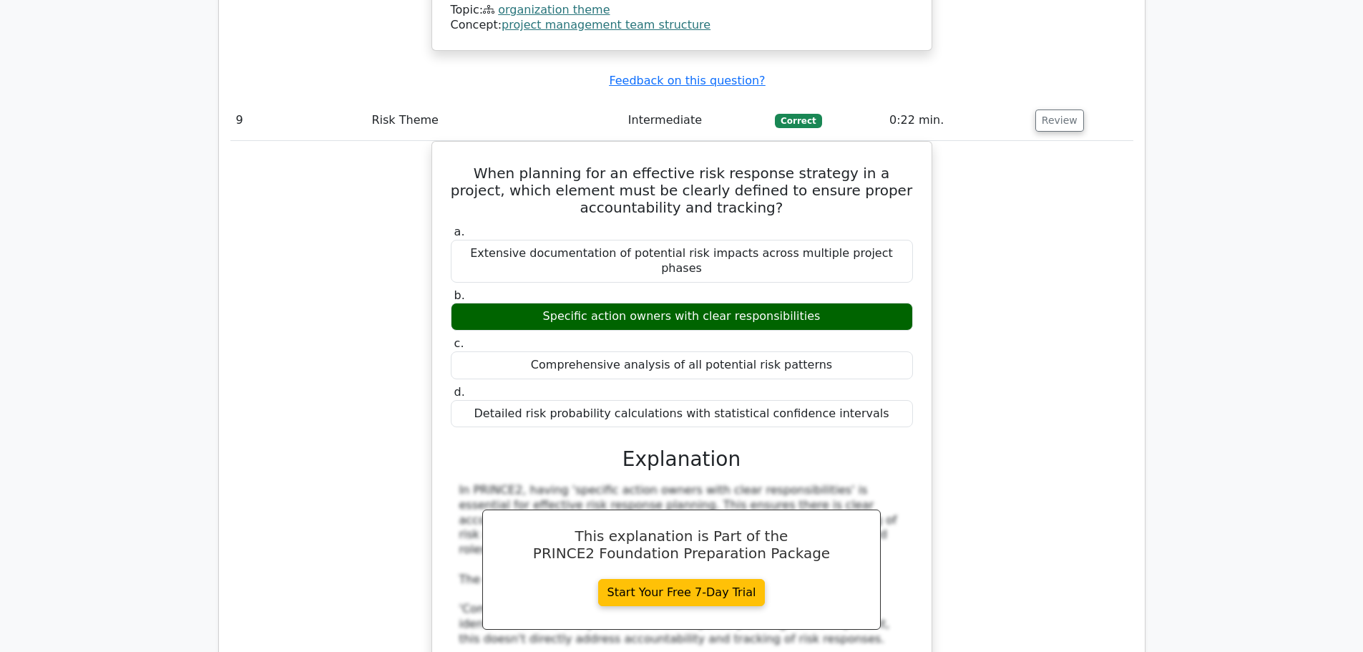
scroll to position [7344, 0]
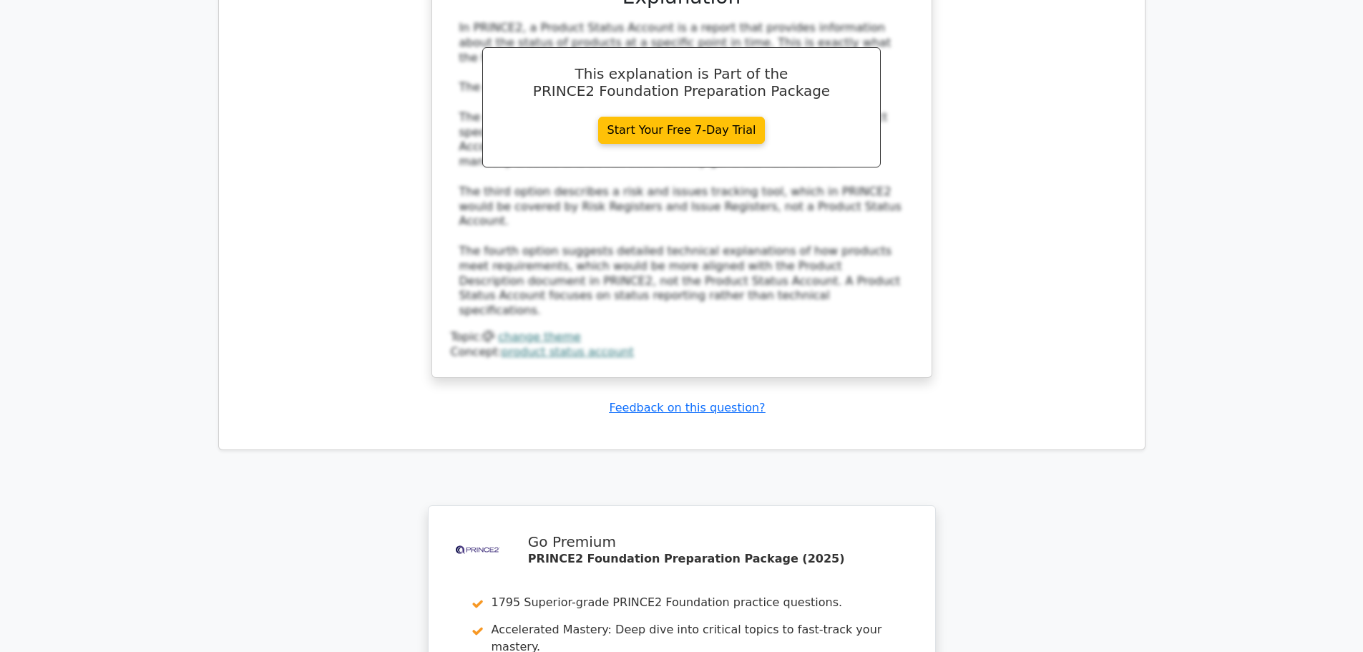
scroll to position [8577, 0]
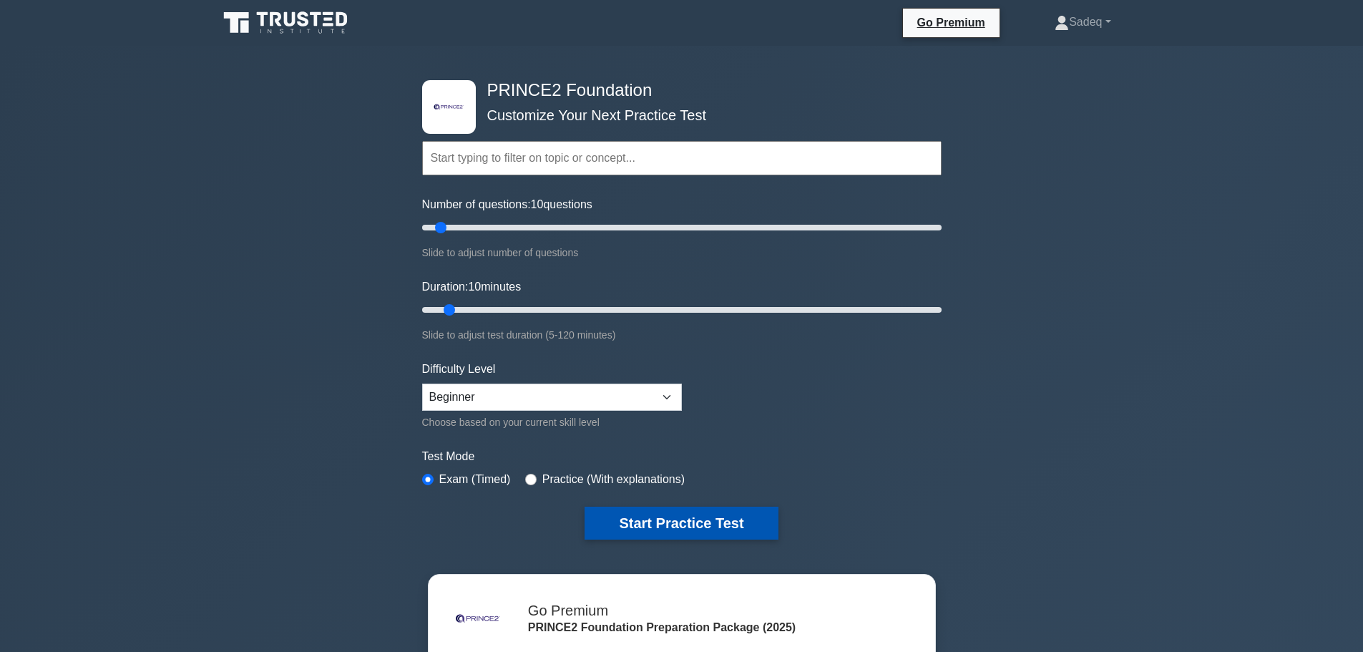
click at [686, 521] on button "Start Practice Test" at bounding box center [681, 523] width 193 height 33
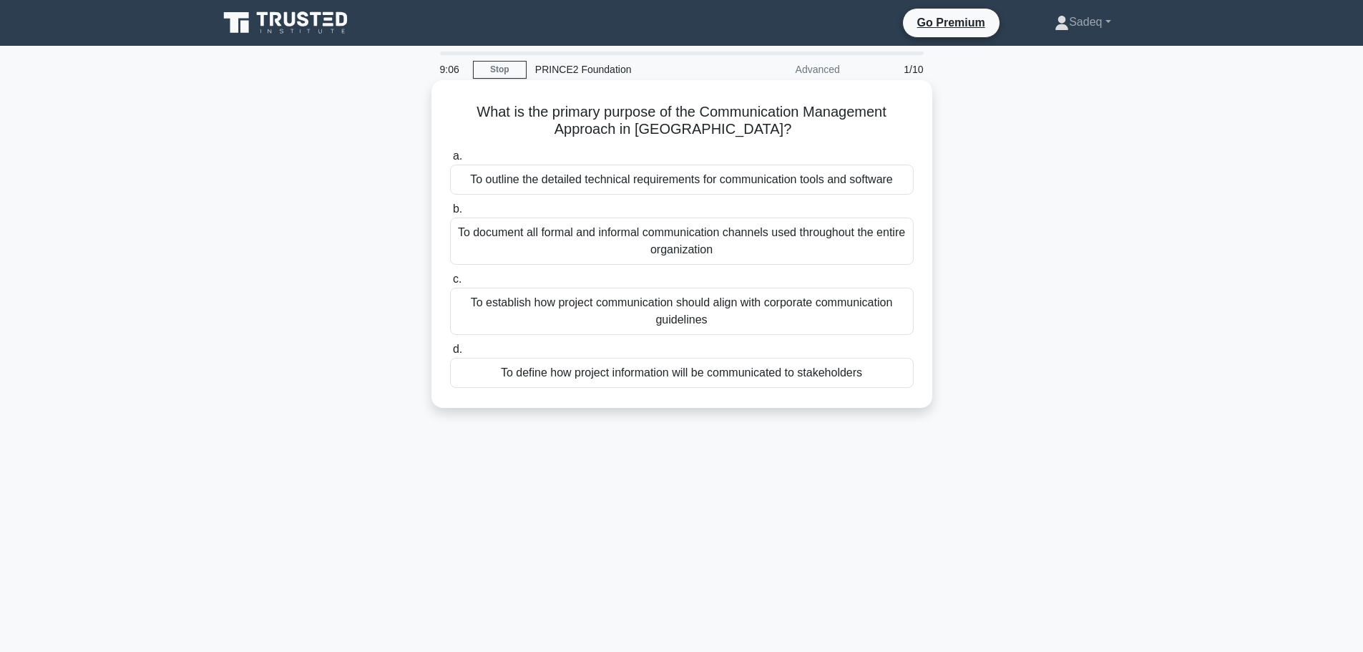
click at [715, 378] on div "To define how project information will be communicated to stakeholders" at bounding box center [682, 373] width 464 height 30
click at [450, 354] on input "d. To define how project information will be communicated to stakeholders" at bounding box center [450, 349] width 0 height 9
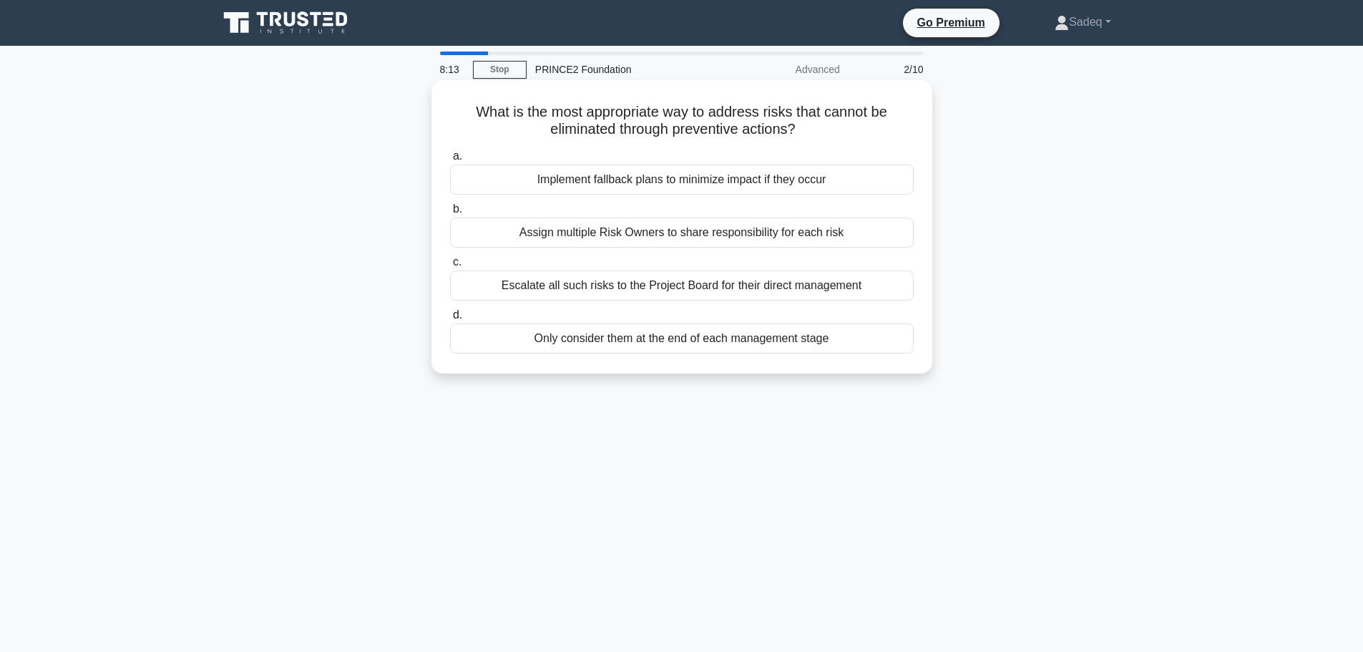
click at [732, 182] on div "Implement fallback plans to minimize impact if they occur" at bounding box center [682, 180] width 464 height 30
click at [450, 161] on input "a. Implement fallback plans to minimize impact if they occur" at bounding box center [450, 156] width 0 height 9
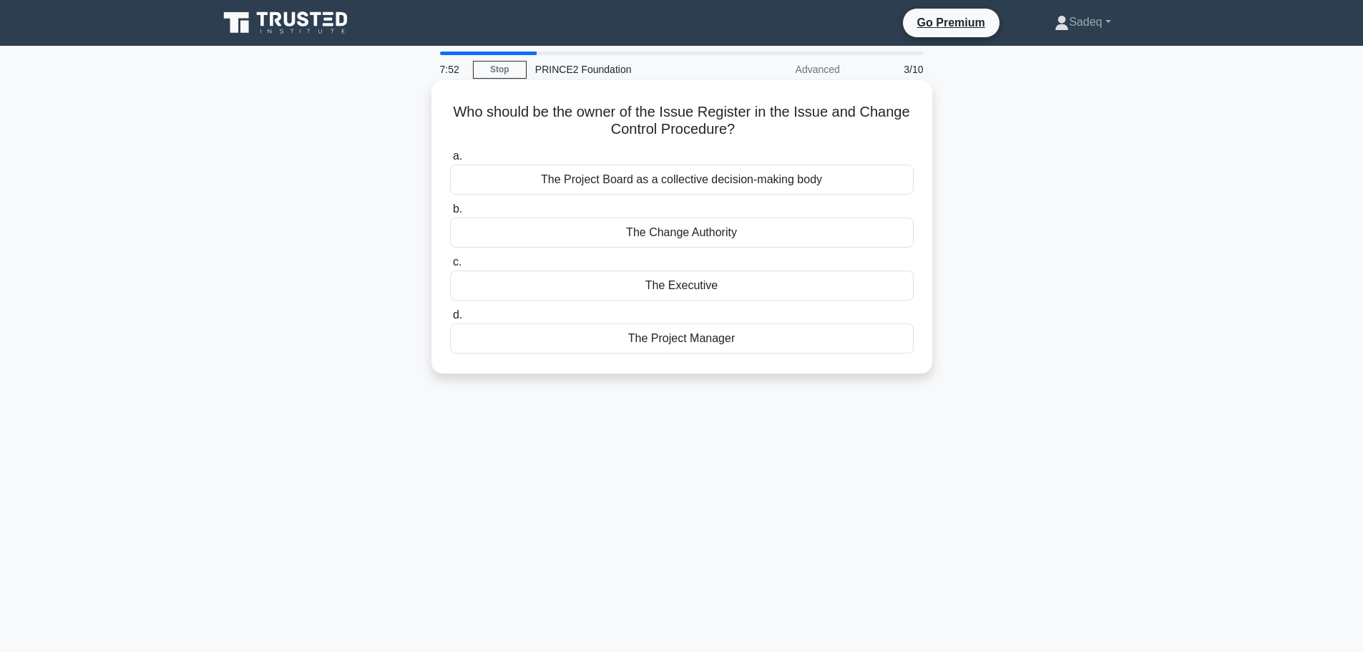
click at [701, 341] on div "The Project Manager" at bounding box center [682, 338] width 464 height 30
click at [450, 320] on input "d. The Project Manager" at bounding box center [450, 315] width 0 height 9
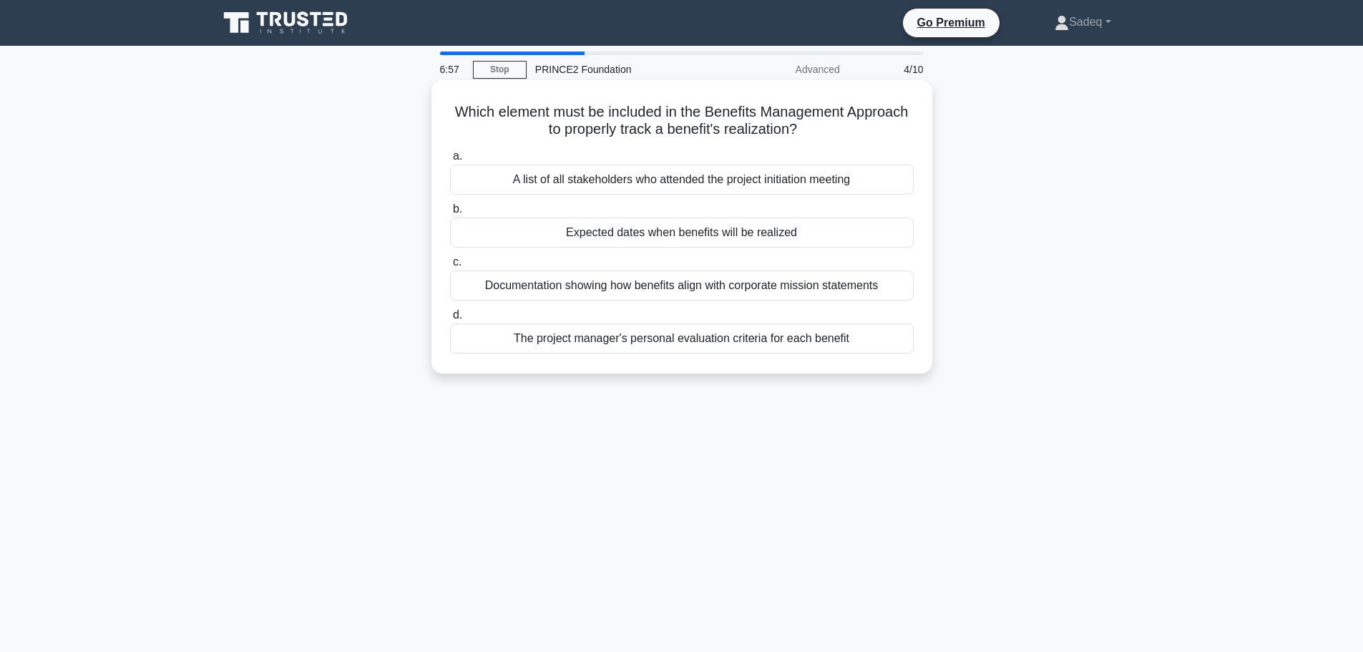
click at [684, 235] on div "Expected dates when benefits will be realized" at bounding box center [682, 233] width 464 height 30
click at [450, 214] on input "b. Expected dates when benefits will be realized" at bounding box center [450, 209] width 0 height 9
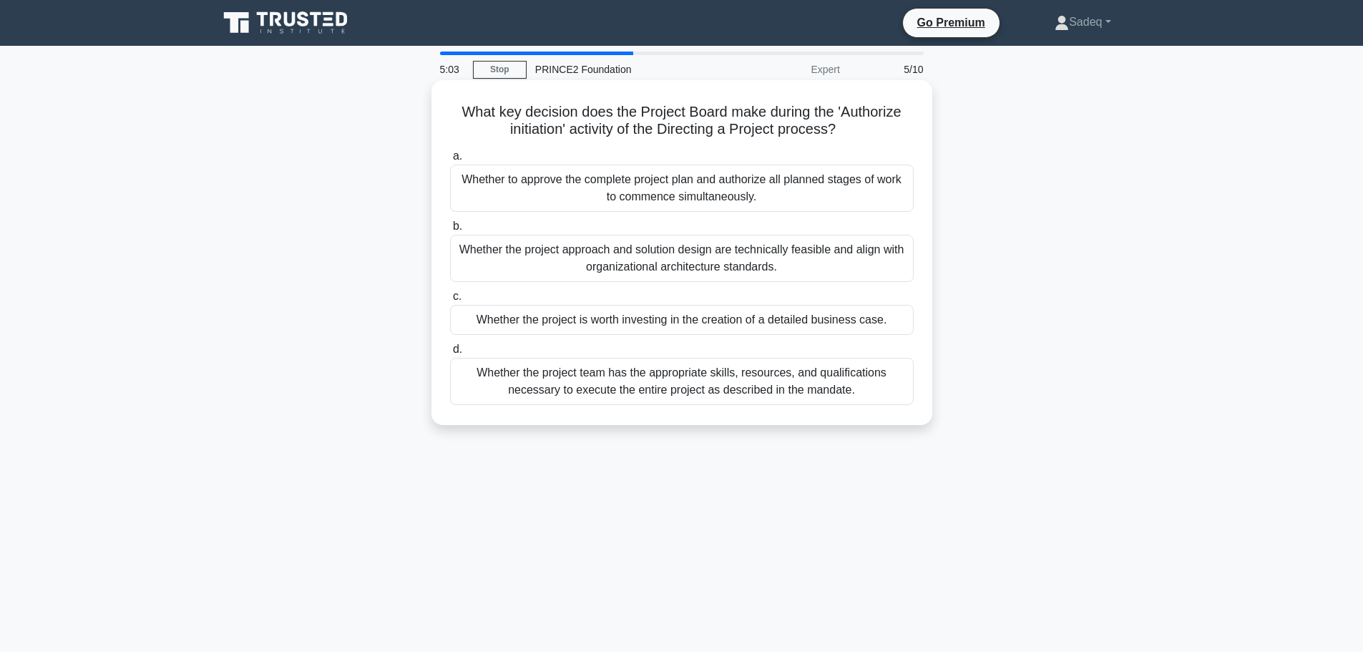
click at [674, 318] on div "Whether the project is worth investing in the creation of a detailed business c…" at bounding box center [682, 320] width 464 height 30
click at [450, 301] on input "c. Whether the project is worth investing in the creation of a detailed busines…" at bounding box center [450, 296] width 0 height 9
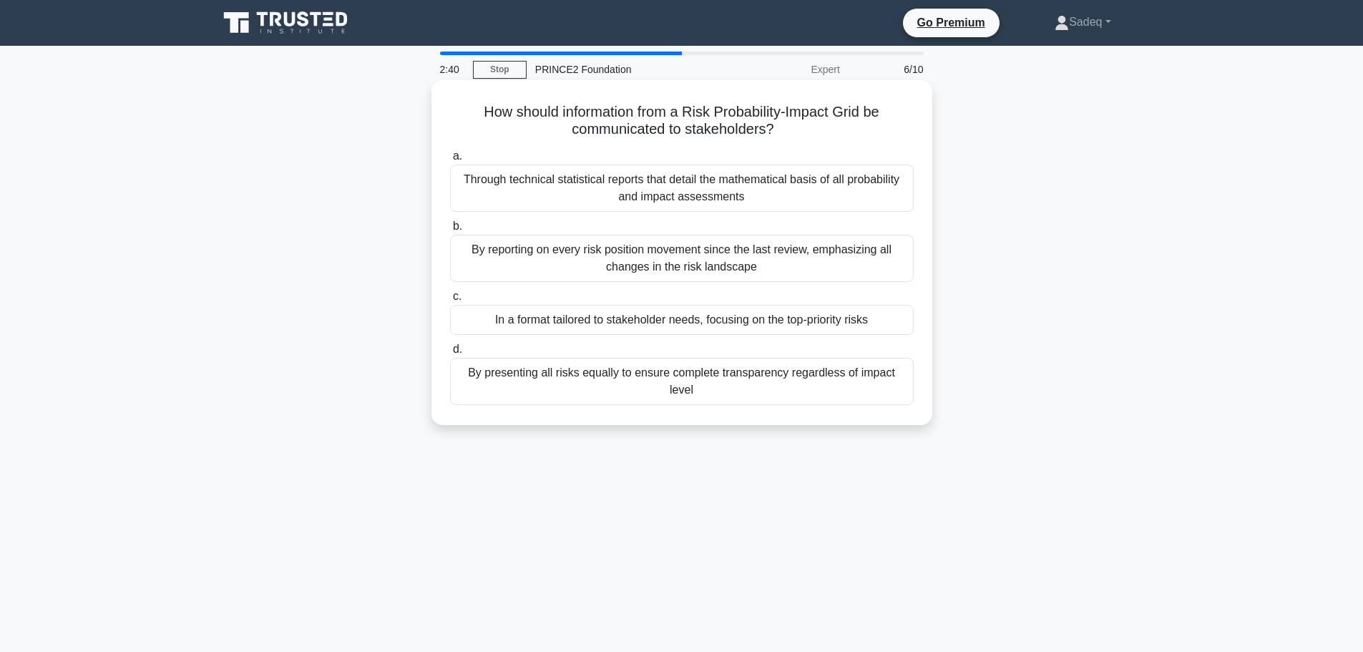
click at [641, 318] on div "In a format tailored to stakeholder needs, focusing on the top-priority risks" at bounding box center [682, 320] width 464 height 30
click at [450, 301] on input "c. In a format tailored to stakeholder needs, focusing on the top-priority risks" at bounding box center [450, 296] width 0 height 9
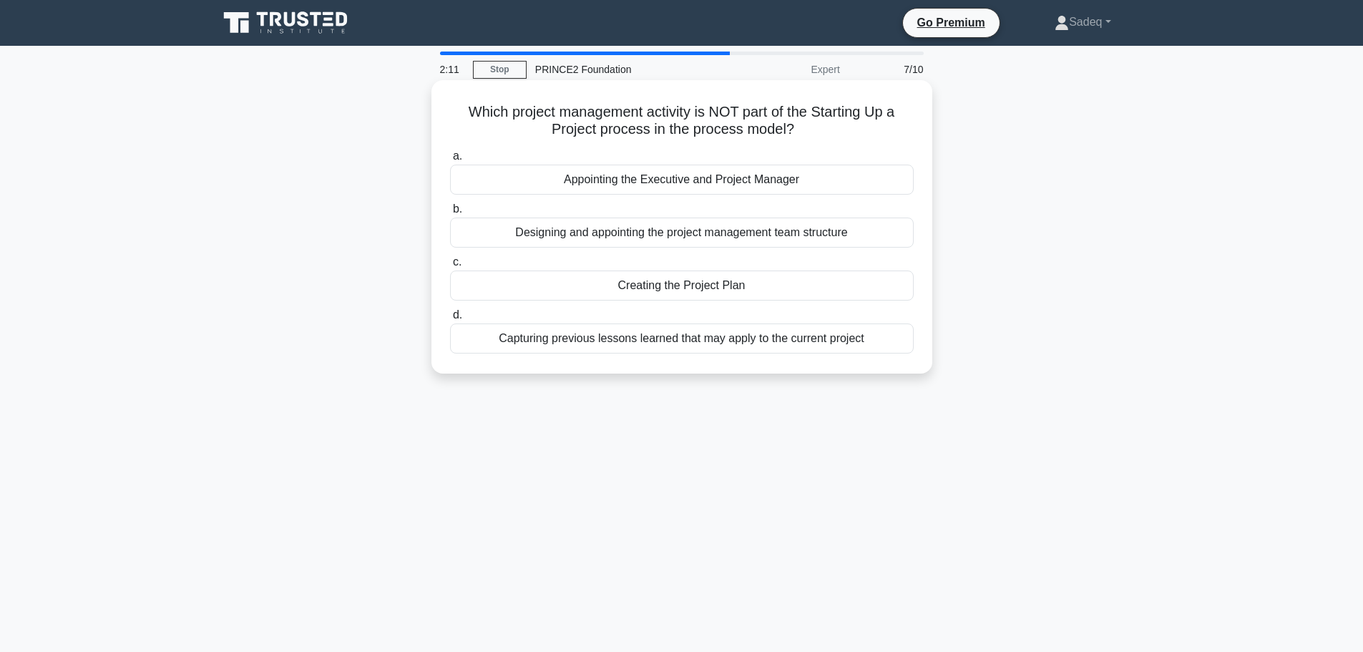
click at [679, 340] on div "Capturing previous lessons learned that may apply to the current project" at bounding box center [682, 338] width 464 height 30
click at [450, 320] on input "d. Capturing previous lessons learned that may apply to the current project" at bounding box center [450, 315] width 0 height 9
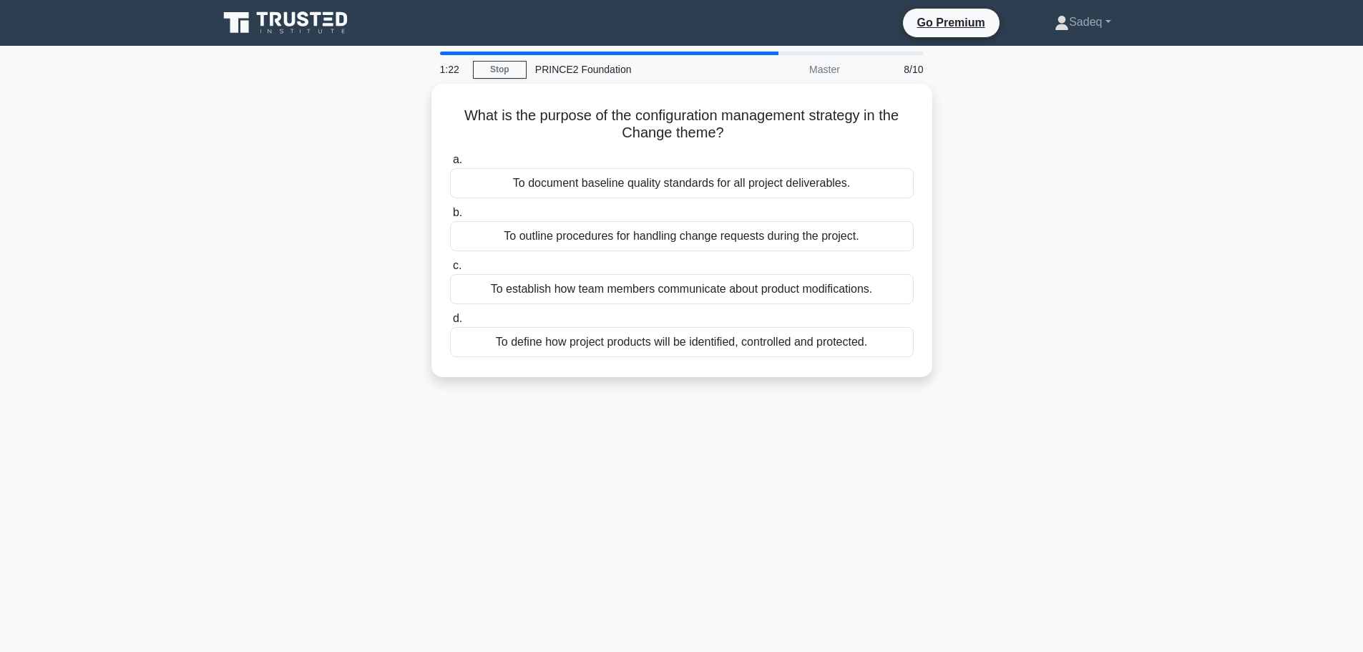
click at [679, 340] on div "To define how project products will be identified, controlled and protected." at bounding box center [682, 342] width 464 height 30
click at [450, 323] on input "d. To define how project products will be identified, controlled and protected." at bounding box center [450, 318] width 0 height 9
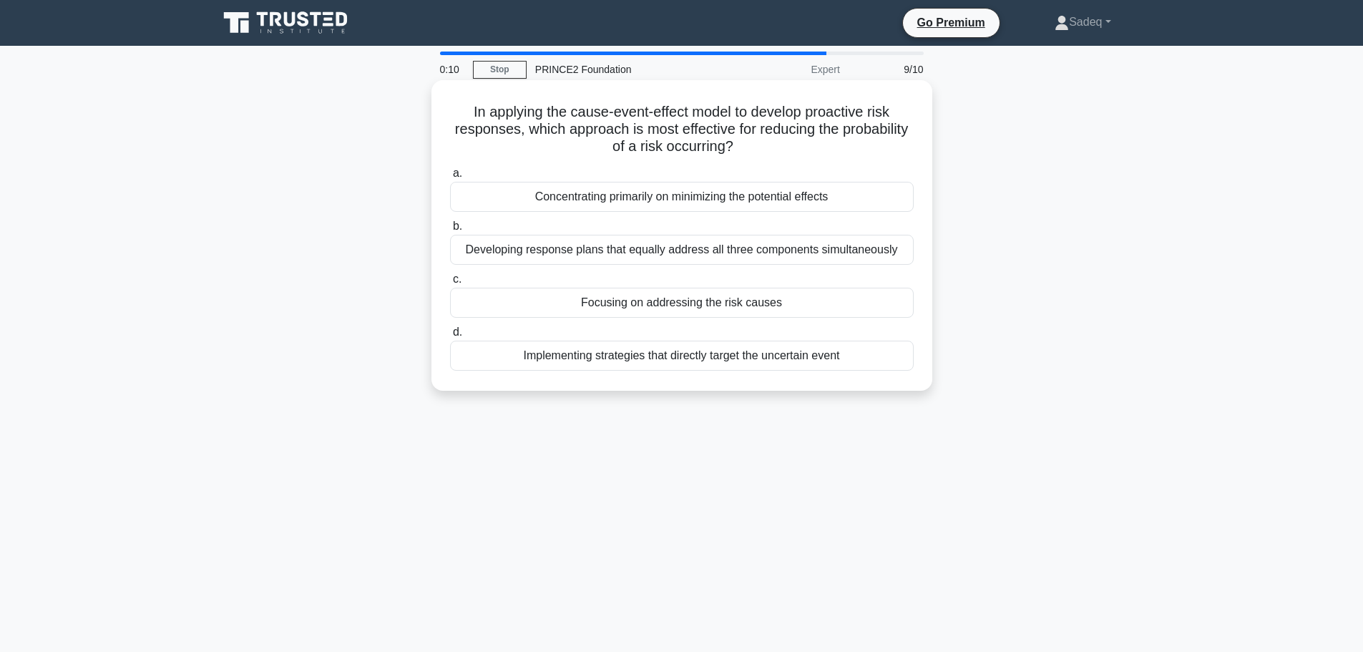
click at [682, 305] on div "Focusing on addressing the risk causes" at bounding box center [682, 303] width 464 height 30
click at [450, 284] on input "c. Focusing on addressing the risk causes" at bounding box center [450, 279] width 0 height 9
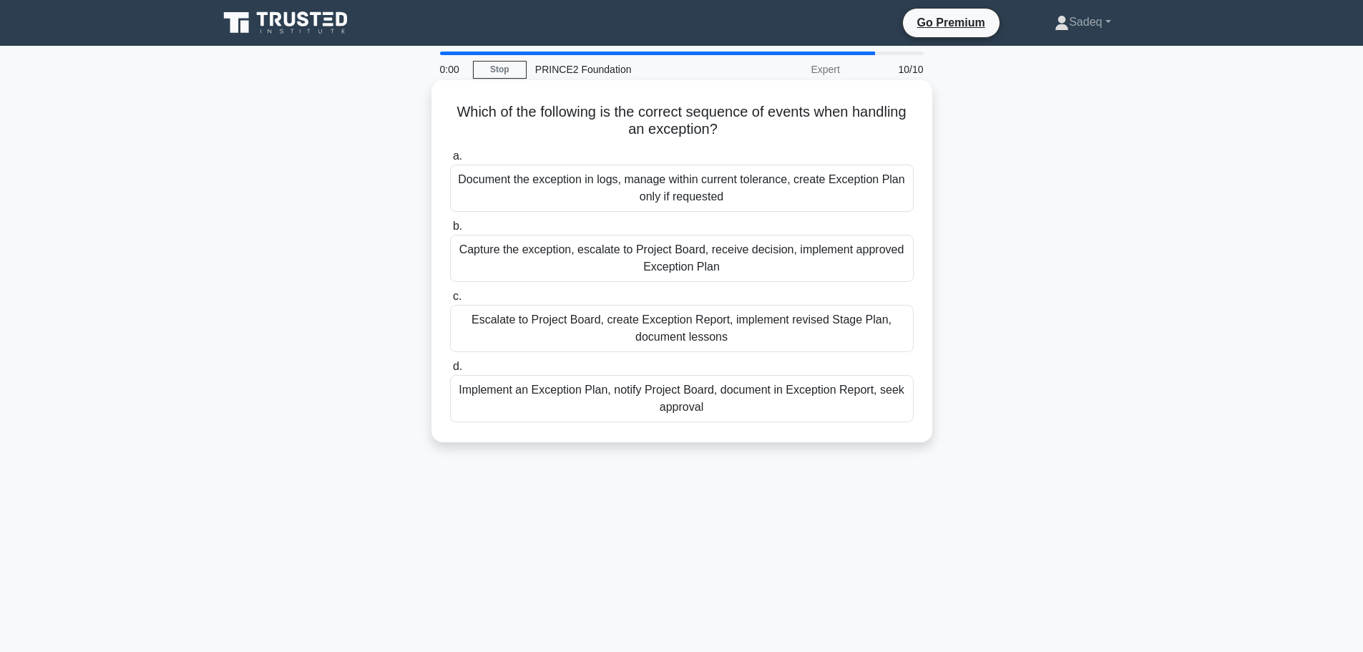
click at [695, 311] on div "Escalate to Project Board, create Exception Report, implement revised Stage Pla…" at bounding box center [682, 328] width 464 height 47
click at [450, 301] on input "c. Escalate to Project Board, create Exception Report, implement revised Stage …" at bounding box center [450, 296] width 0 height 9
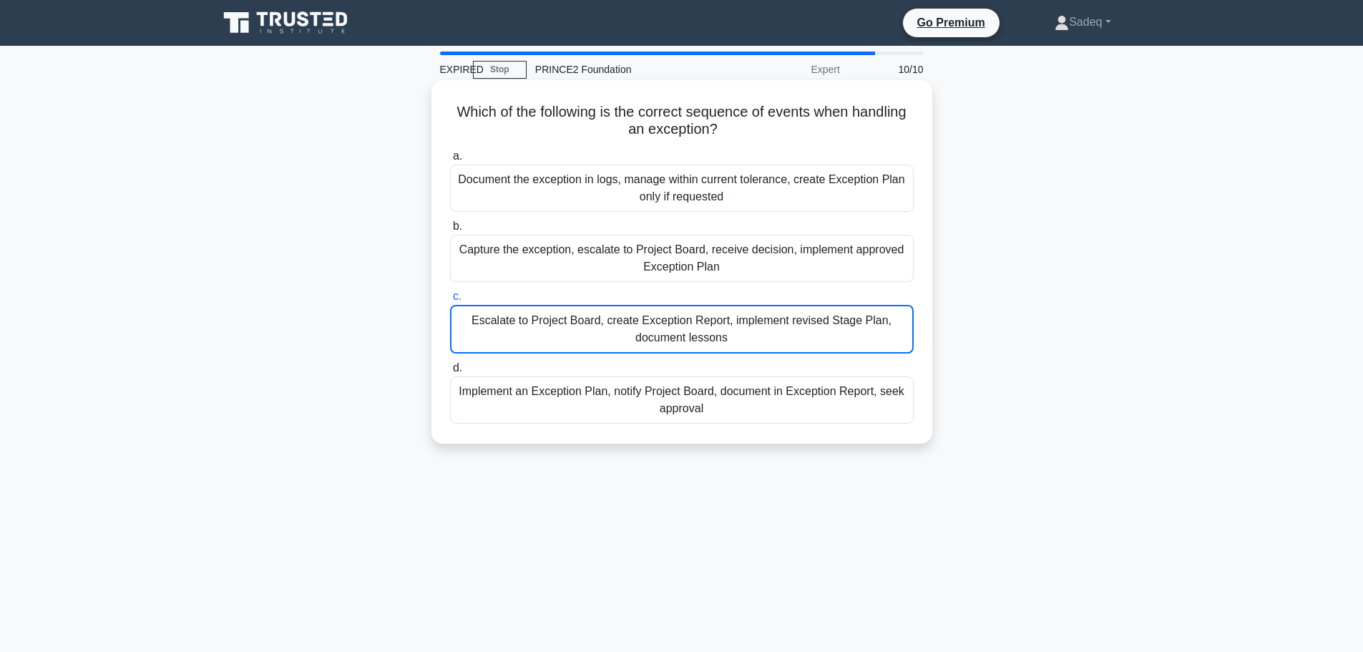
click at [695, 311] on div "Escalate to Project Board, create Exception Report, implement revised Stage Pla…" at bounding box center [682, 329] width 464 height 49
click at [450, 301] on input "c. Escalate to Project Board, create Exception Report, implement revised Stage …" at bounding box center [450, 296] width 0 height 9
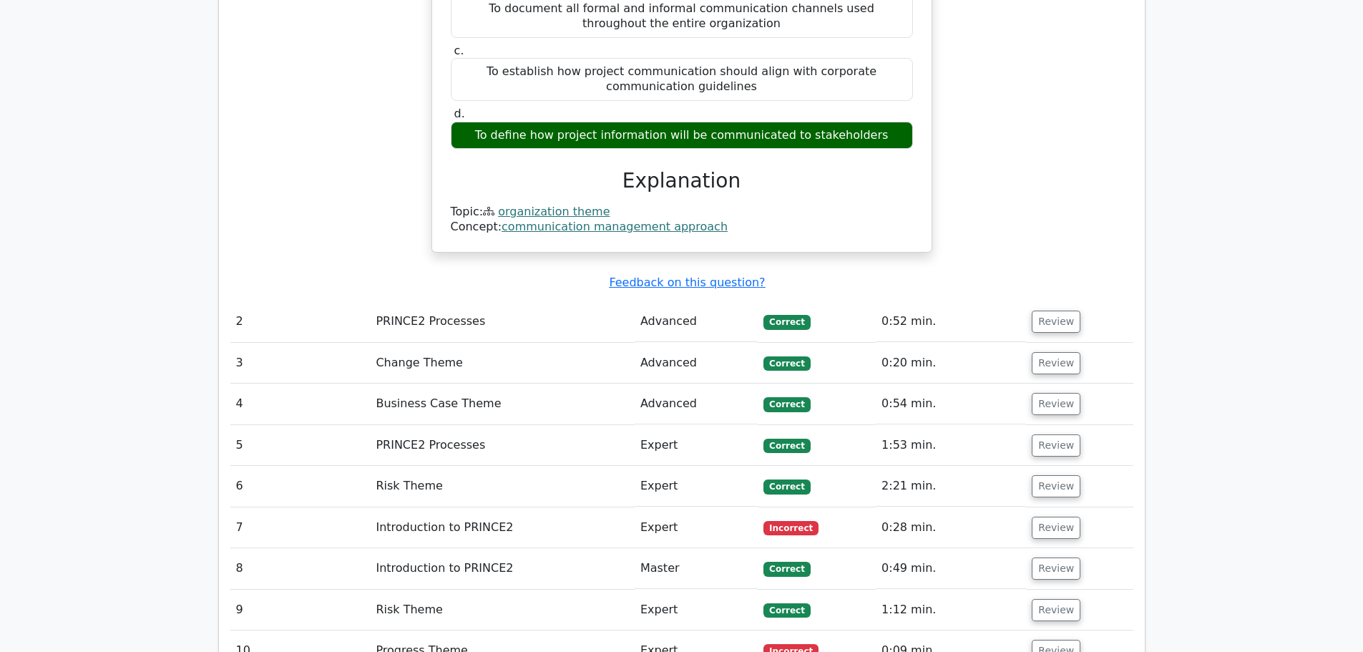
scroll to position [1431, 0]
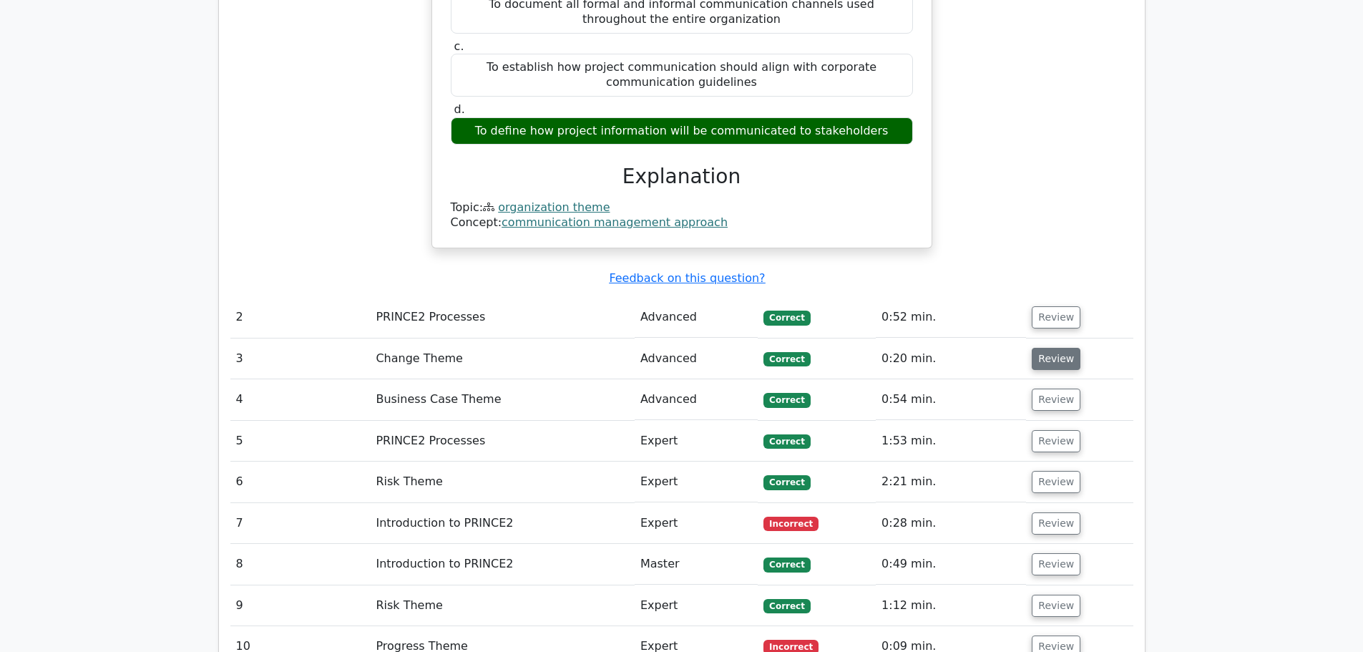
click at [1052, 348] on button "Review" at bounding box center [1056, 359] width 49 height 22
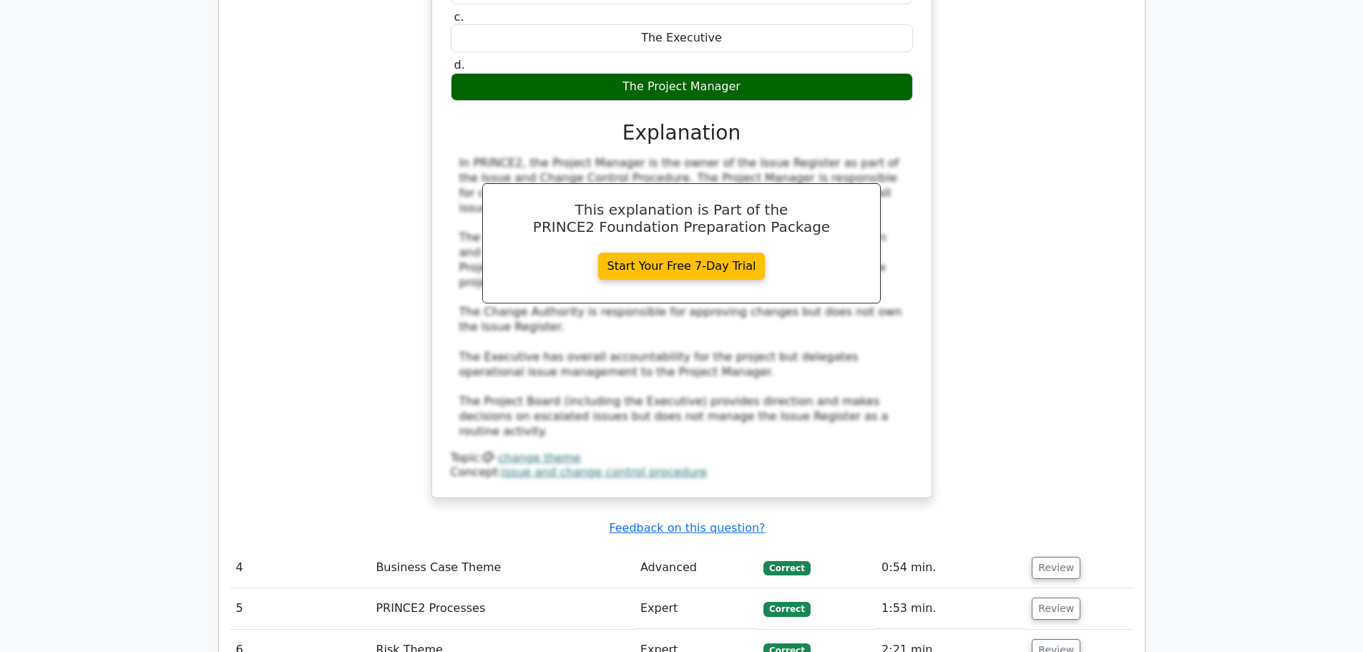
scroll to position [1972, 0]
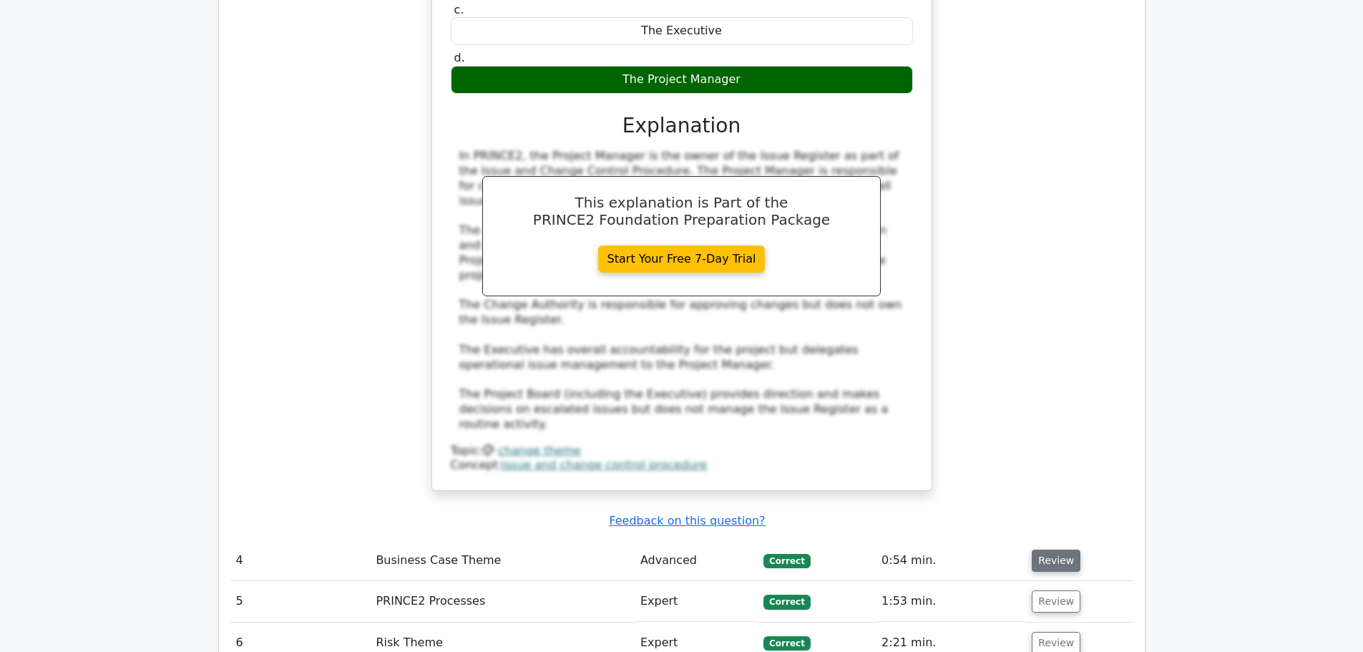
click at [1061, 550] on button "Review" at bounding box center [1056, 561] width 49 height 22
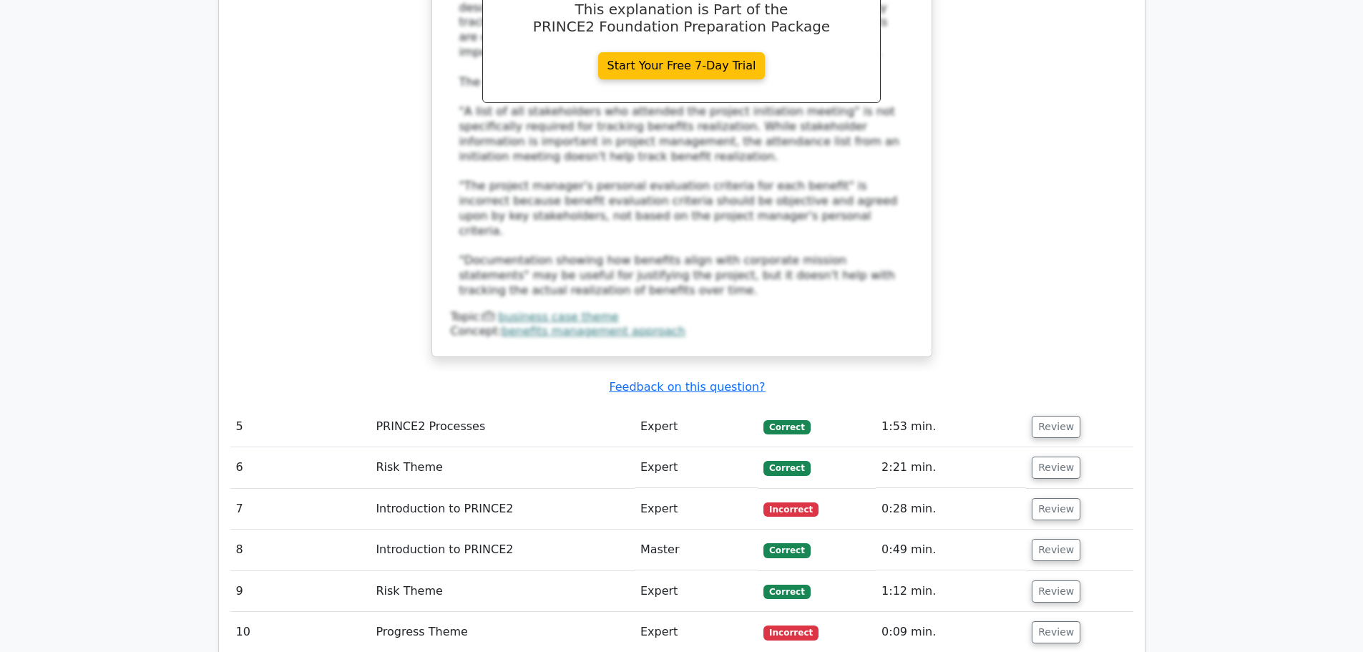
scroll to position [2949, 0]
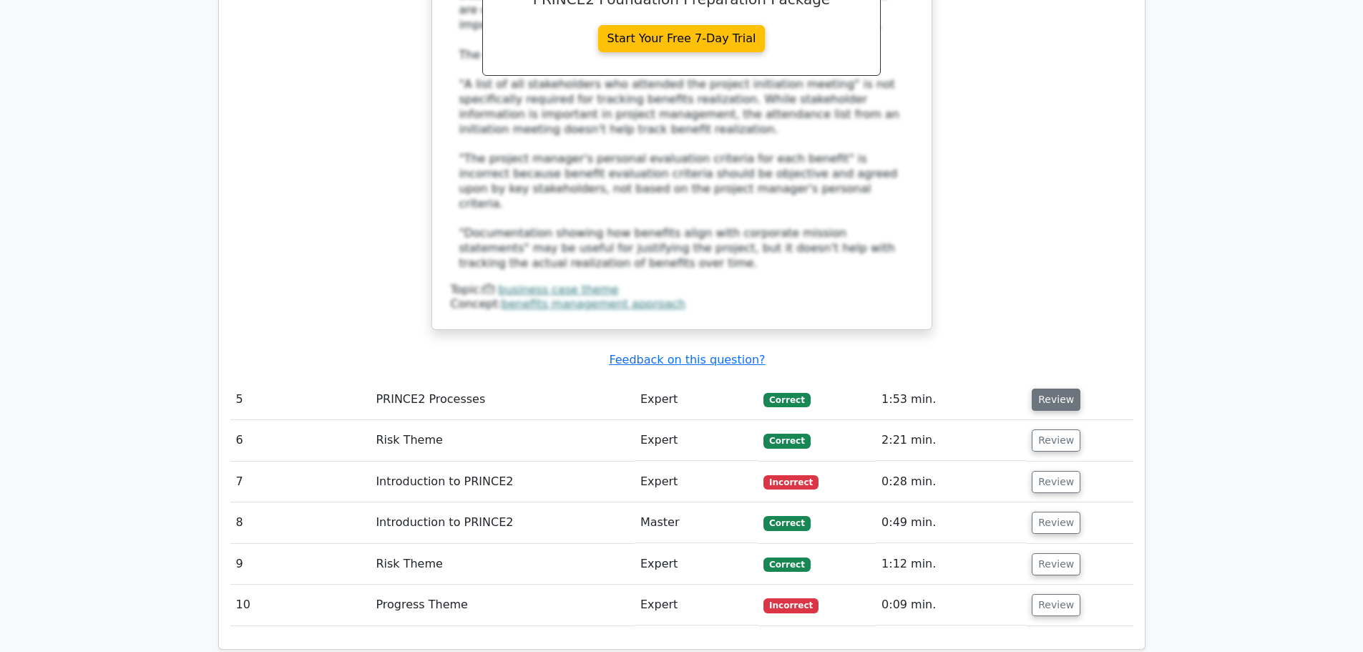
click at [1051, 389] on button "Review" at bounding box center [1056, 400] width 49 height 22
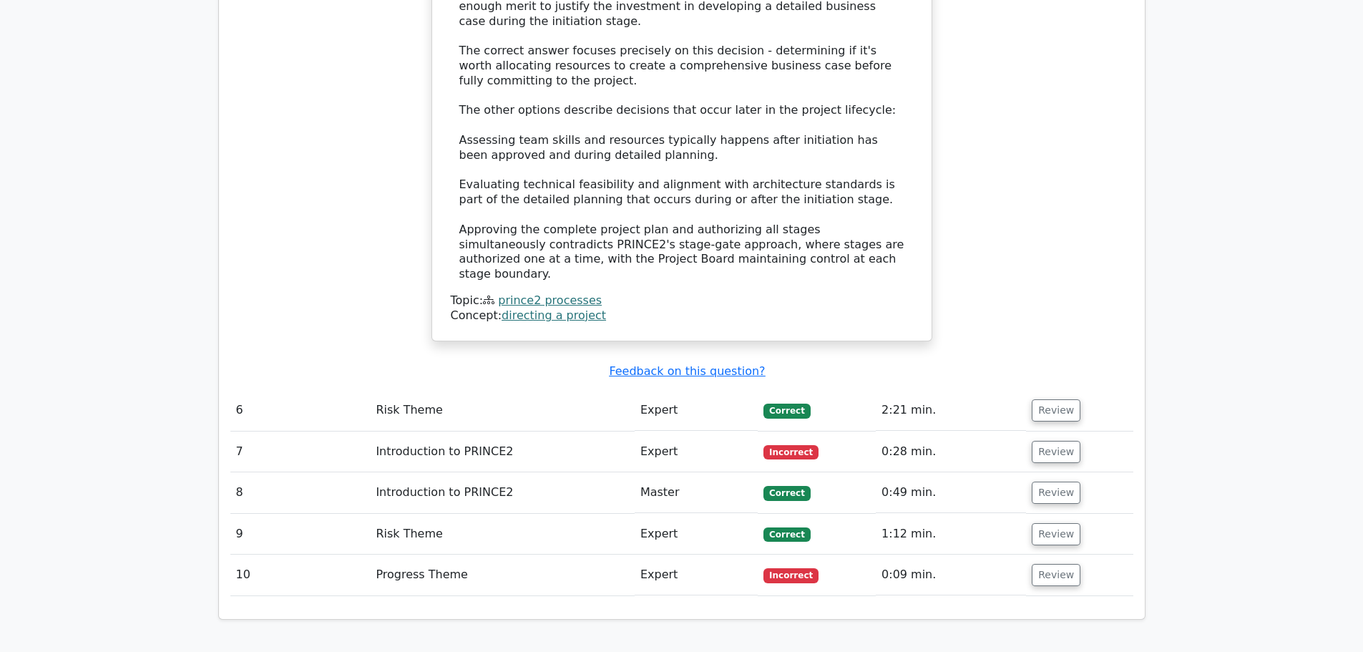
scroll to position [3837, 0]
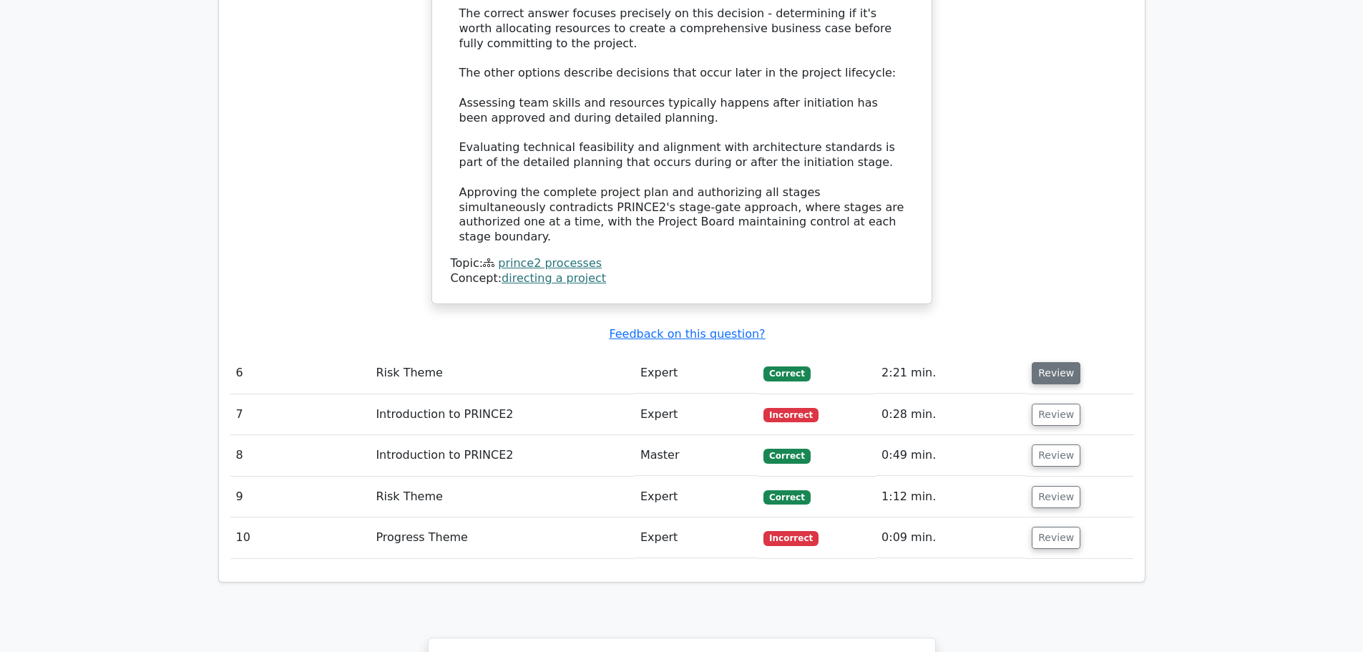
click at [1051, 362] on button "Review" at bounding box center [1056, 373] width 49 height 22
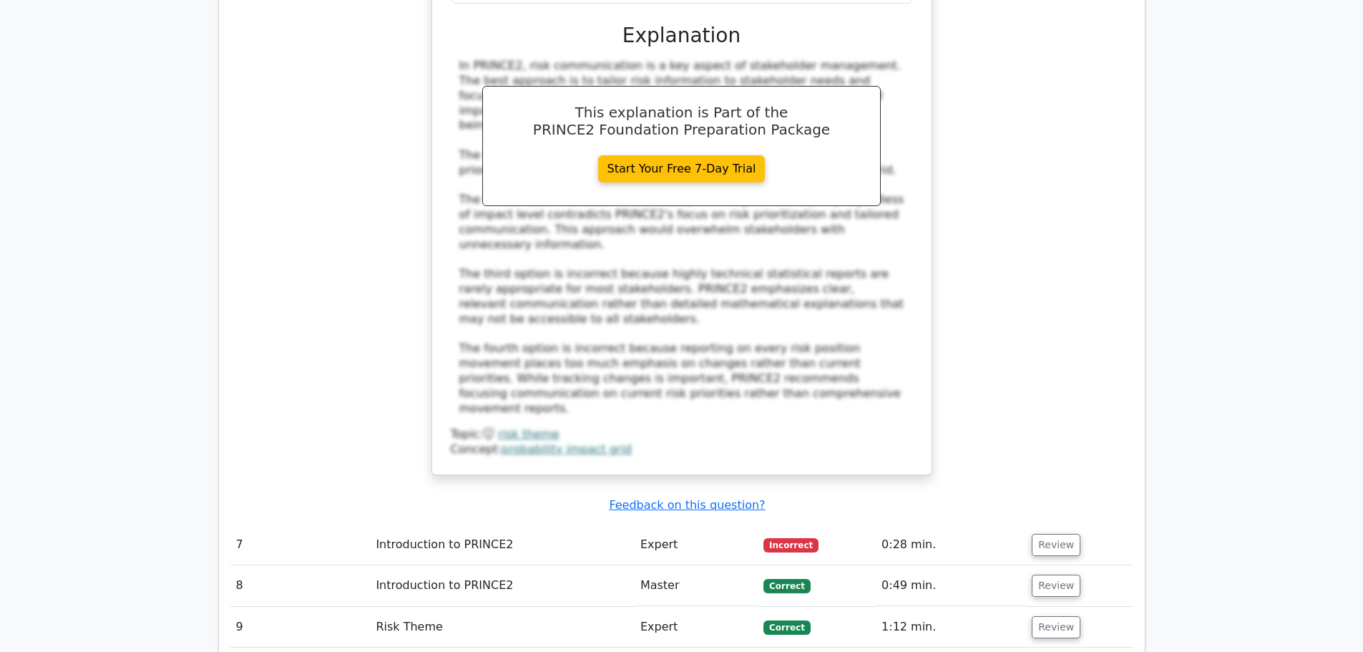
scroll to position [4638, 0]
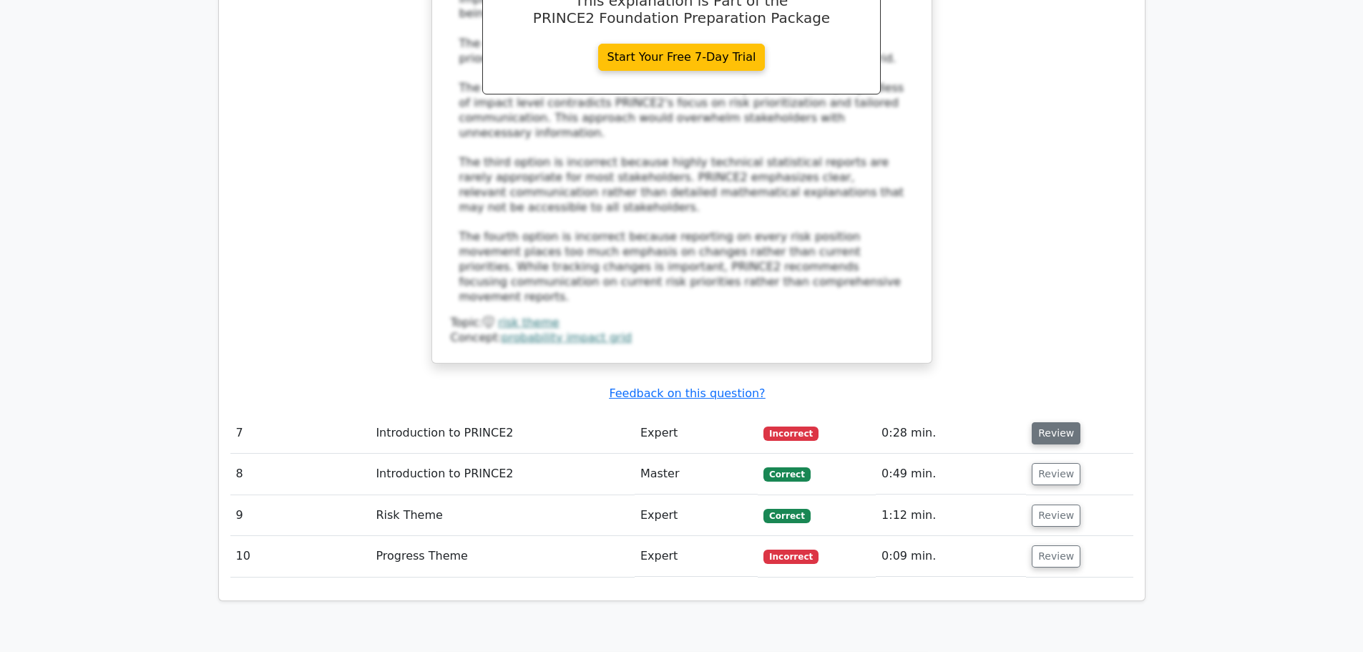
click at [1058, 422] on button "Review" at bounding box center [1056, 433] width 49 height 22
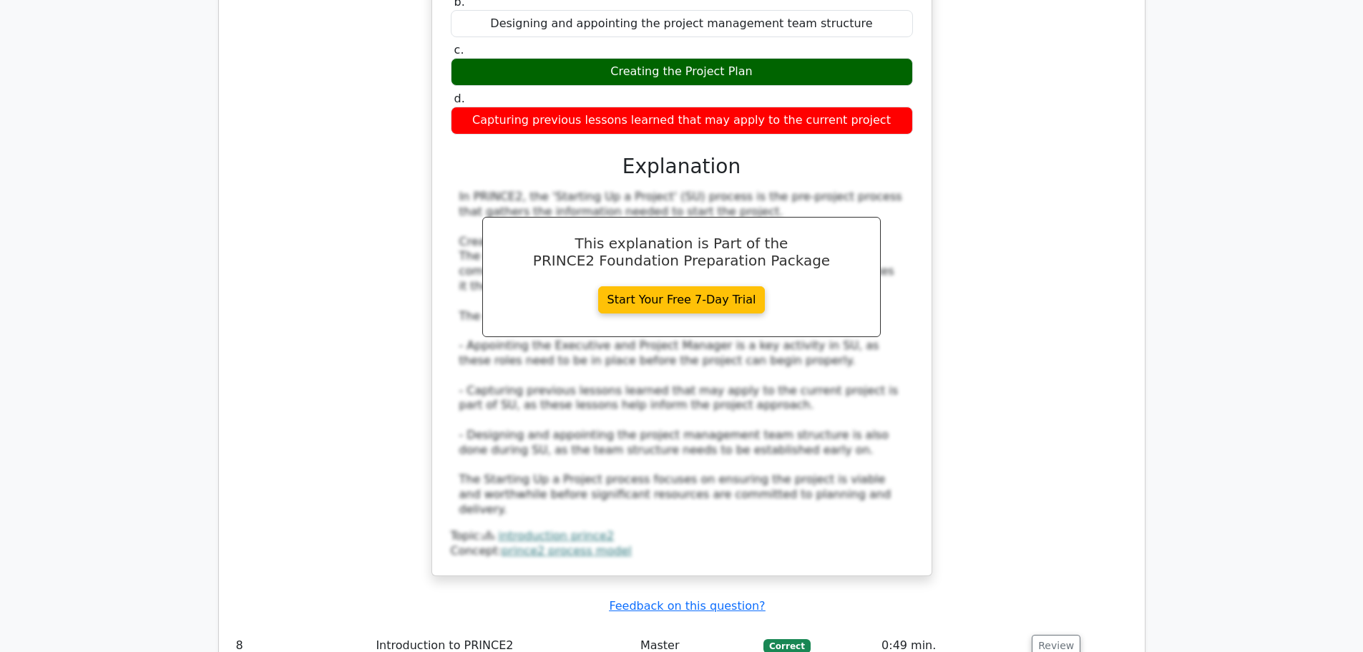
scroll to position [5239, 0]
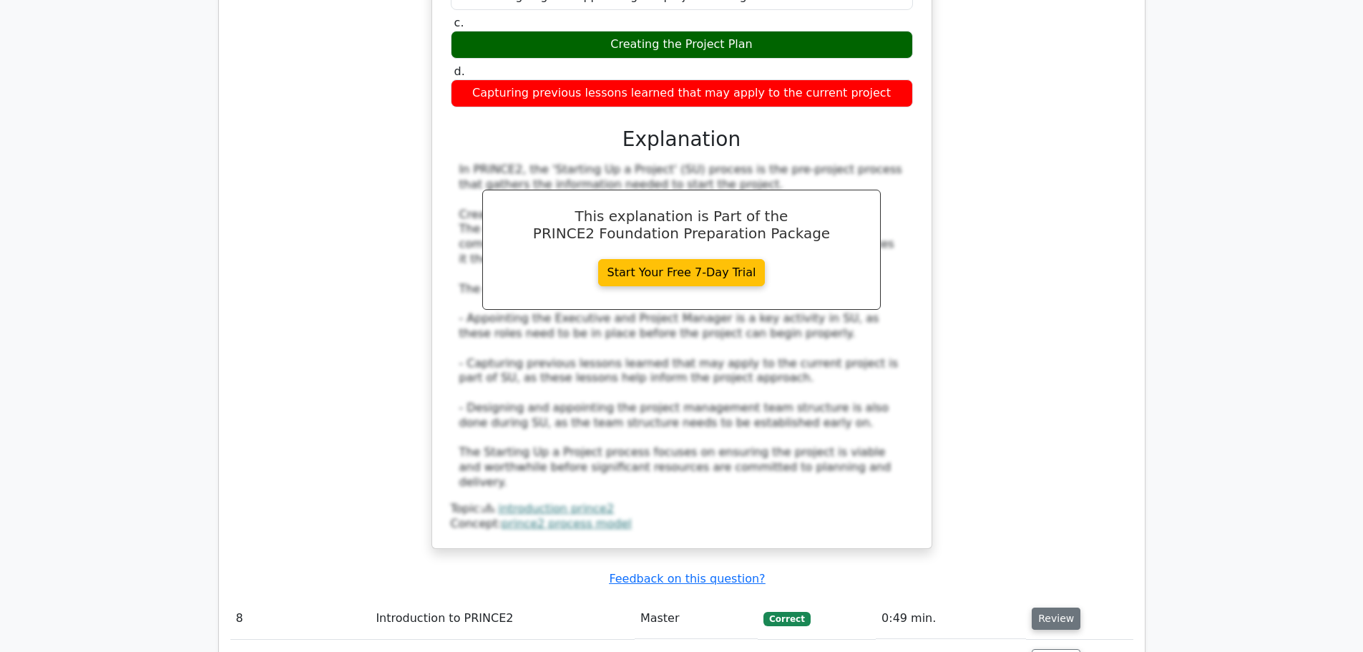
click at [1055, 608] on button "Review" at bounding box center [1056, 619] width 49 height 22
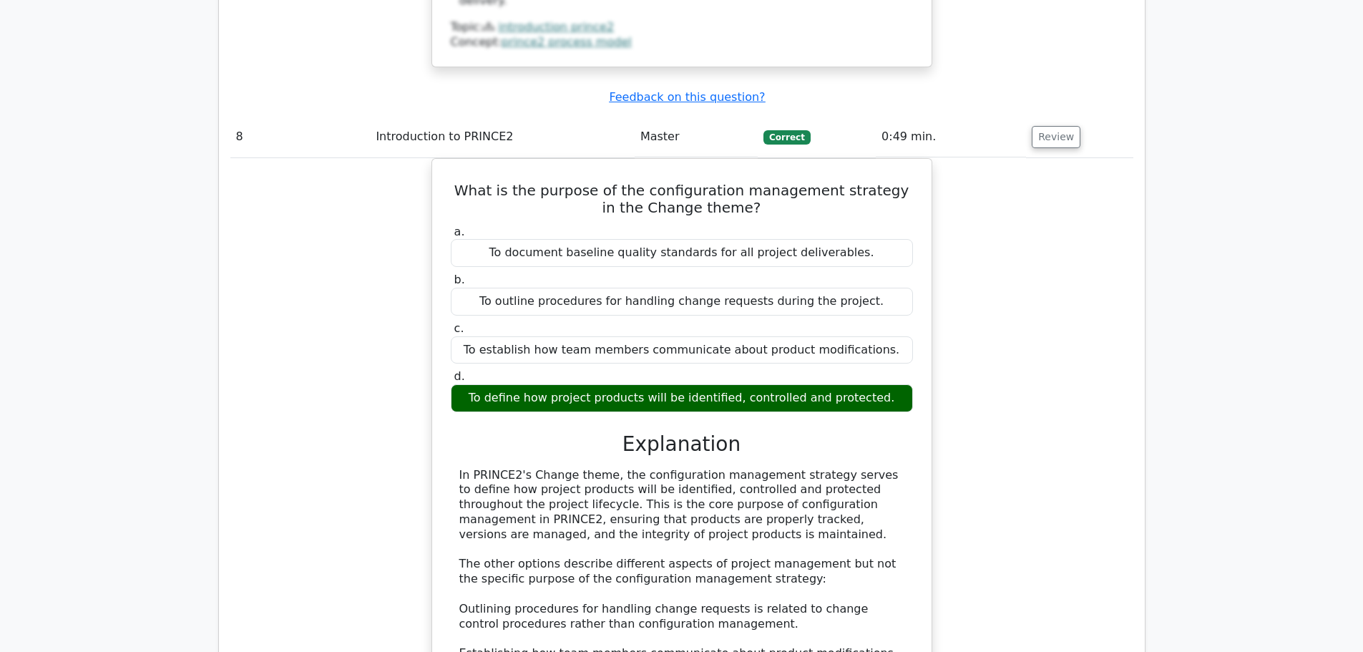
scroll to position [5755, 0]
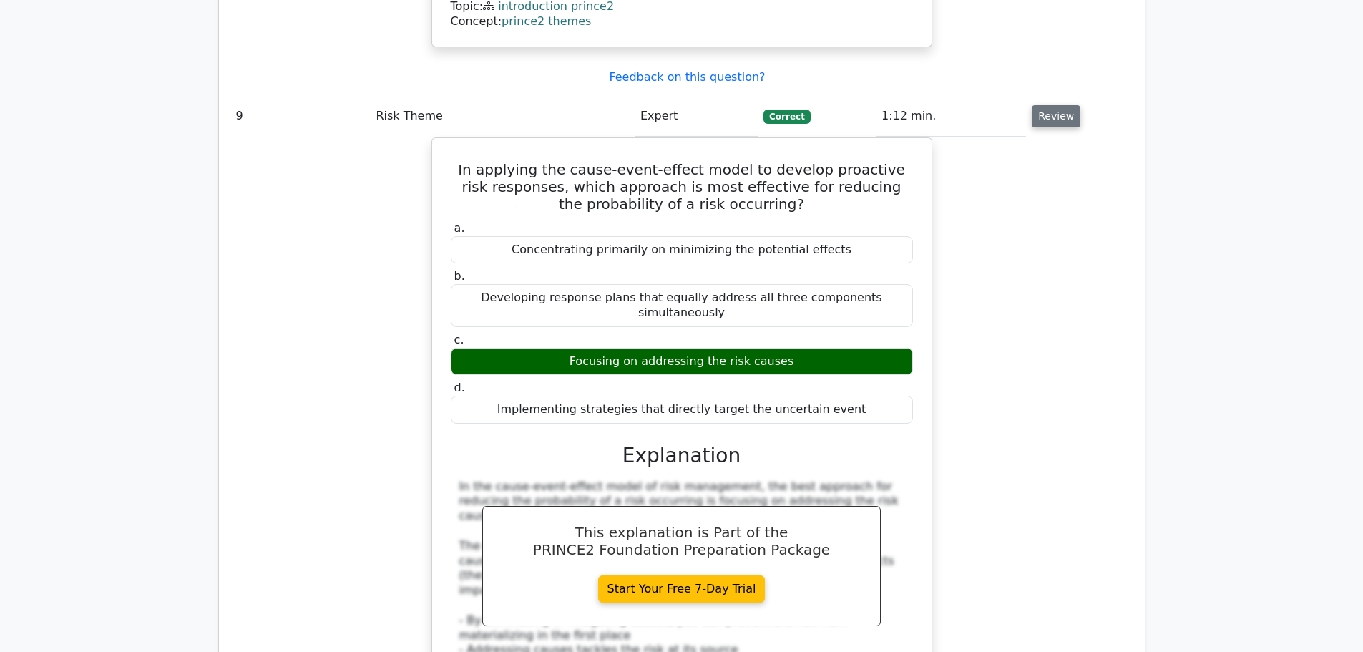
scroll to position [6585, 0]
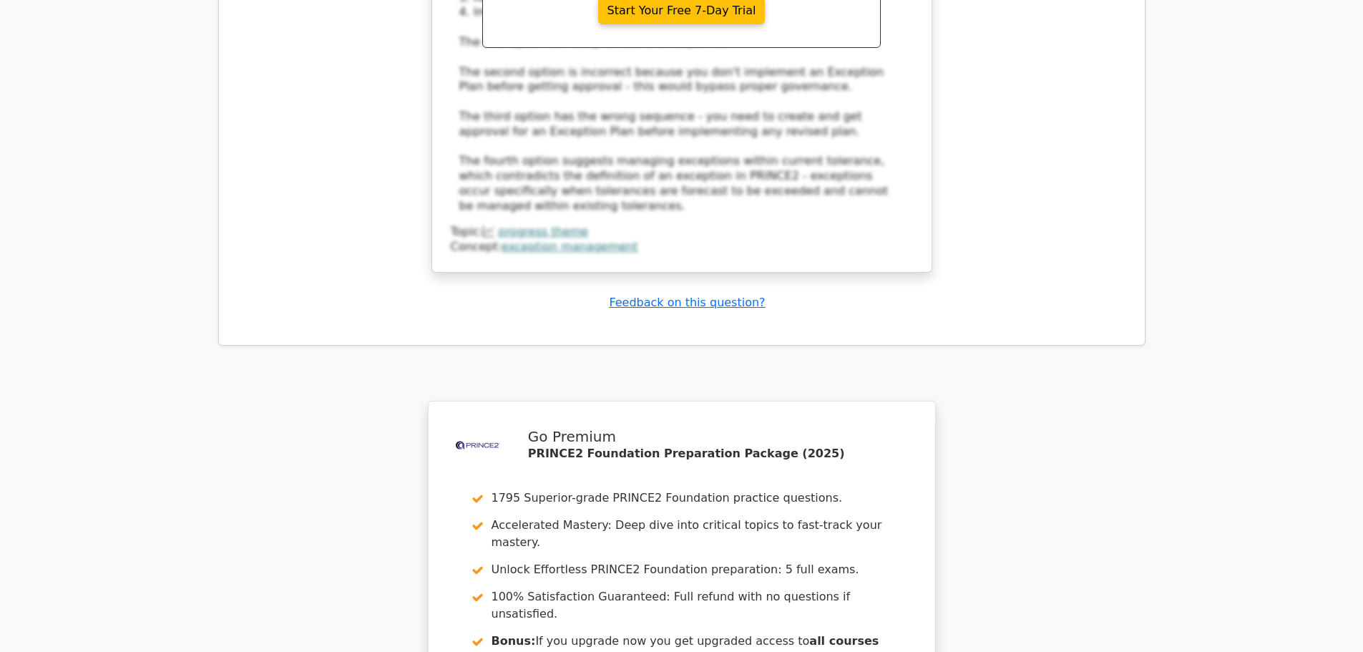
scroll to position [7927, 0]
